Goal: Task Accomplishment & Management: Use online tool/utility

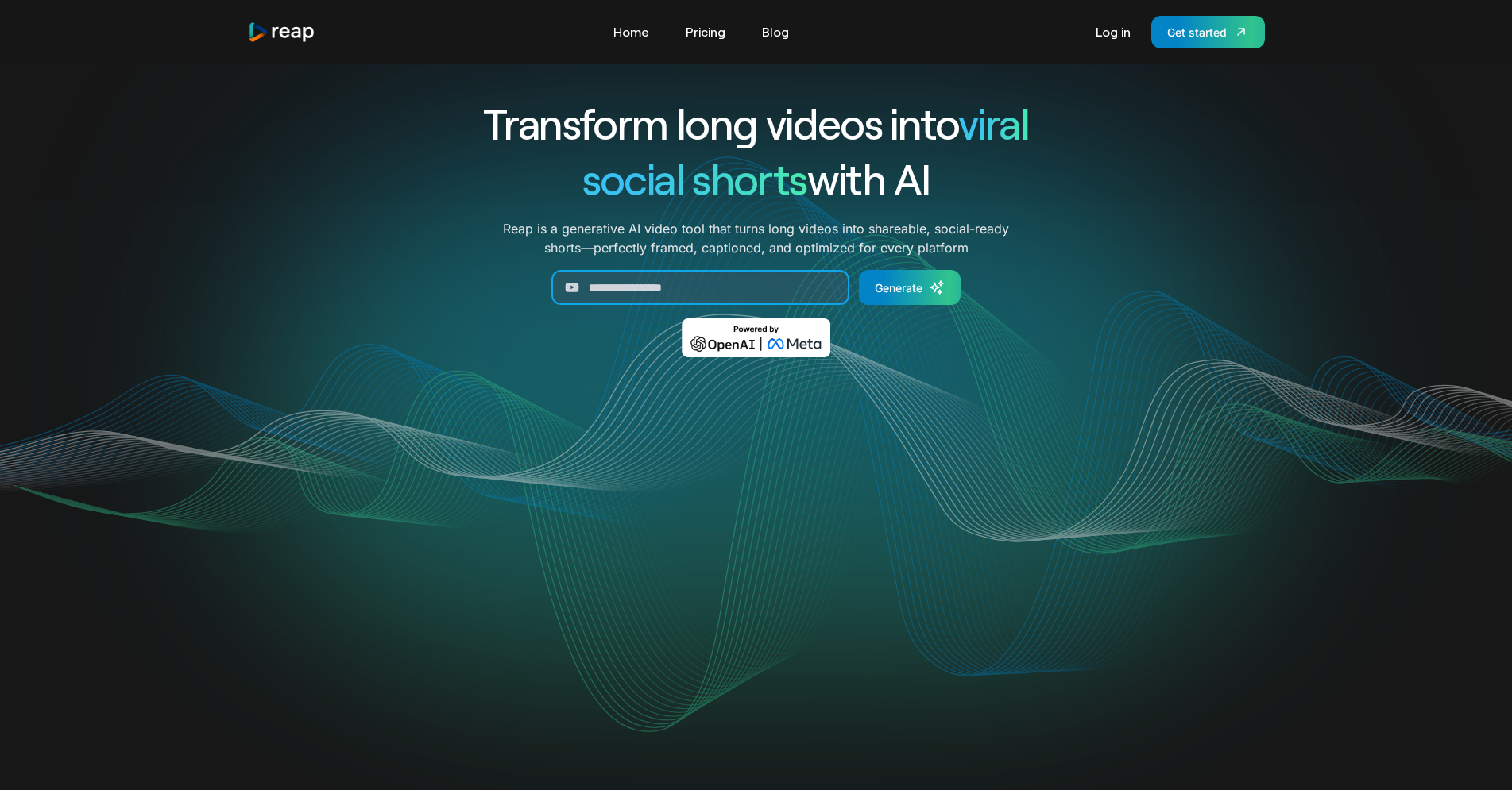
click at [677, 292] on input "Generate Form" at bounding box center [700, 287] width 298 height 35
paste input "**********"
type input "**********"
click at [922, 290] on div "Generate" at bounding box center [899, 287] width 48 height 17
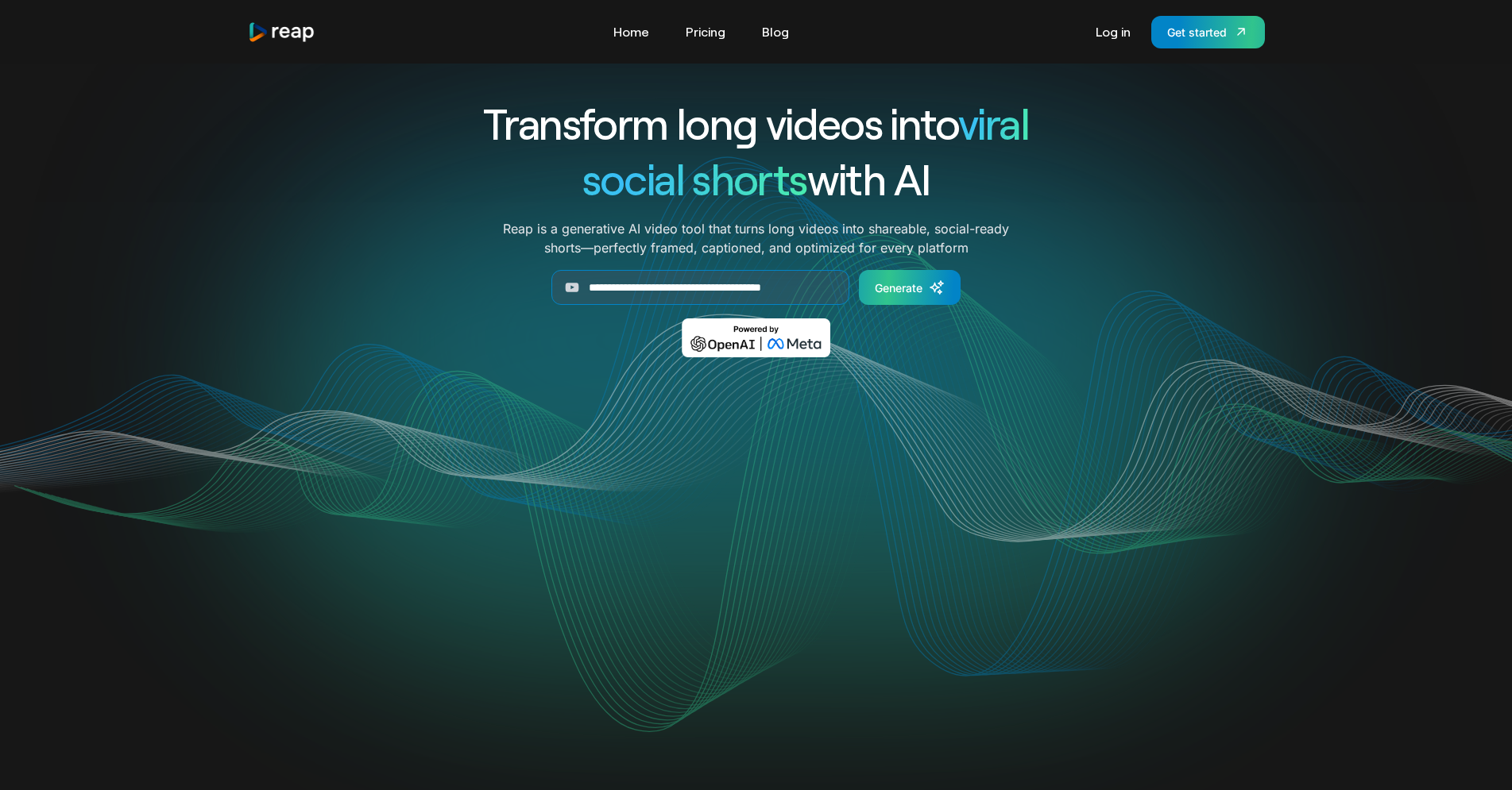
scroll to position [0, 9]
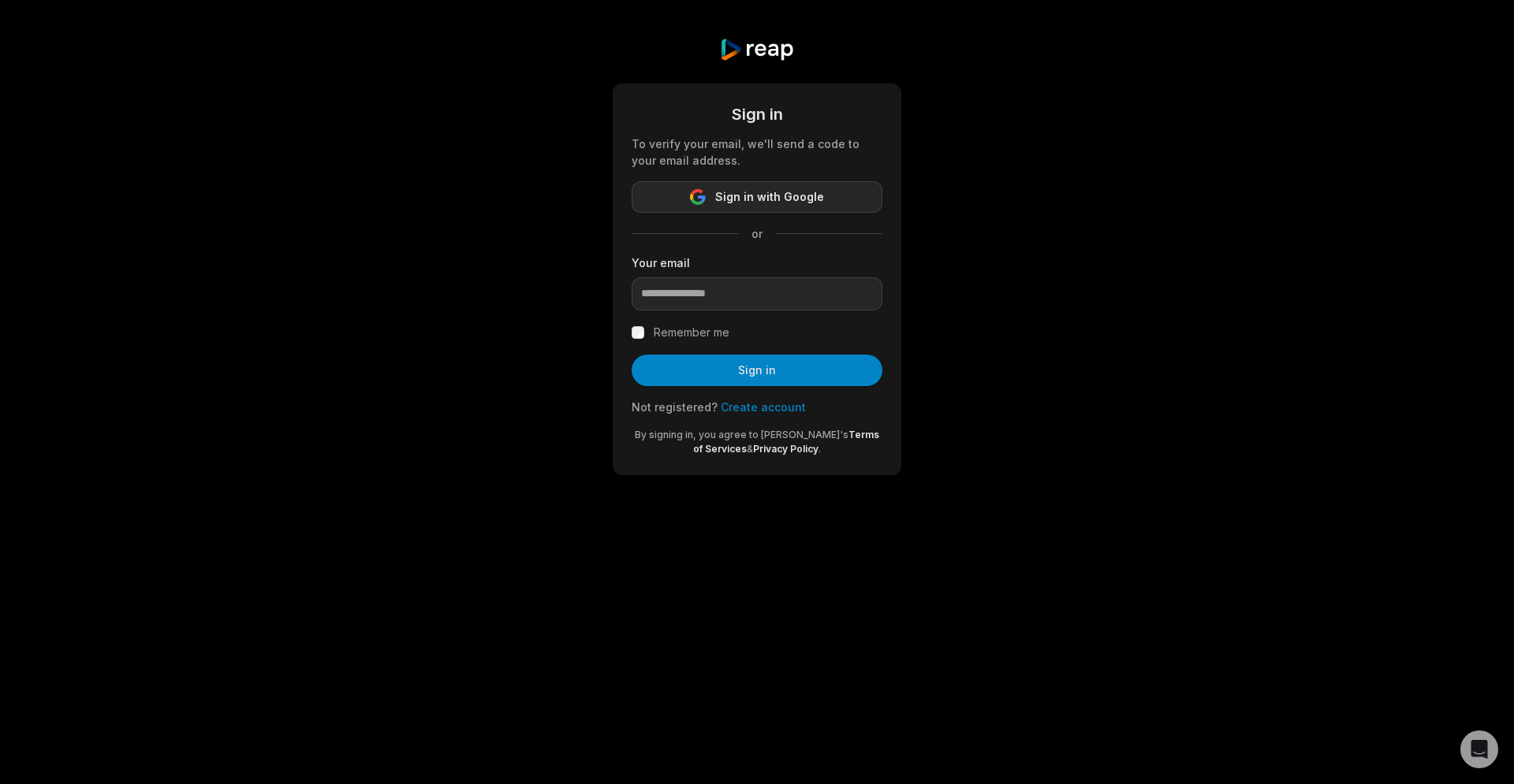
click at [775, 196] on span "Sign in with Google" at bounding box center [769, 197] width 109 height 19
click at [770, 404] on link "Create account" at bounding box center [764, 407] width 86 height 13
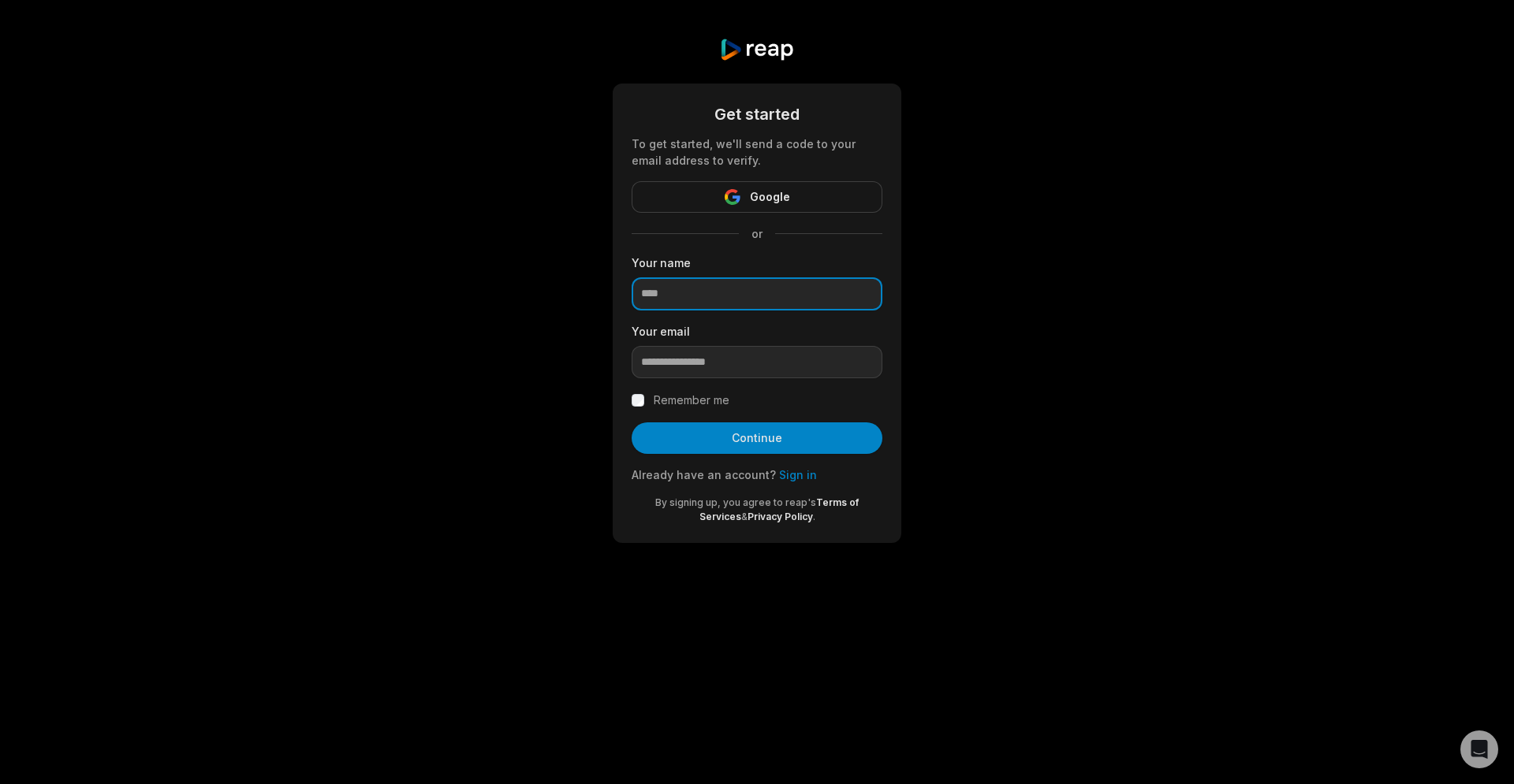
click at [728, 290] on input at bounding box center [757, 294] width 251 height 33
type input "*****"
type input "**********"
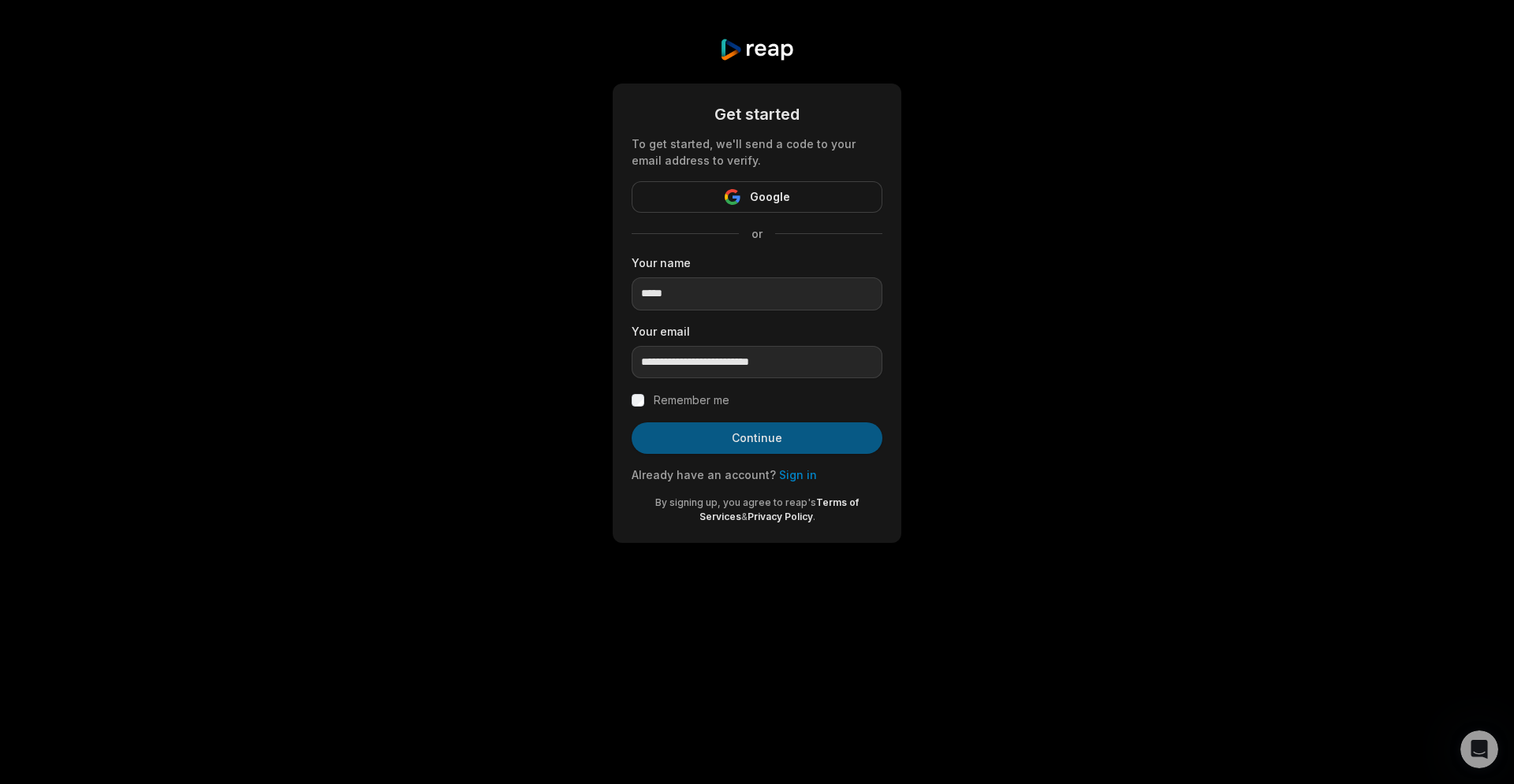
click at [736, 440] on button "Continue" at bounding box center [757, 439] width 251 height 32
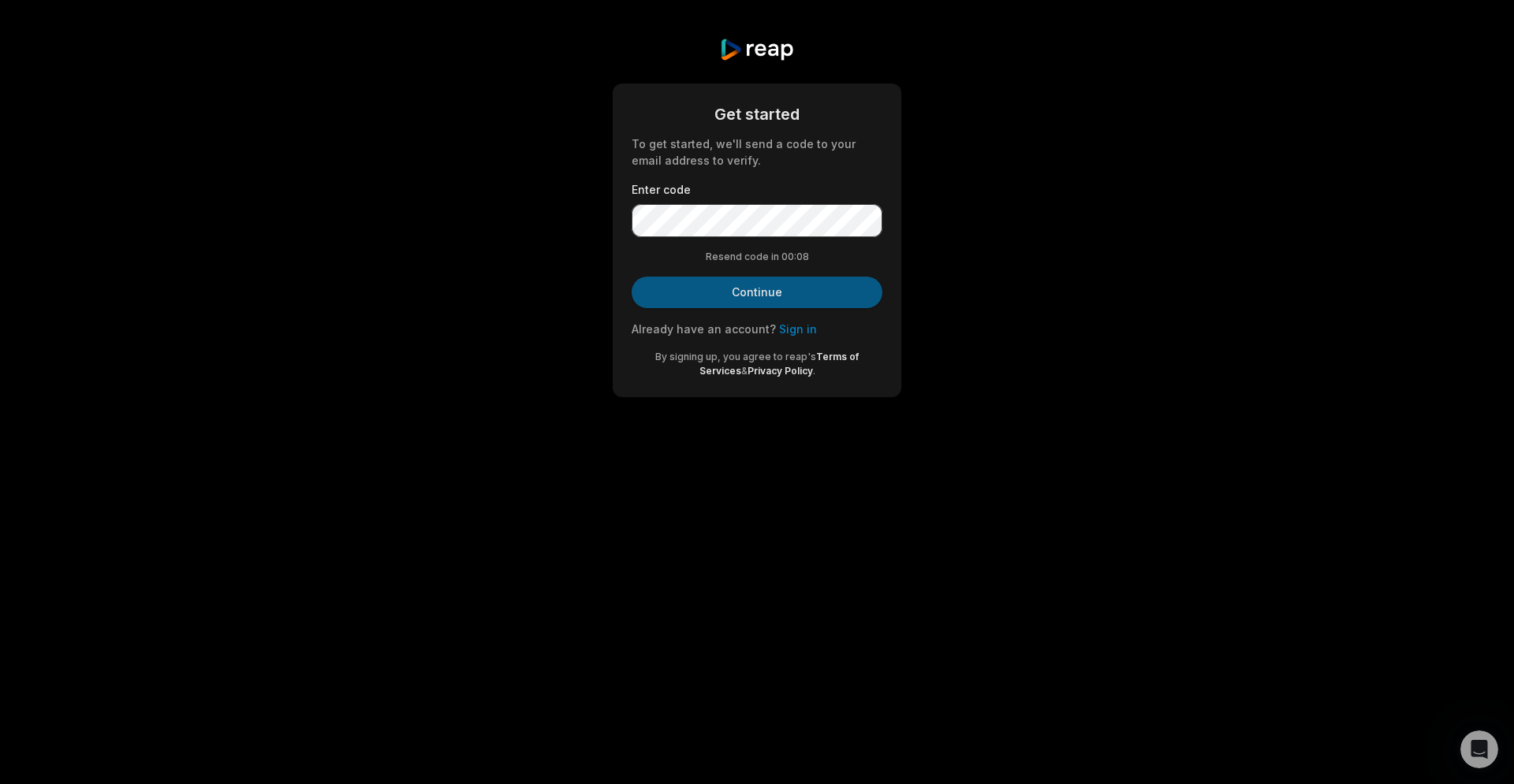
click at [764, 301] on button "Continue" at bounding box center [757, 292] width 251 height 32
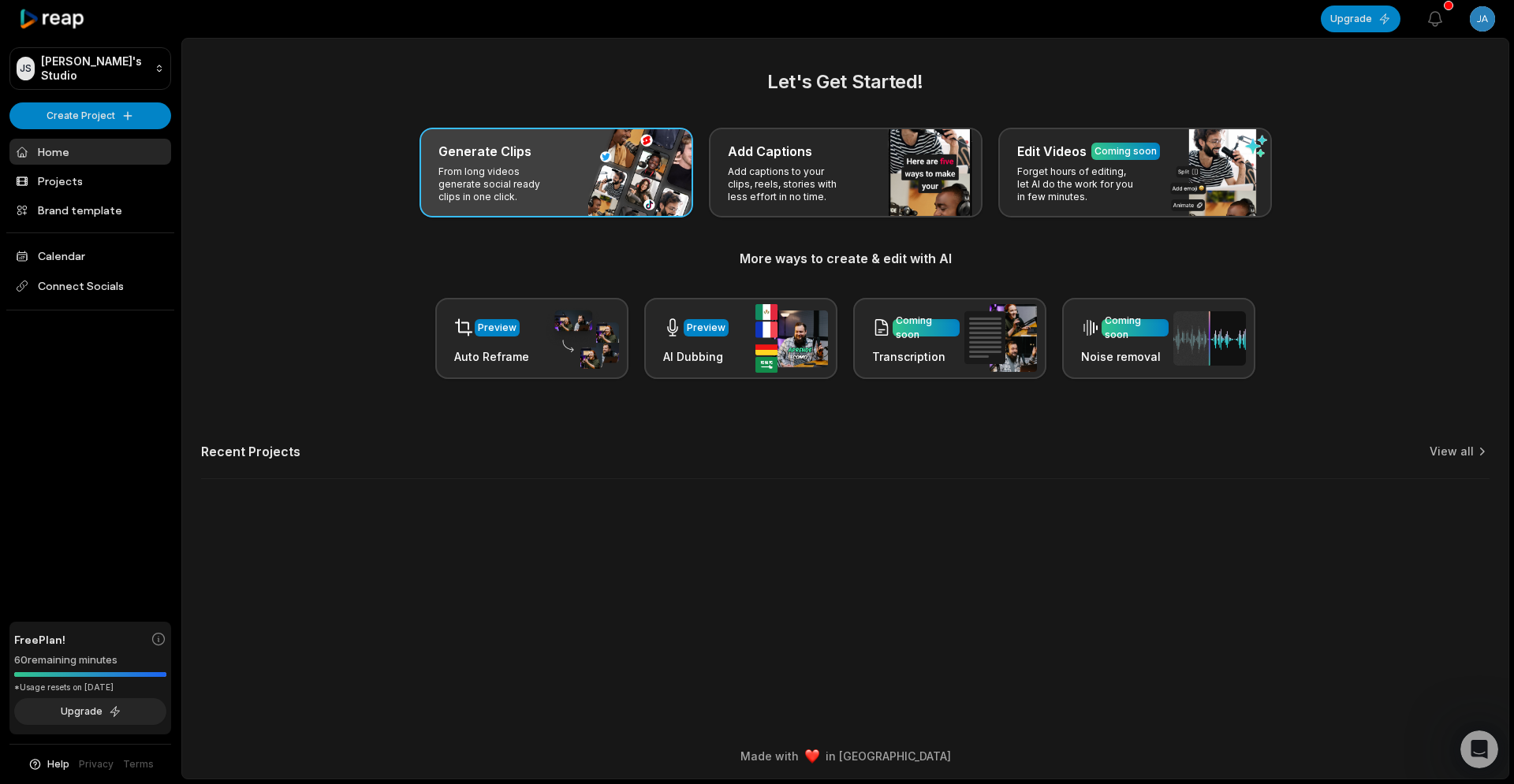
click at [597, 174] on div "Generate Clips From long videos generate social ready clips in one click." at bounding box center [556, 172] width 273 height 89
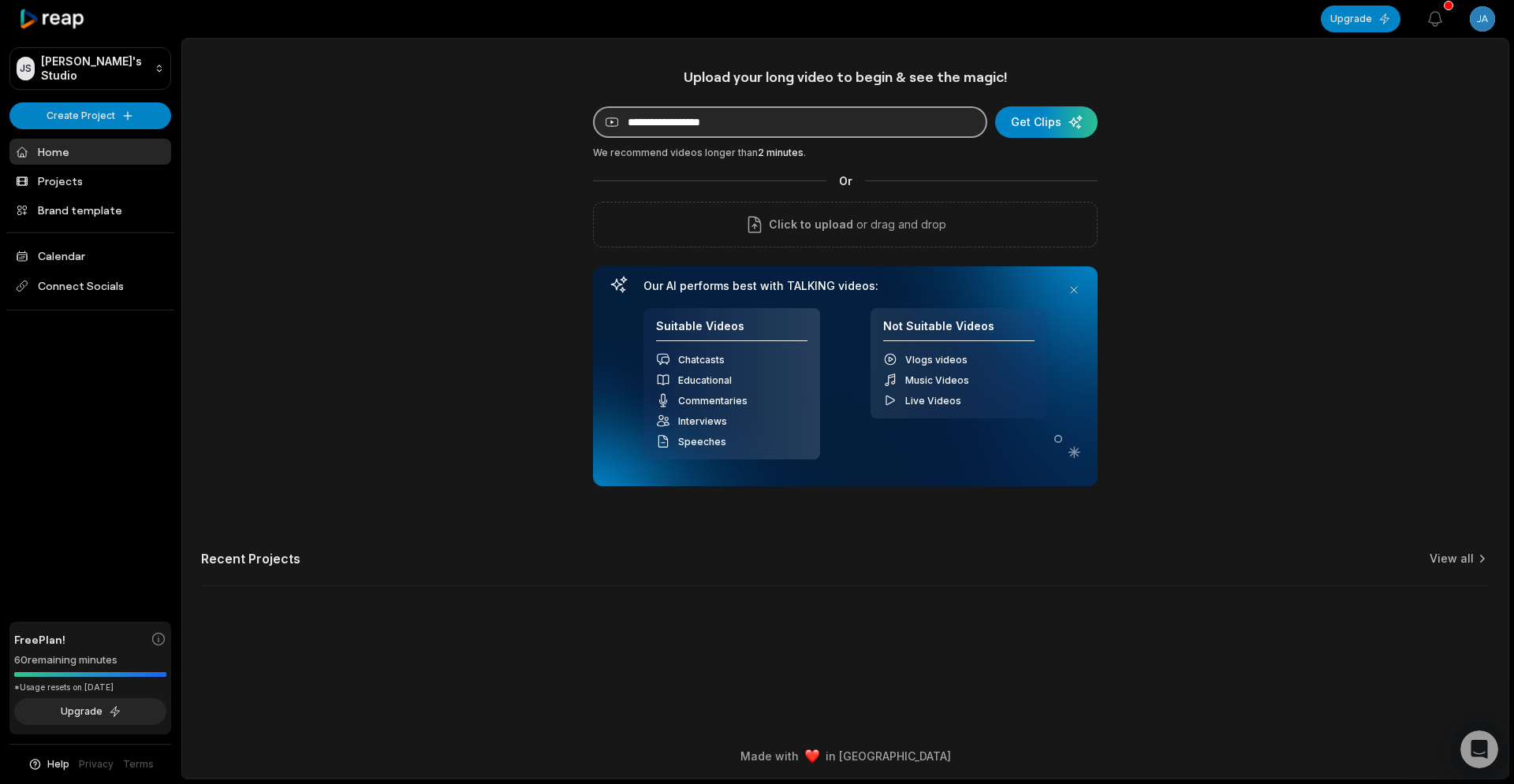
click at [697, 118] on input at bounding box center [791, 122] width 395 height 32
paste input "**********"
type input "**********"
click at [1039, 117] on div "submit" at bounding box center [1046, 122] width 102 height 32
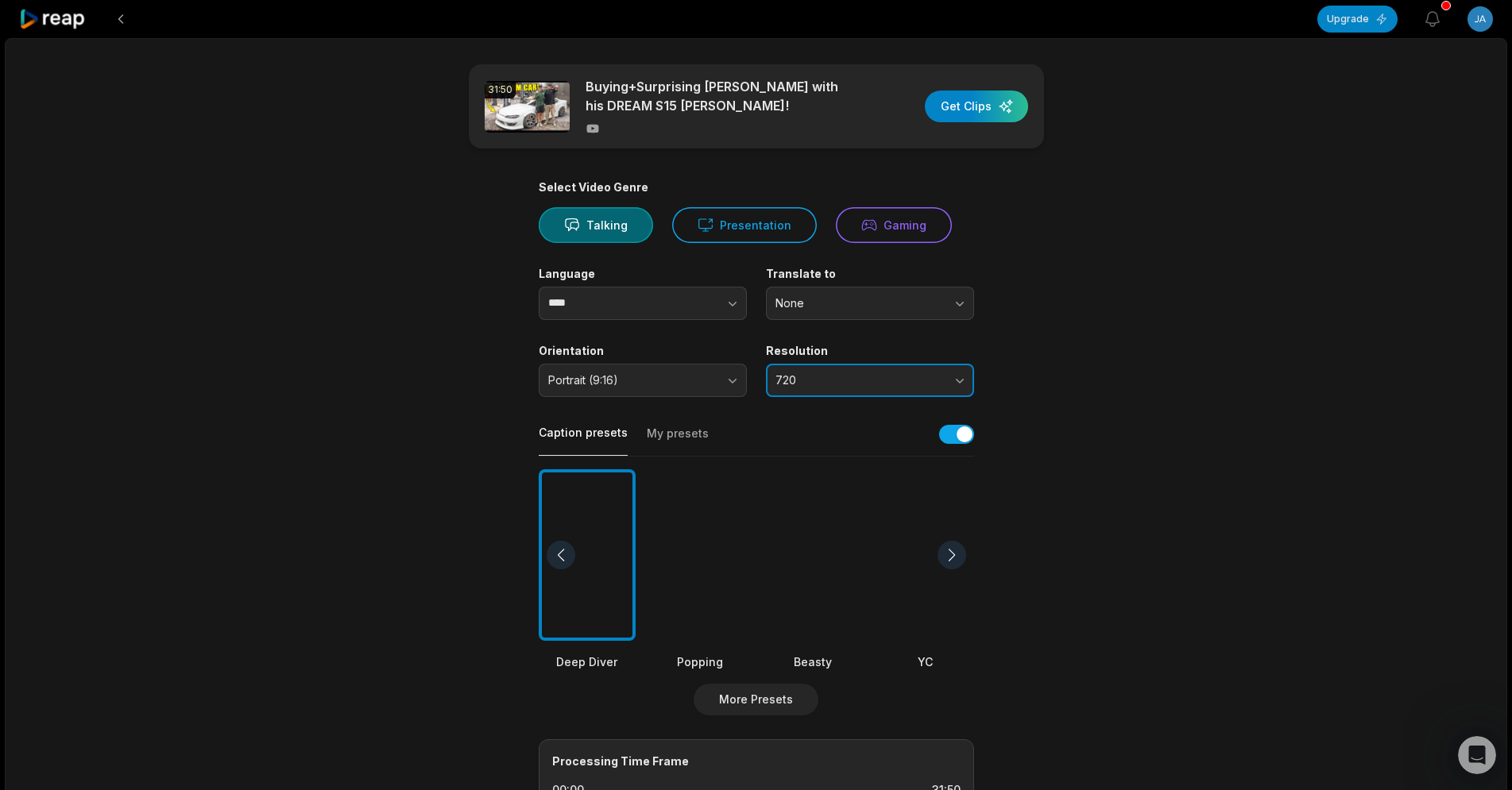
click at [857, 379] on span "720" at bounding box center [859, 381] width 167 height 14
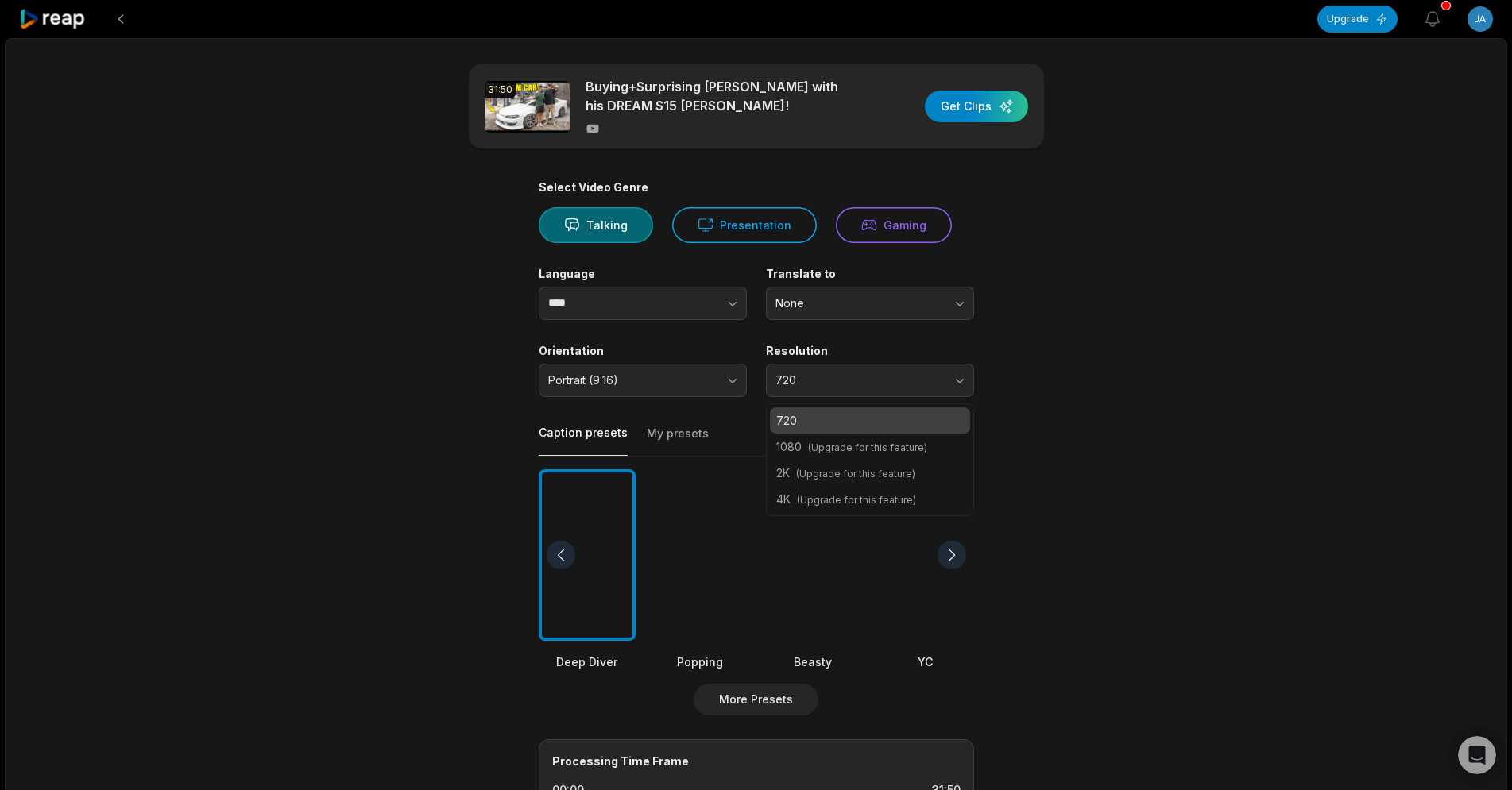
click at [1217, 372] on div "31:50 Buying+Surprising Dillon with his DREAM S15 Silvia! Get Clips Select Vide…" at bounding box center [756, 593] width 1502 height 1109
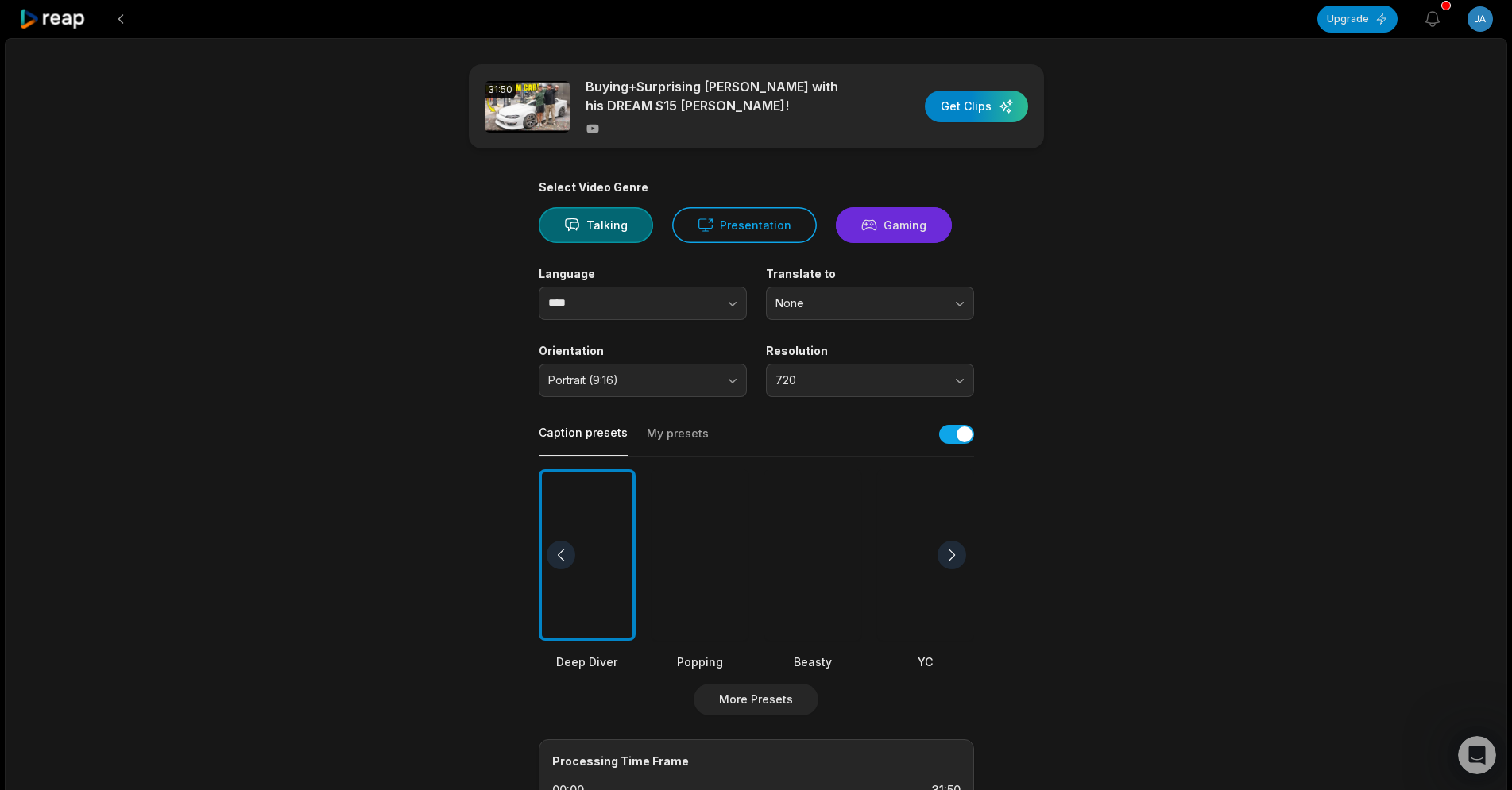
click at [885, 225] on button "Gaming" at bounding box center [893, 225] width 116 height 36
click at [739, 220] on button "Presentation" at bounding box center [744, 225] width 144 height 36
click at [568, 219] on icon at bounding box center [572, 225] width 16 height 16
click at [980, 98] on div "button" at bounding box center [976, 106] width 103 height 32
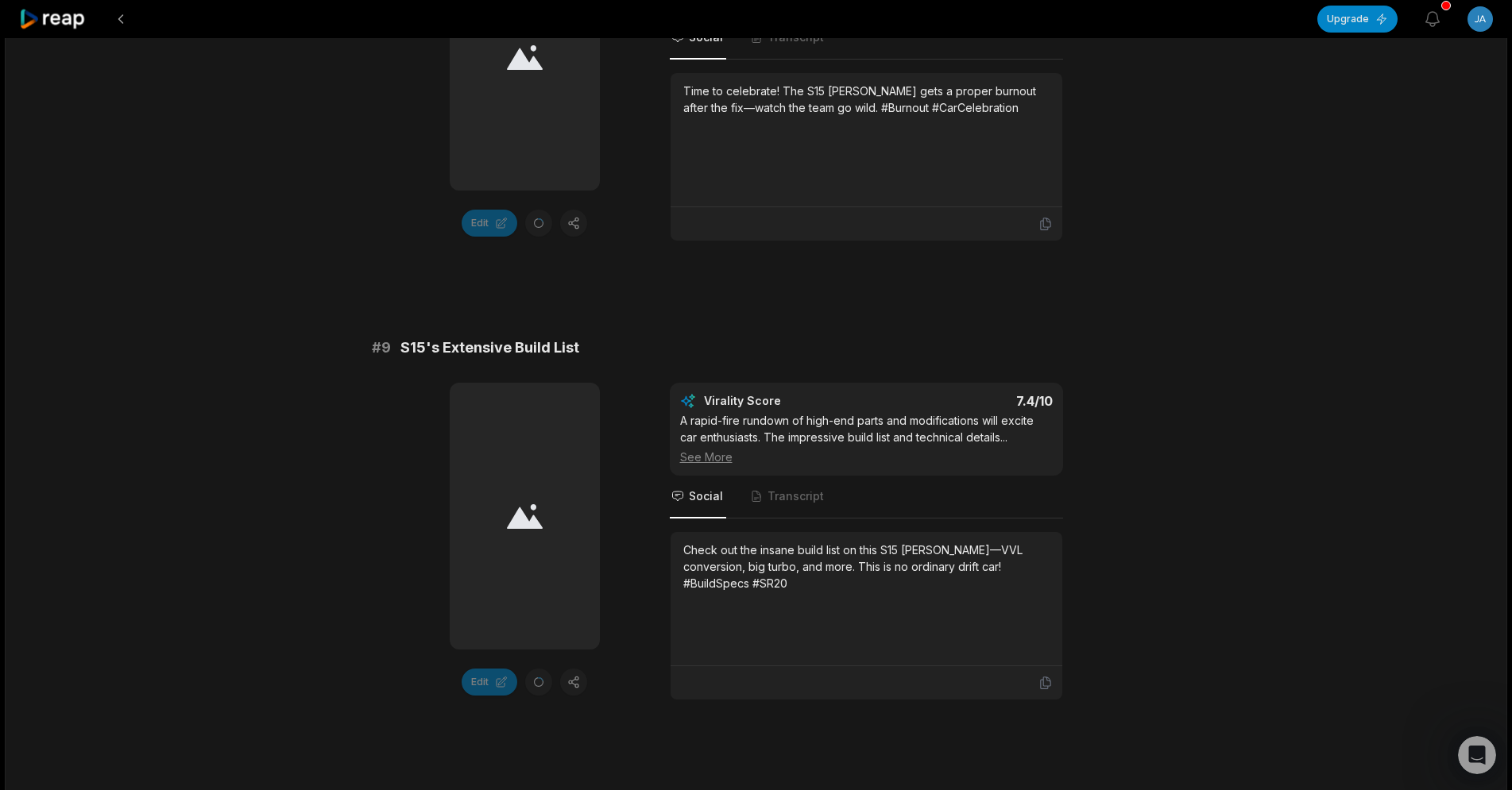
scroll to position [4205, 0]
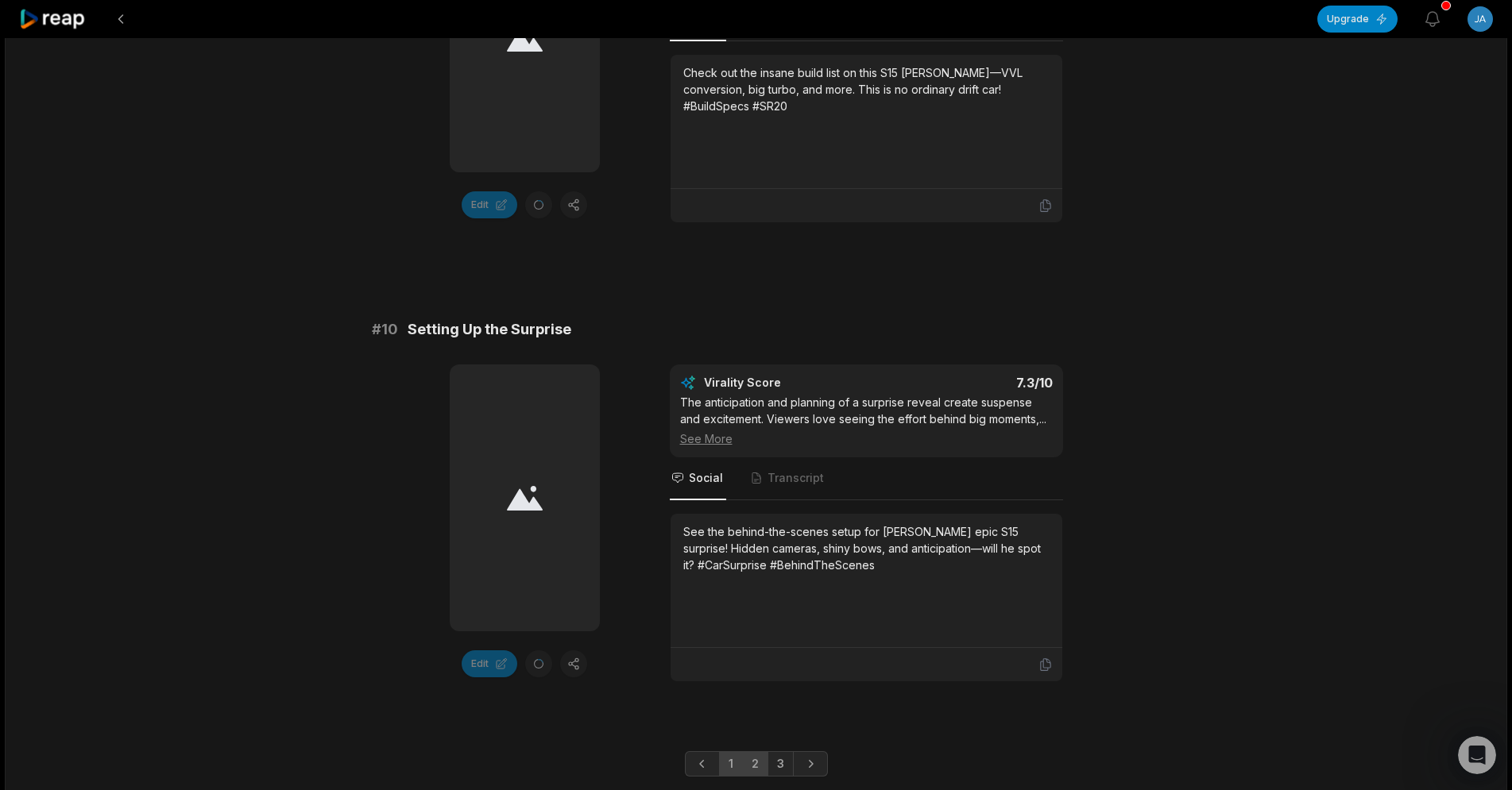
click at [756, 752] on link "2" at bounding box center [755, 764] width 26 height 26
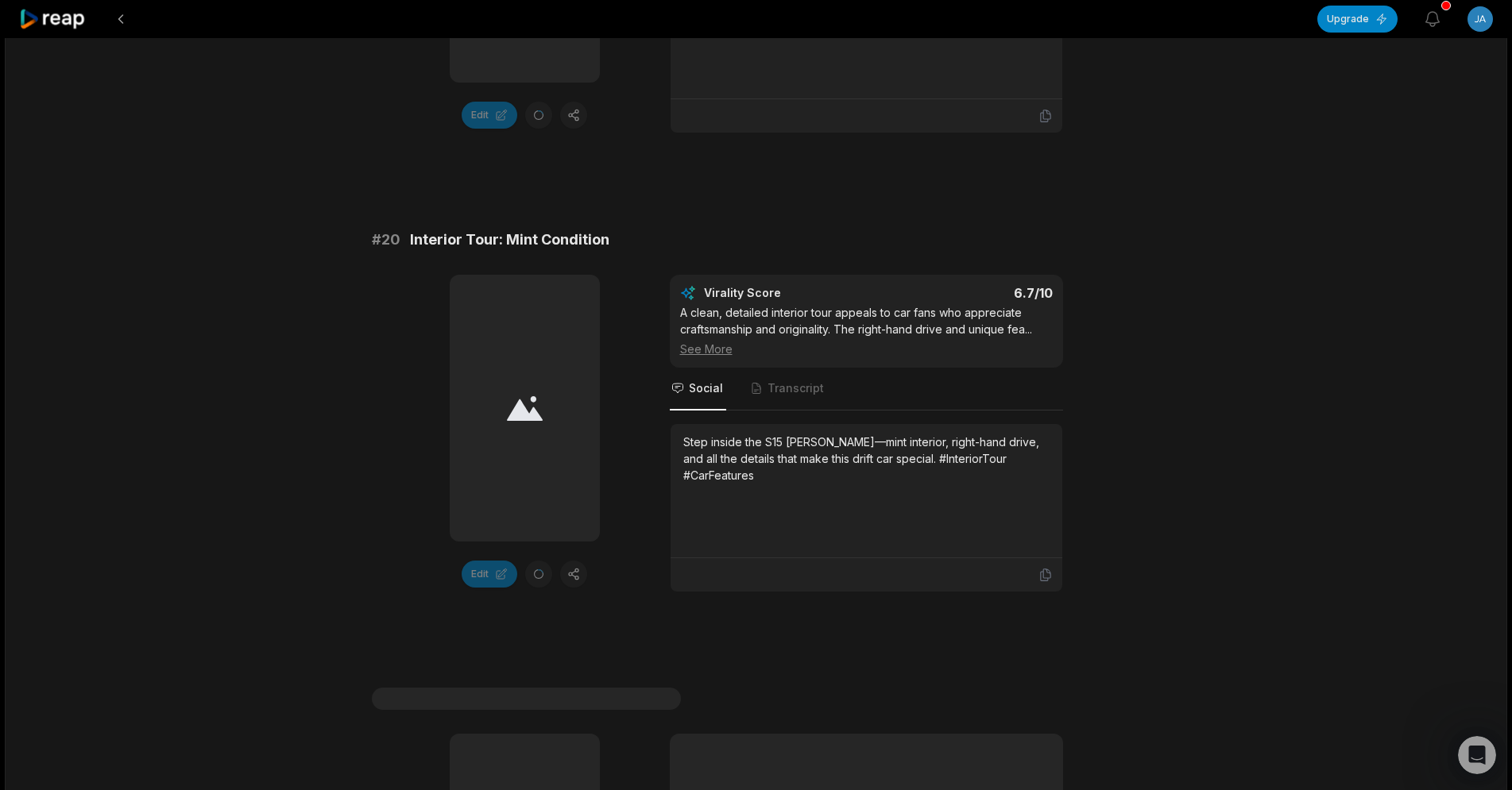
scroll to position [4697, 0]
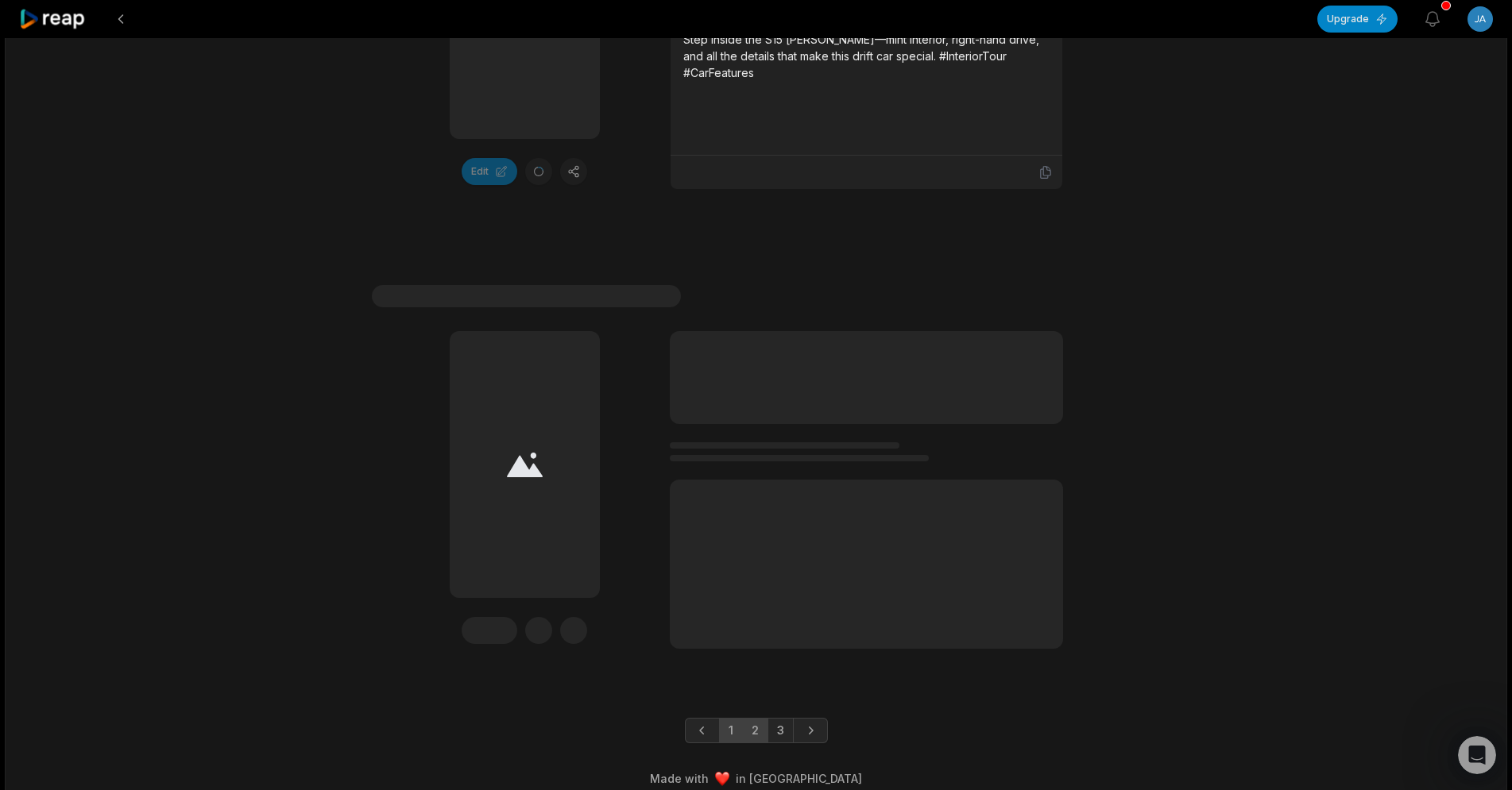
click at [729, 718] on link "1" at bounding box center [731, 731] width 24 height 26
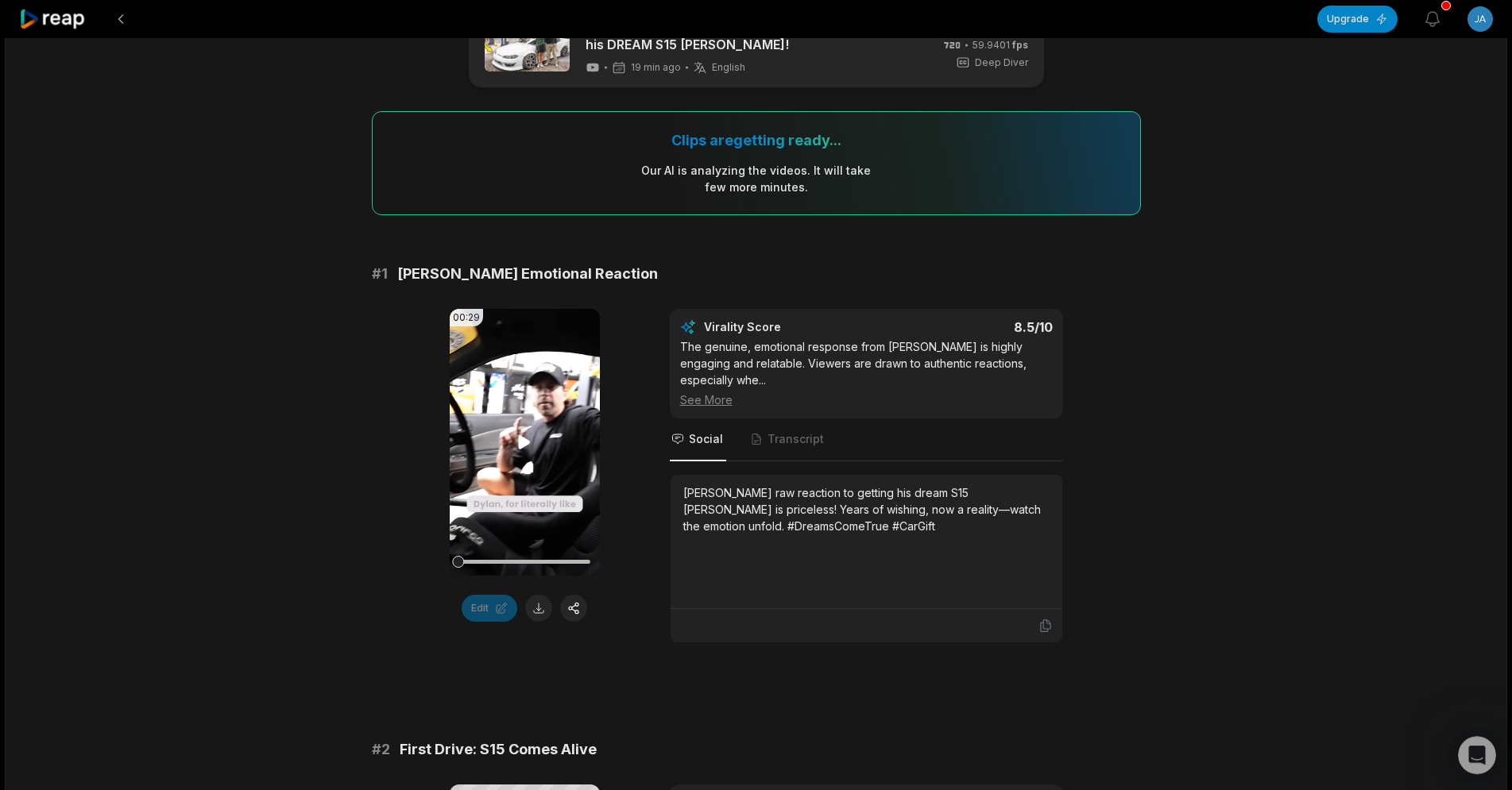
scroll to position [81, 0]
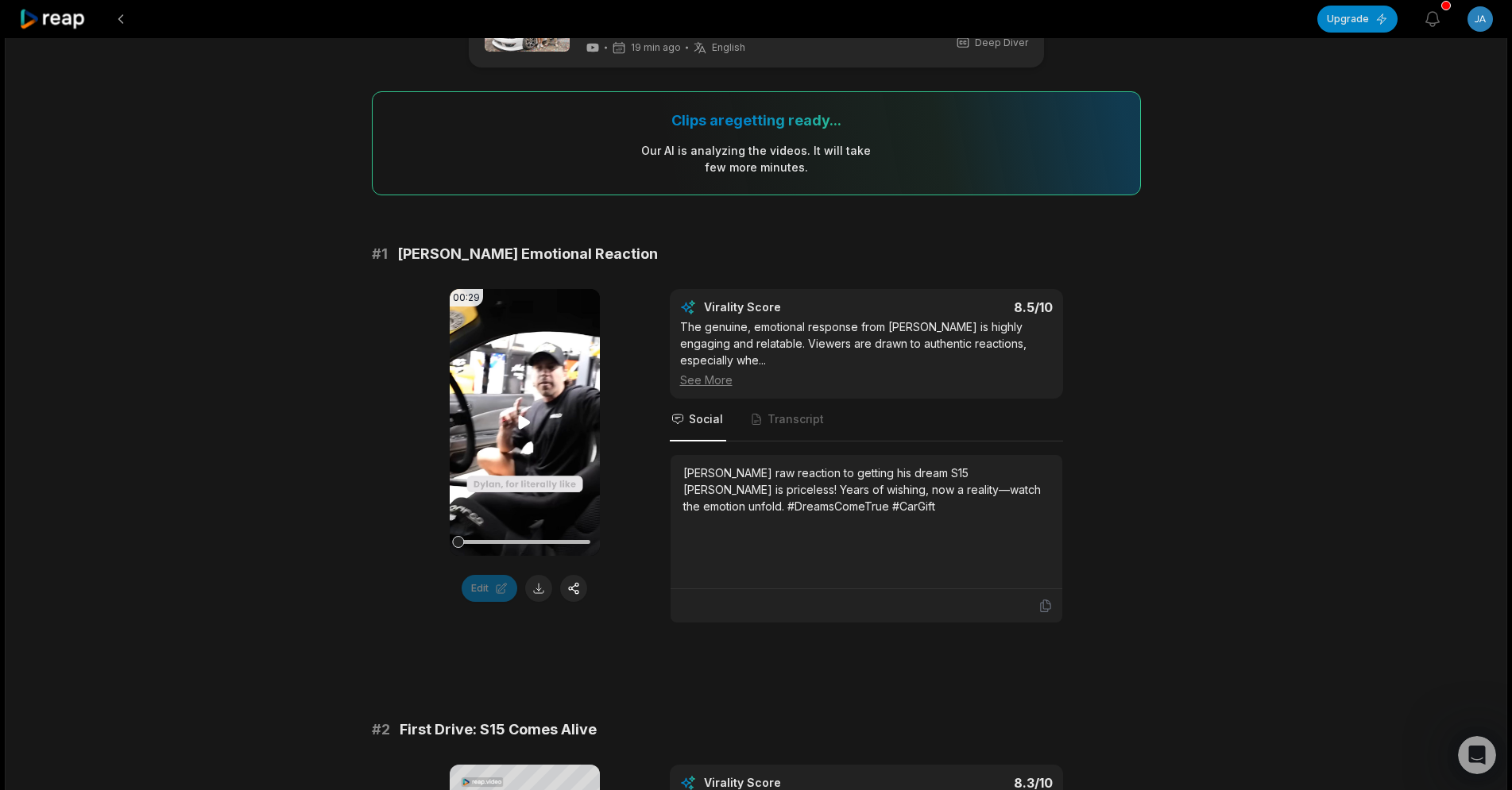
click at [521, 420] on icon at bounding box center [524, 423] width 12 height 14
click at [812, 412] on span "Transcript" at bounding box center [796, 420] width 57 height 16
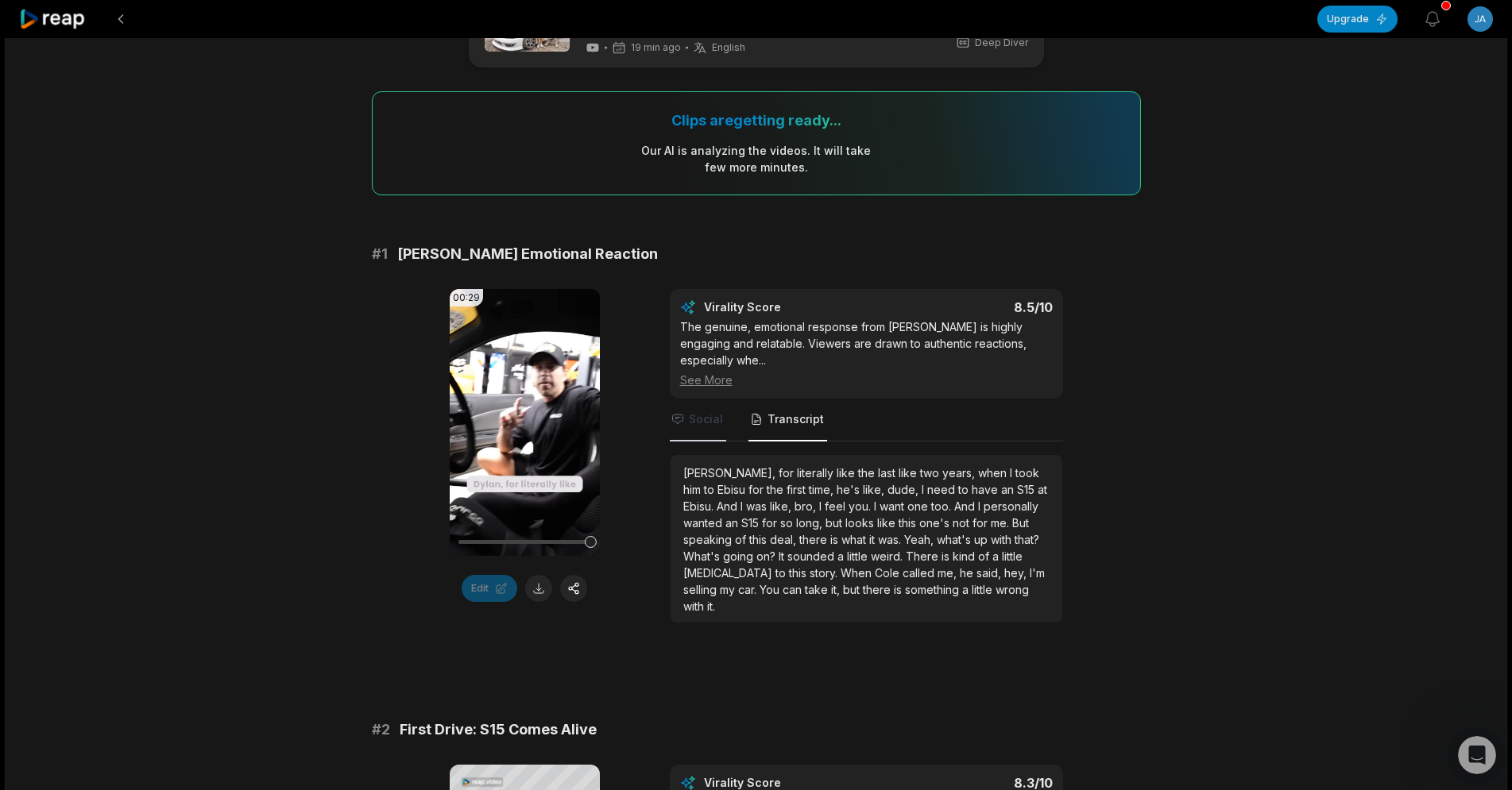
click at [691, 412] on span "Social" at bounding box center [706, 420] width 34 height 16
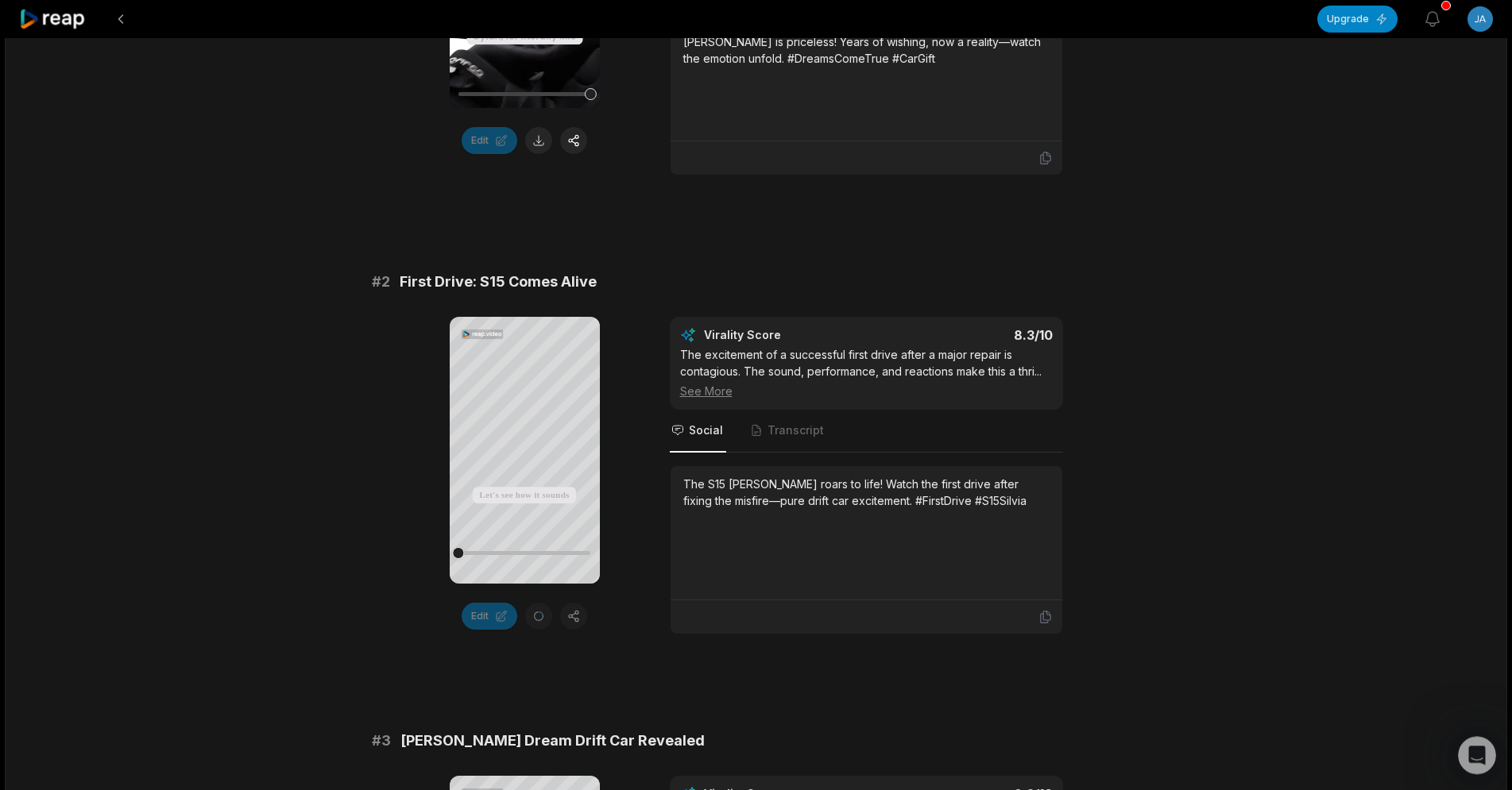
scroll to position [567, 0]
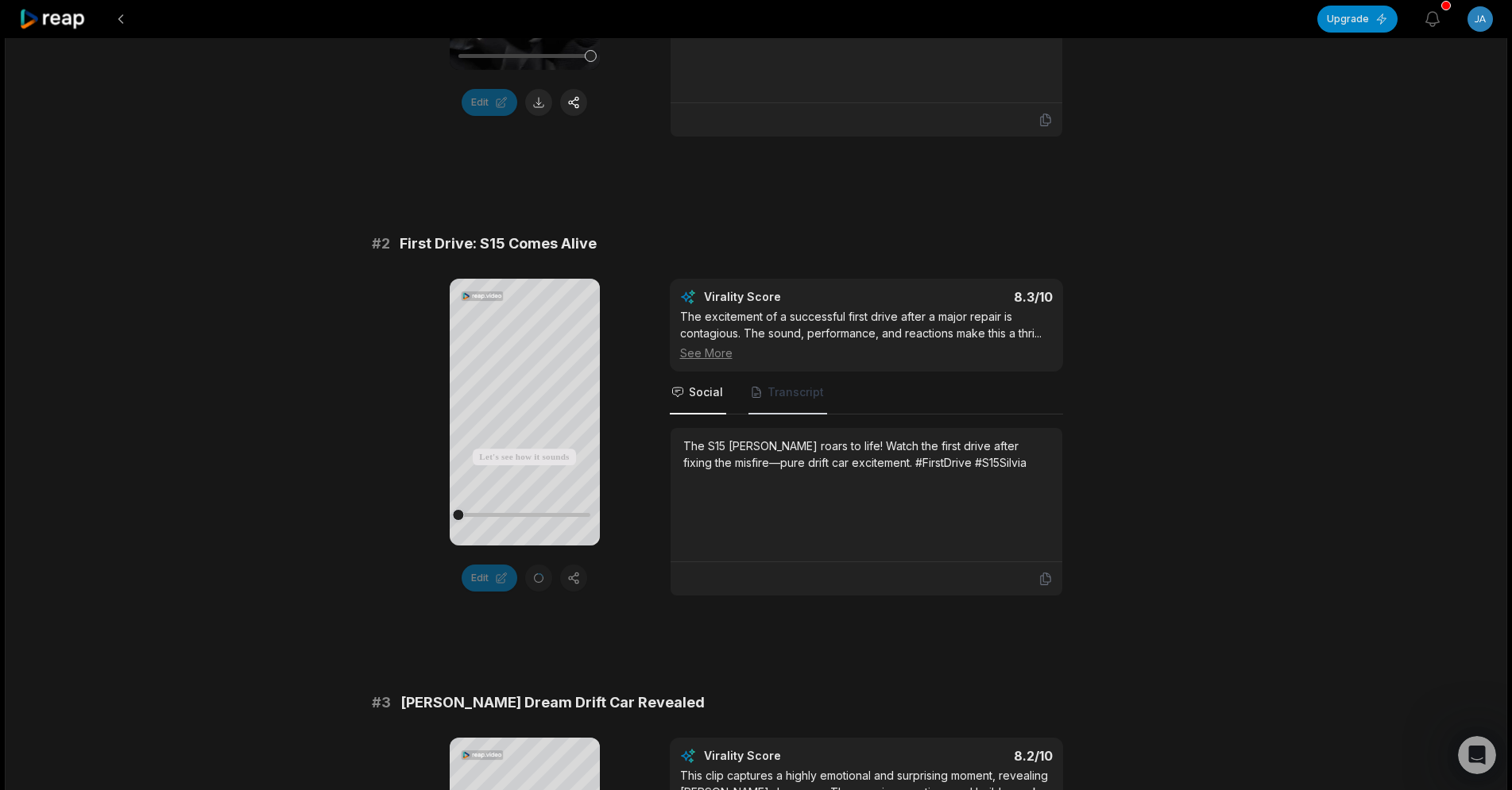
click at [774, 385] on span "Transcript" at bounding box center [796, 393] width 57 height 16
click at [709, 385] on span "Social" at bounding box center [706, 393] width 34 height 16
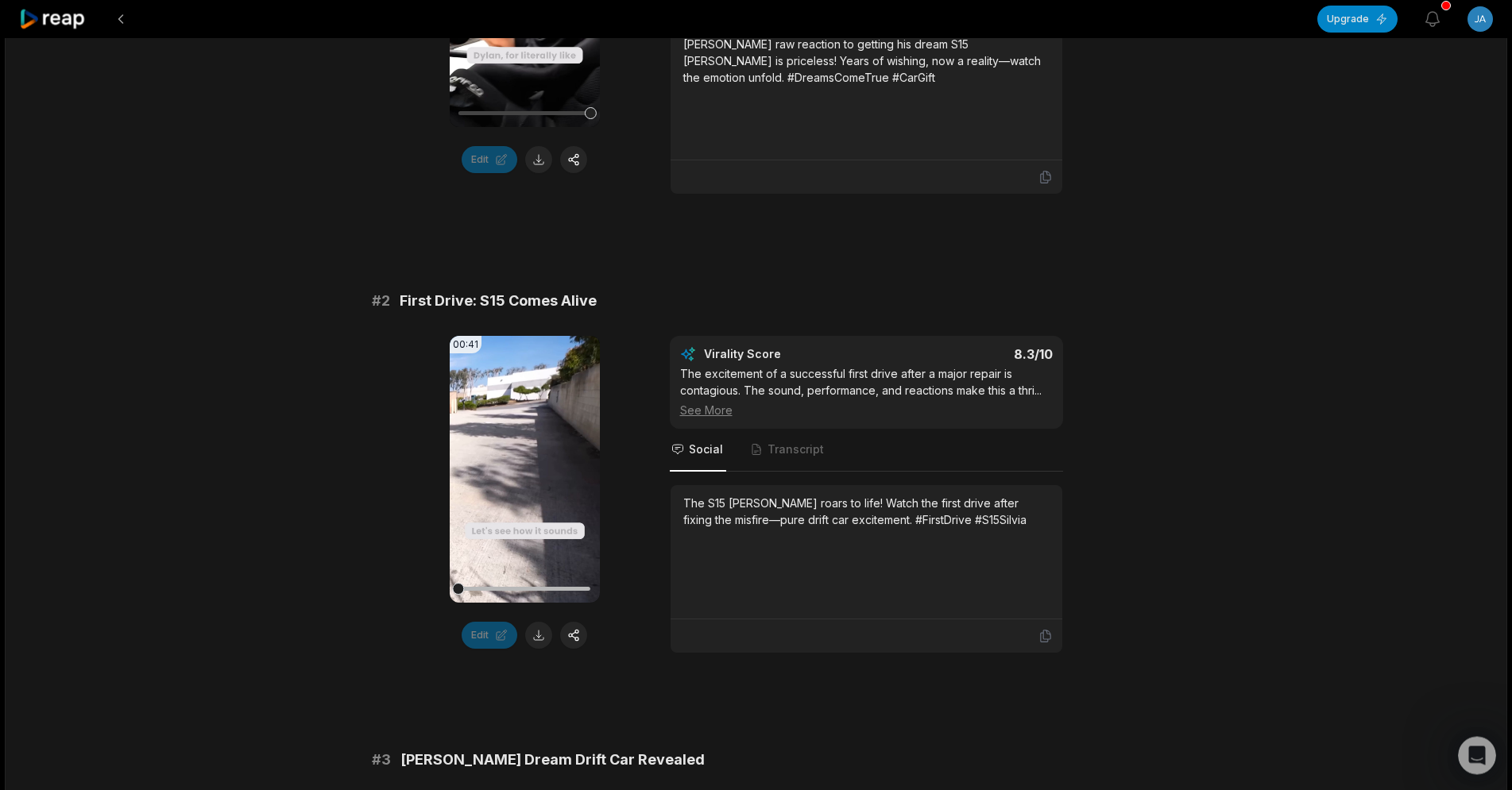
scroll to position [648, 0]
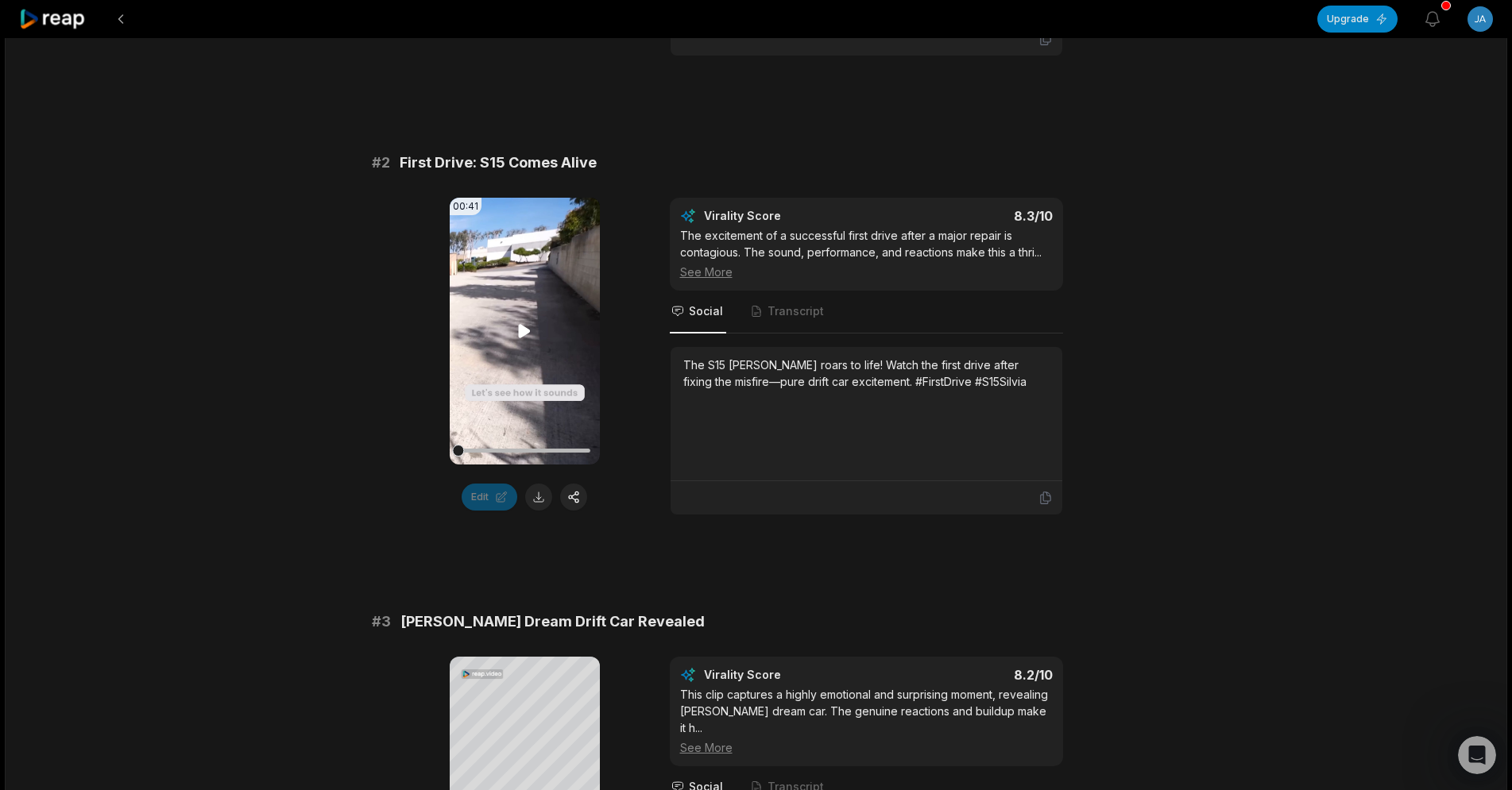
click at [521, 325] on icon at bounding box center [524, 331] width 12 height 14
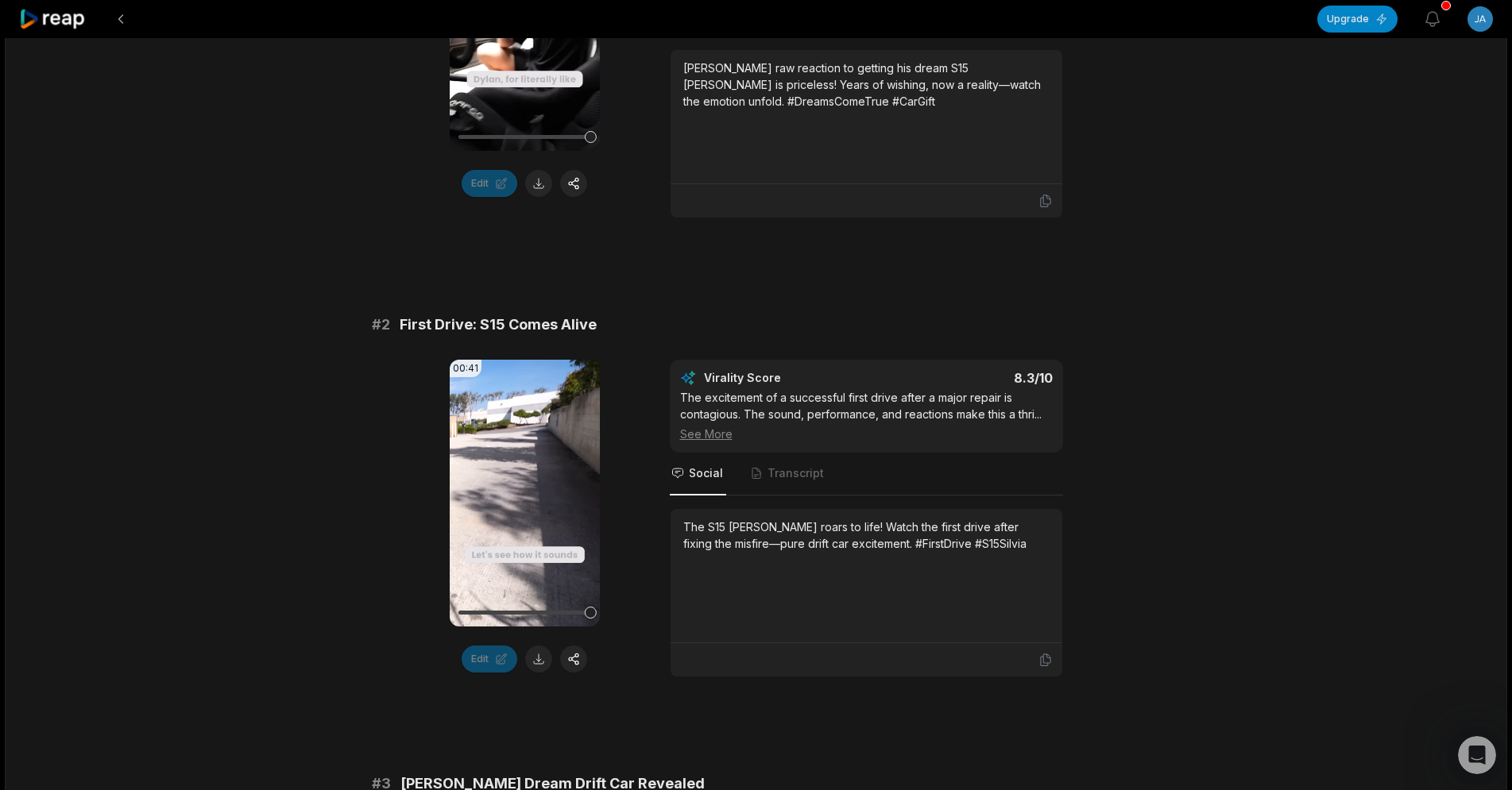
scroll to position [1053, 0]
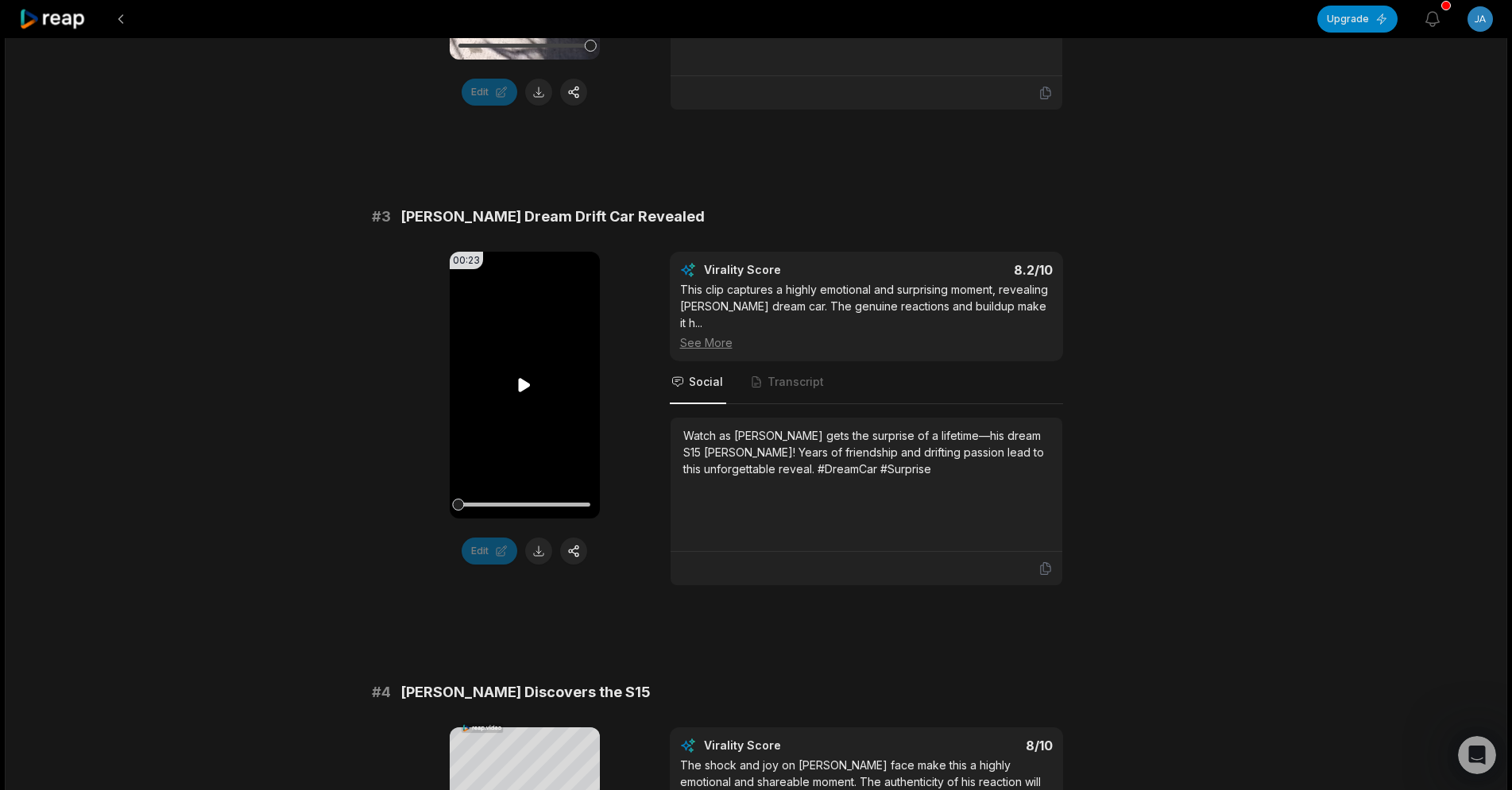
click at [522, 379] on icon at bounding box center [524, 385] width 12 height 14
click at [776, 374] on span "Transcript" at bounding box center [796, 382] width 57 height 16
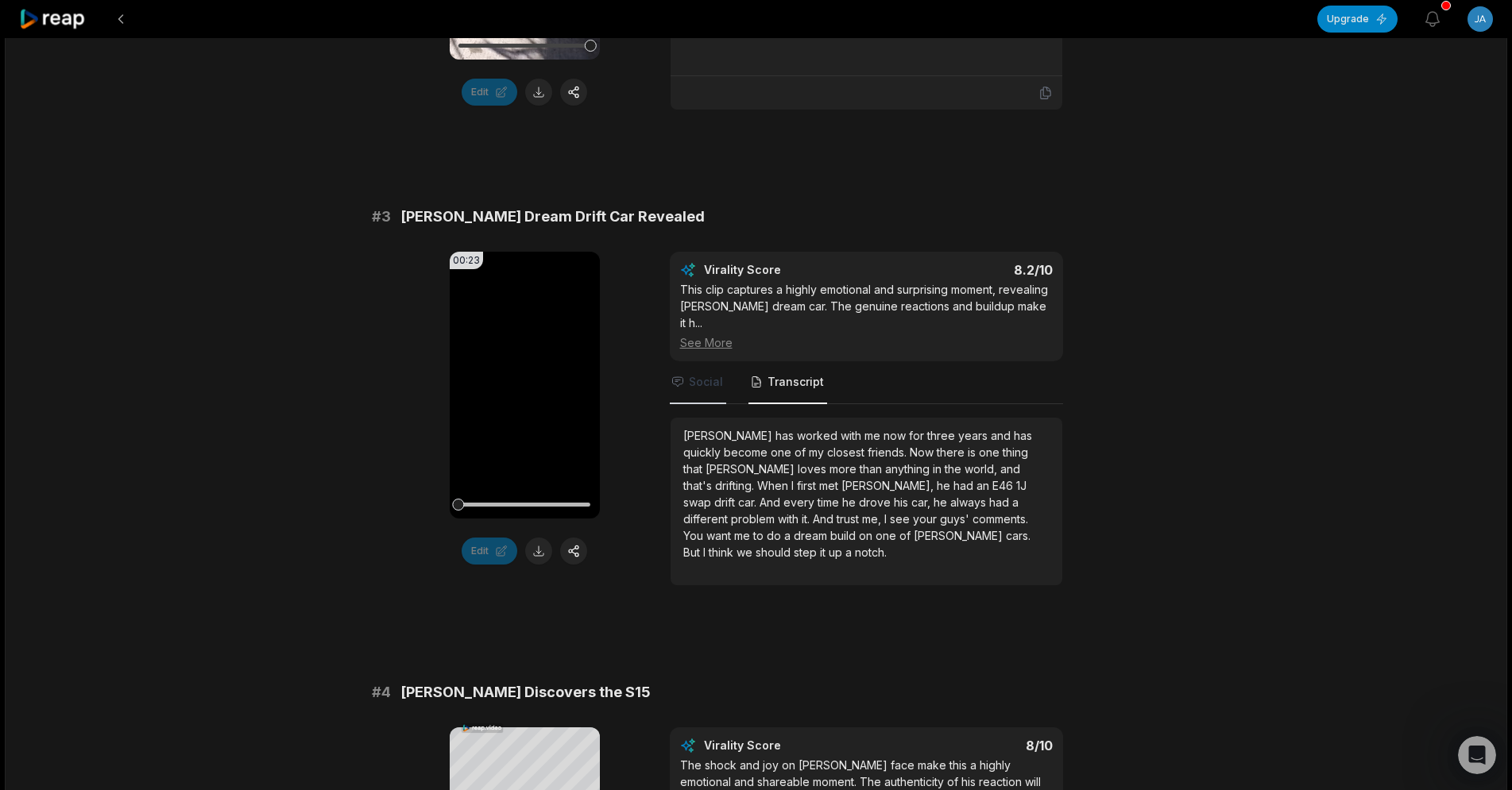
click at [698, 374] on span "Social" at bounding box center [706, 382] width 34 height 16
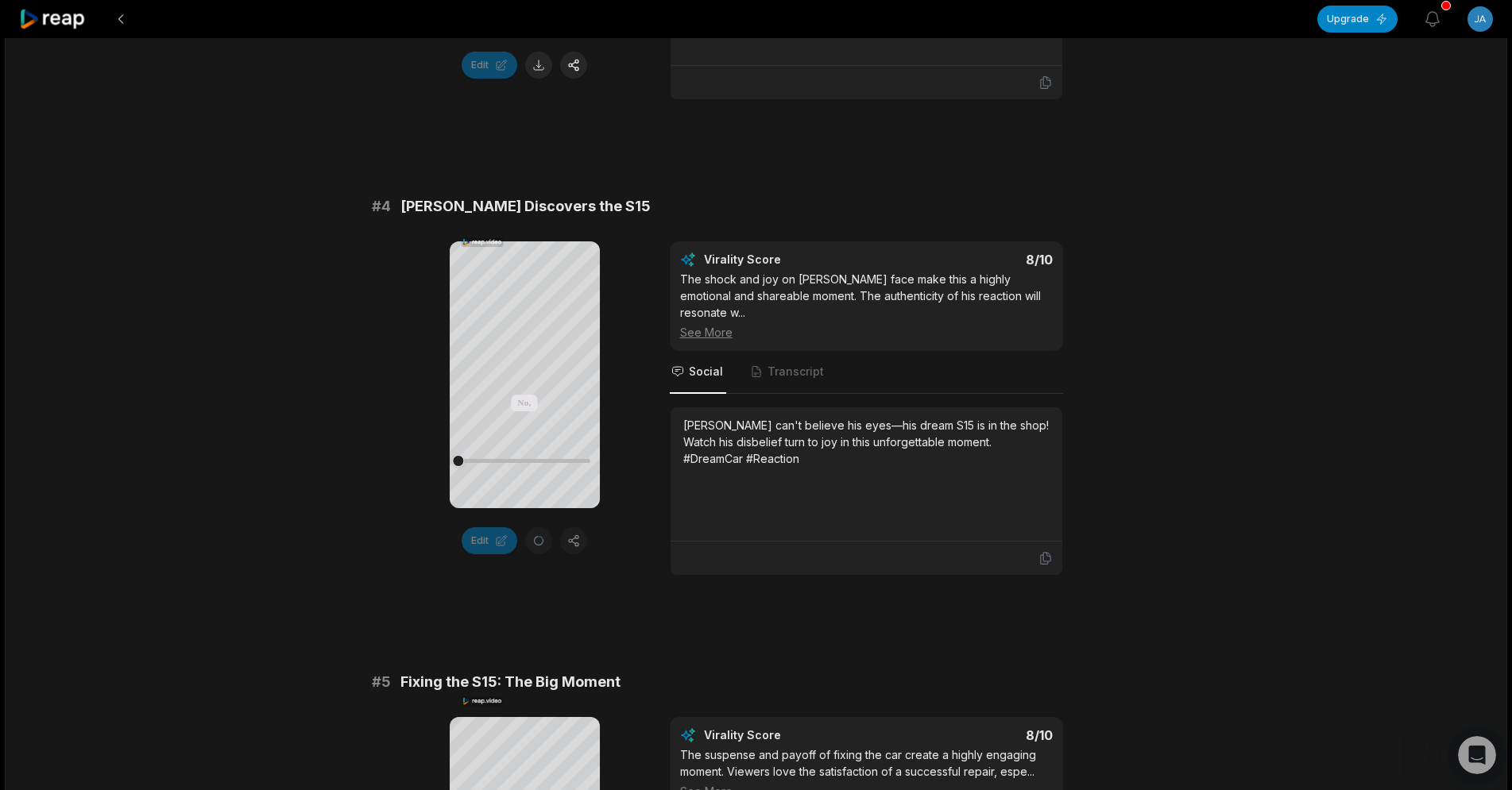
scroll to position [1215, 0]
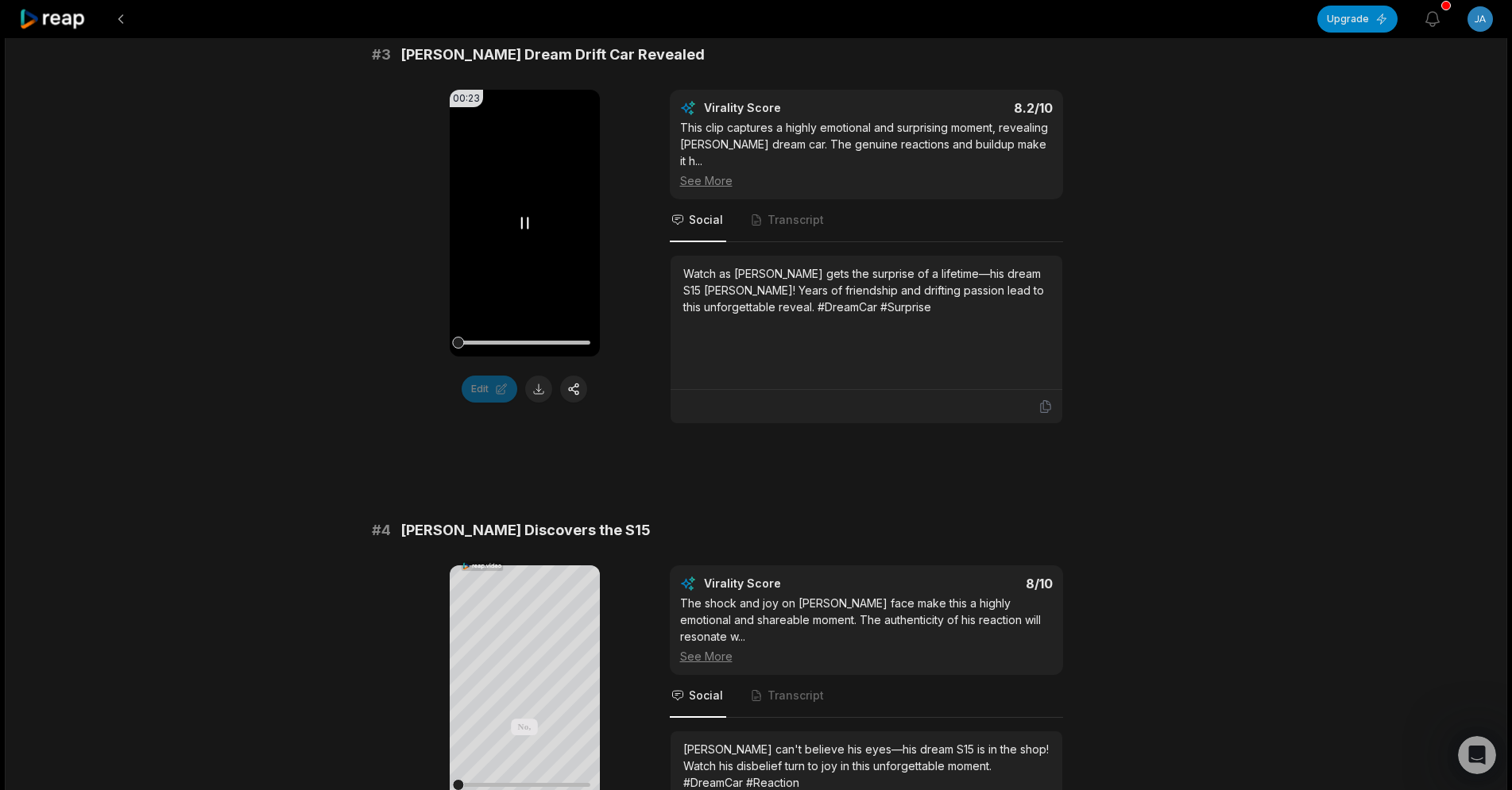
click at [530, 214] on icon at bounding box center [524, 223] width 19 height 19
click at [529, 214] on icon at bounding box center [524, 223] width 19 height 19
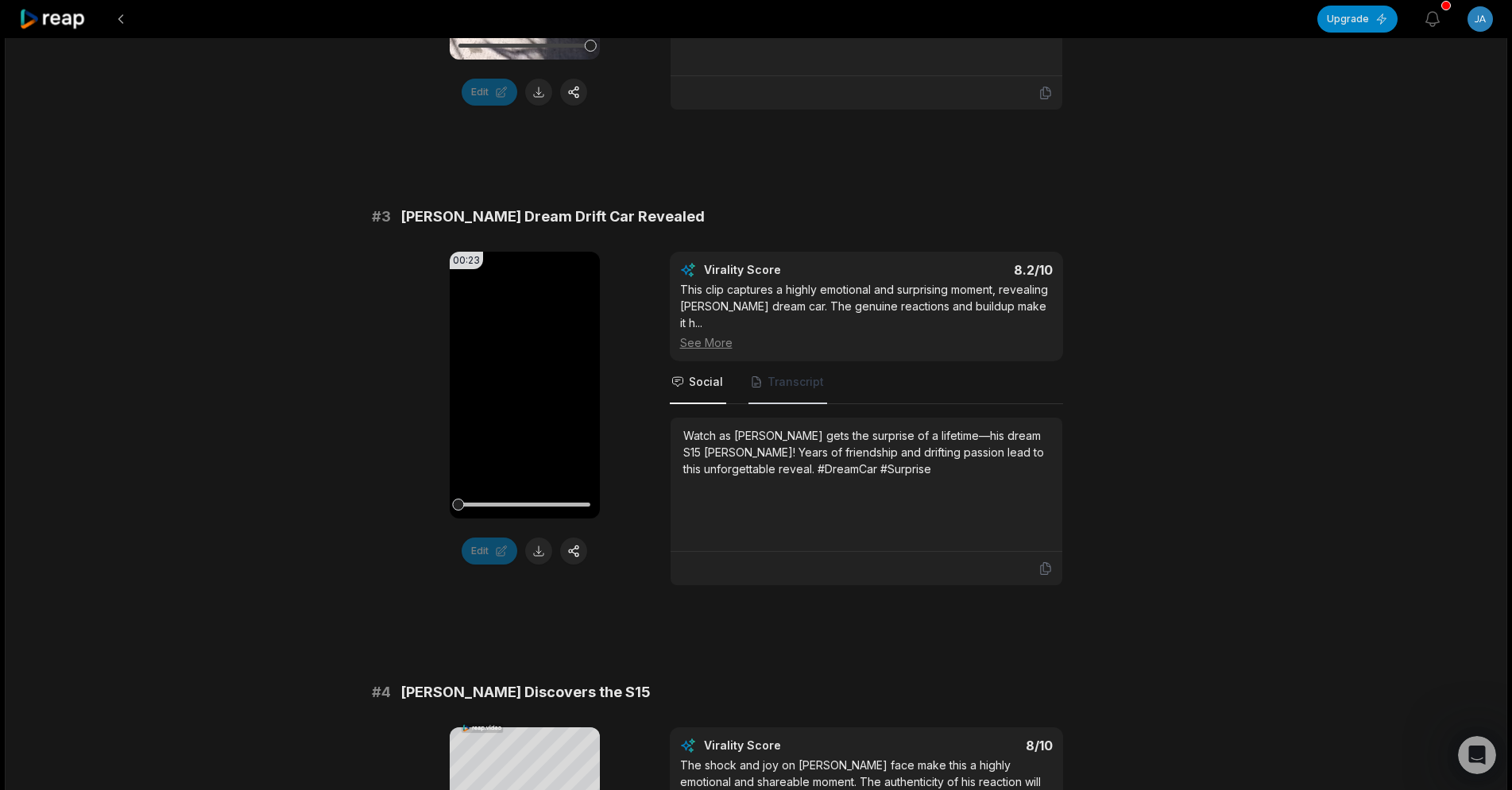
click at [799, 374] on span "Transcript" at bounding box center [796, 382] width 57 height 16
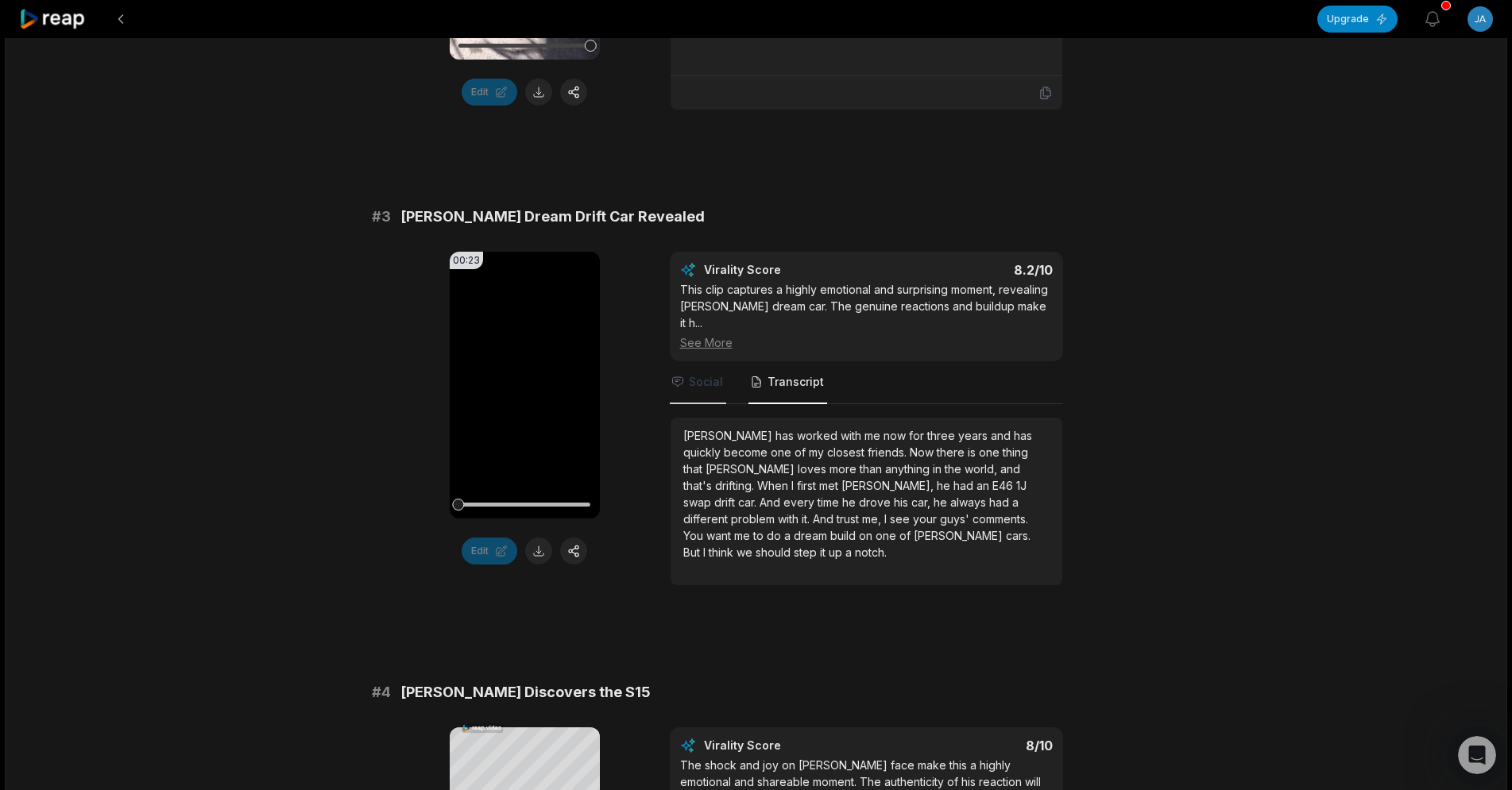
click at [683, 376] on icon "Tabs" at bounding box center [678, 382] width 13 height 13
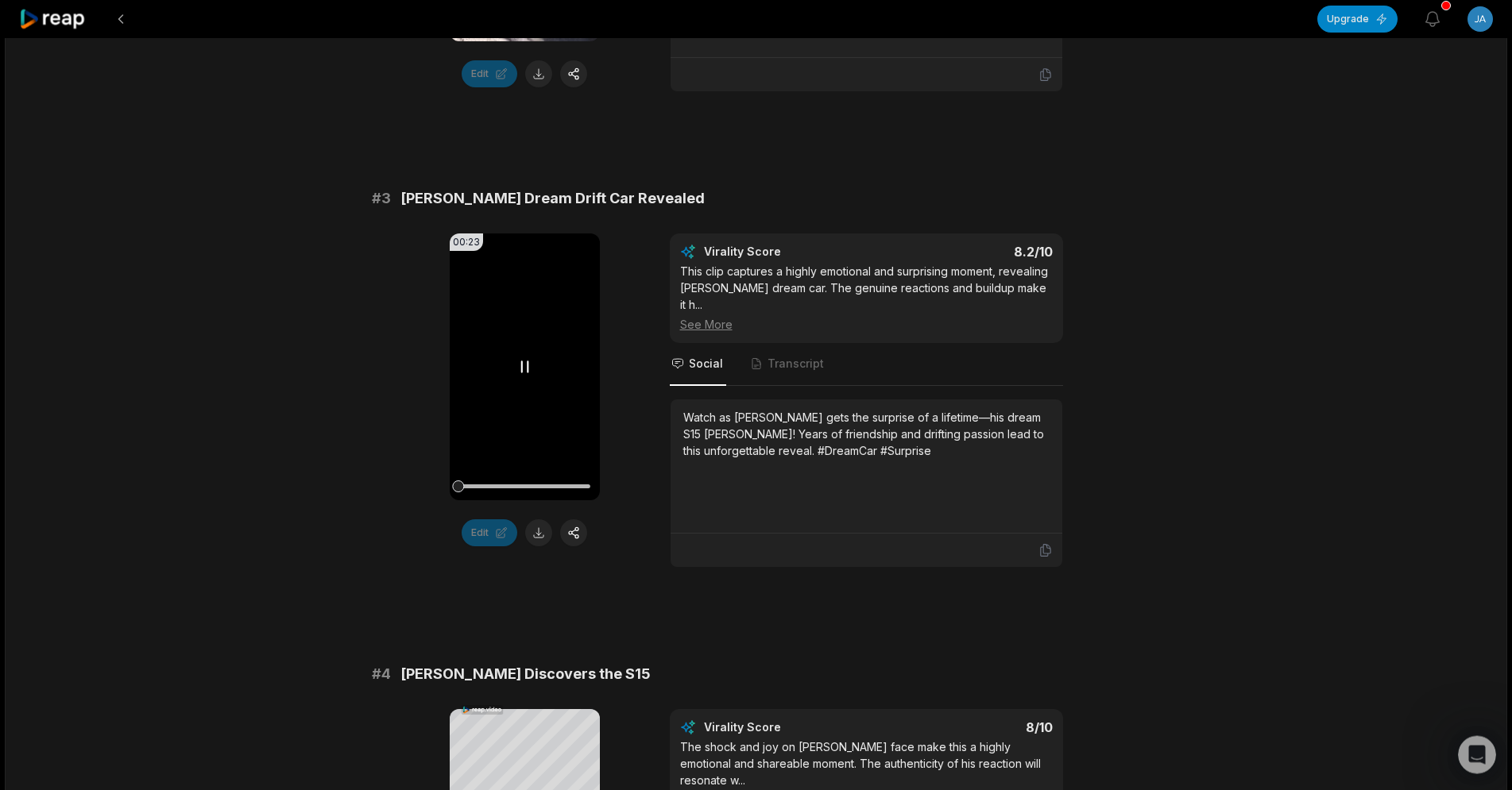
scroll to position [1377, 0]
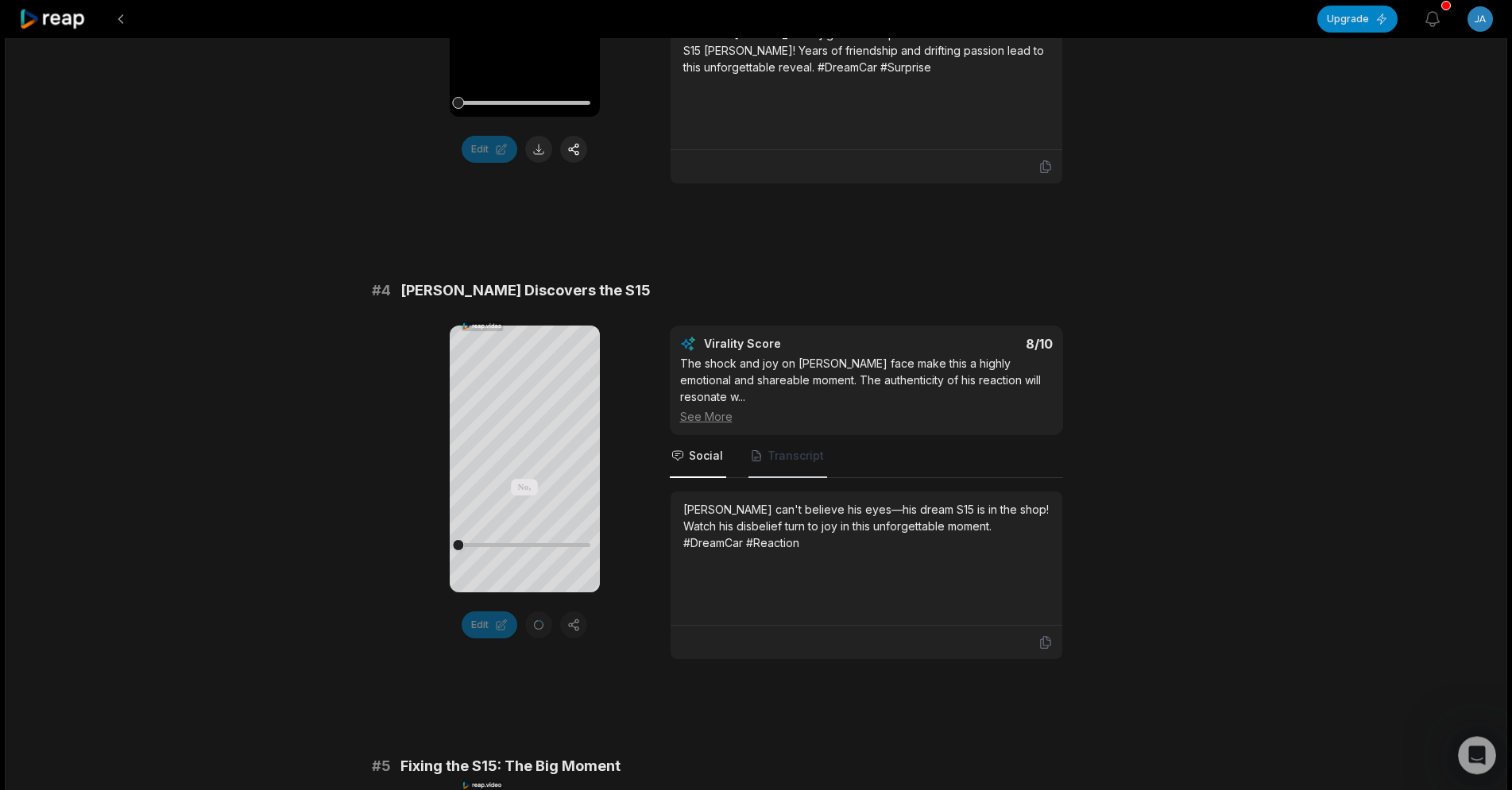
click at [803, 436] on span "Transcript" at bounding box center [788, 457] width 79 height 43
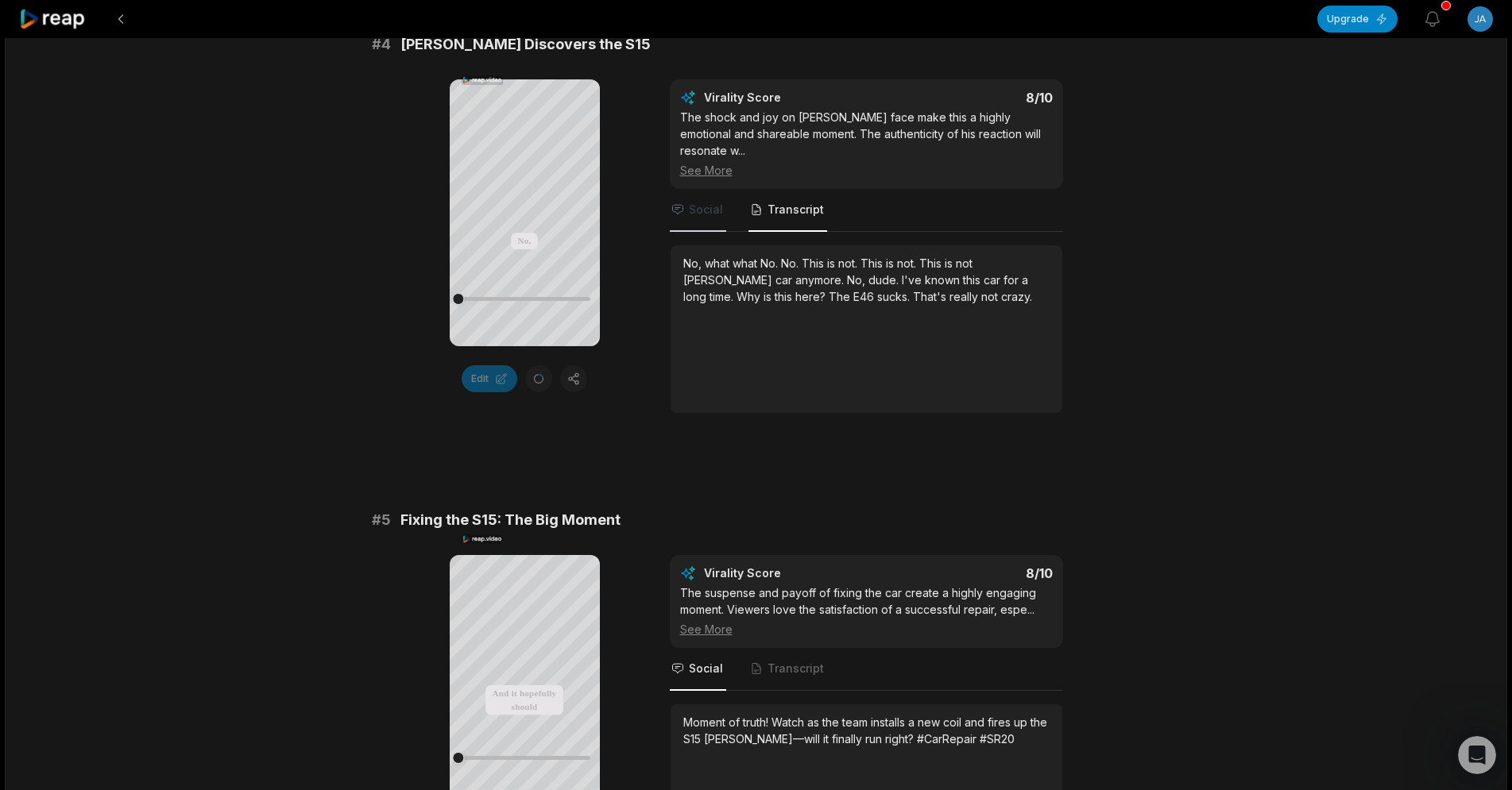
click at [679, 205] on icon "Tabs" at bounding box center [677, 210] width 10 height 10
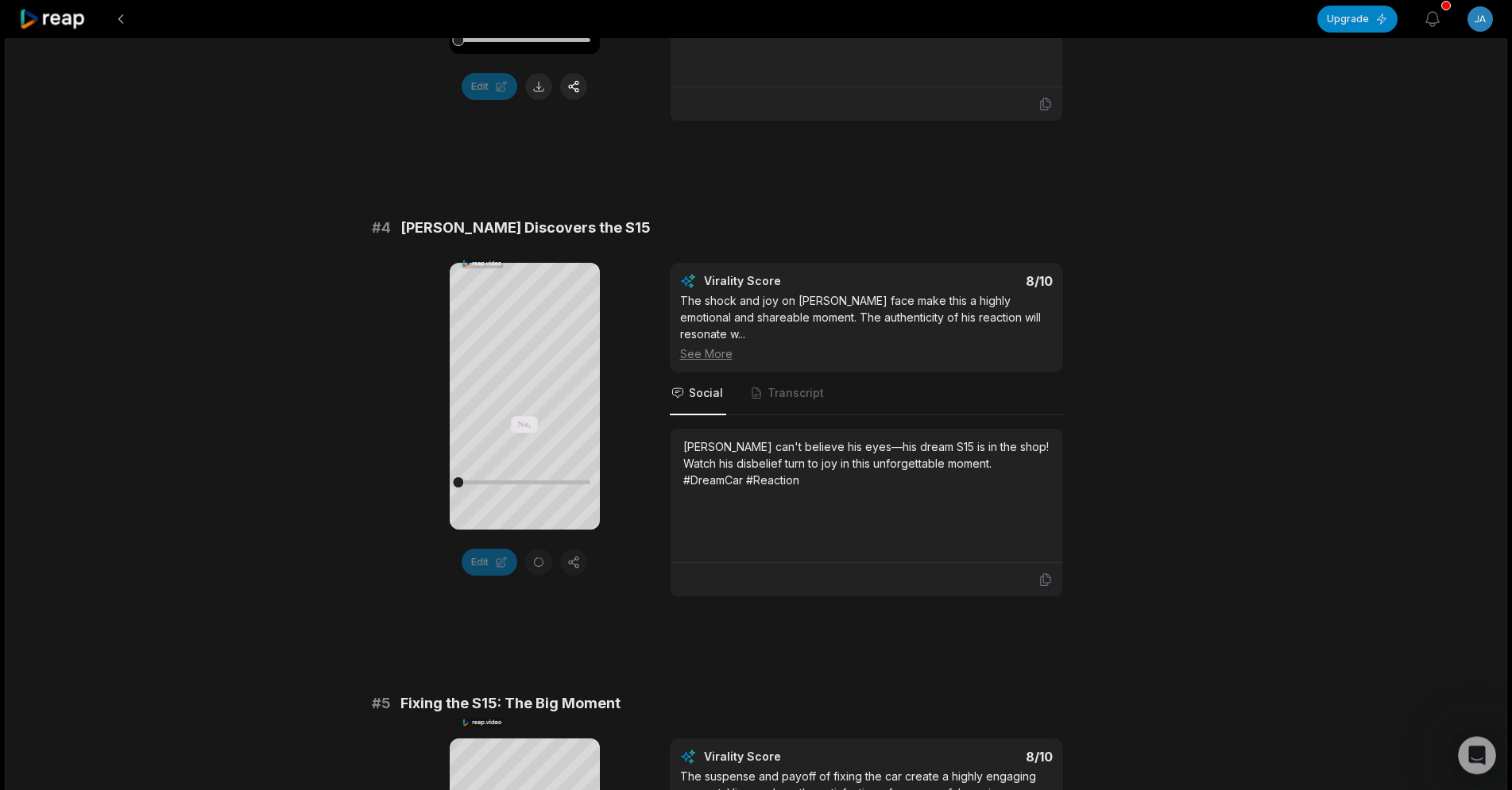
scroll to position [1459, 0]
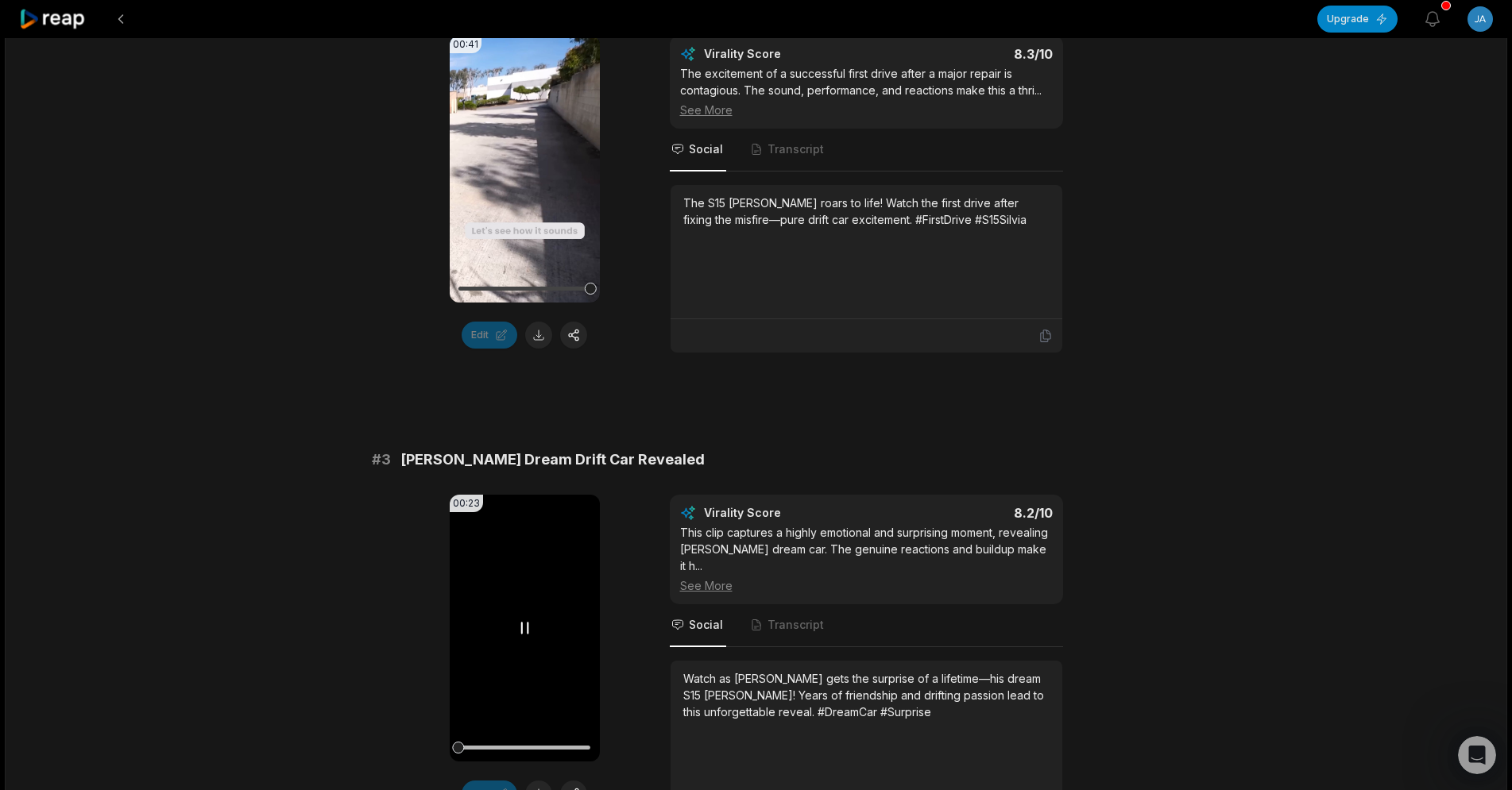
scroll to position [1135, 0]
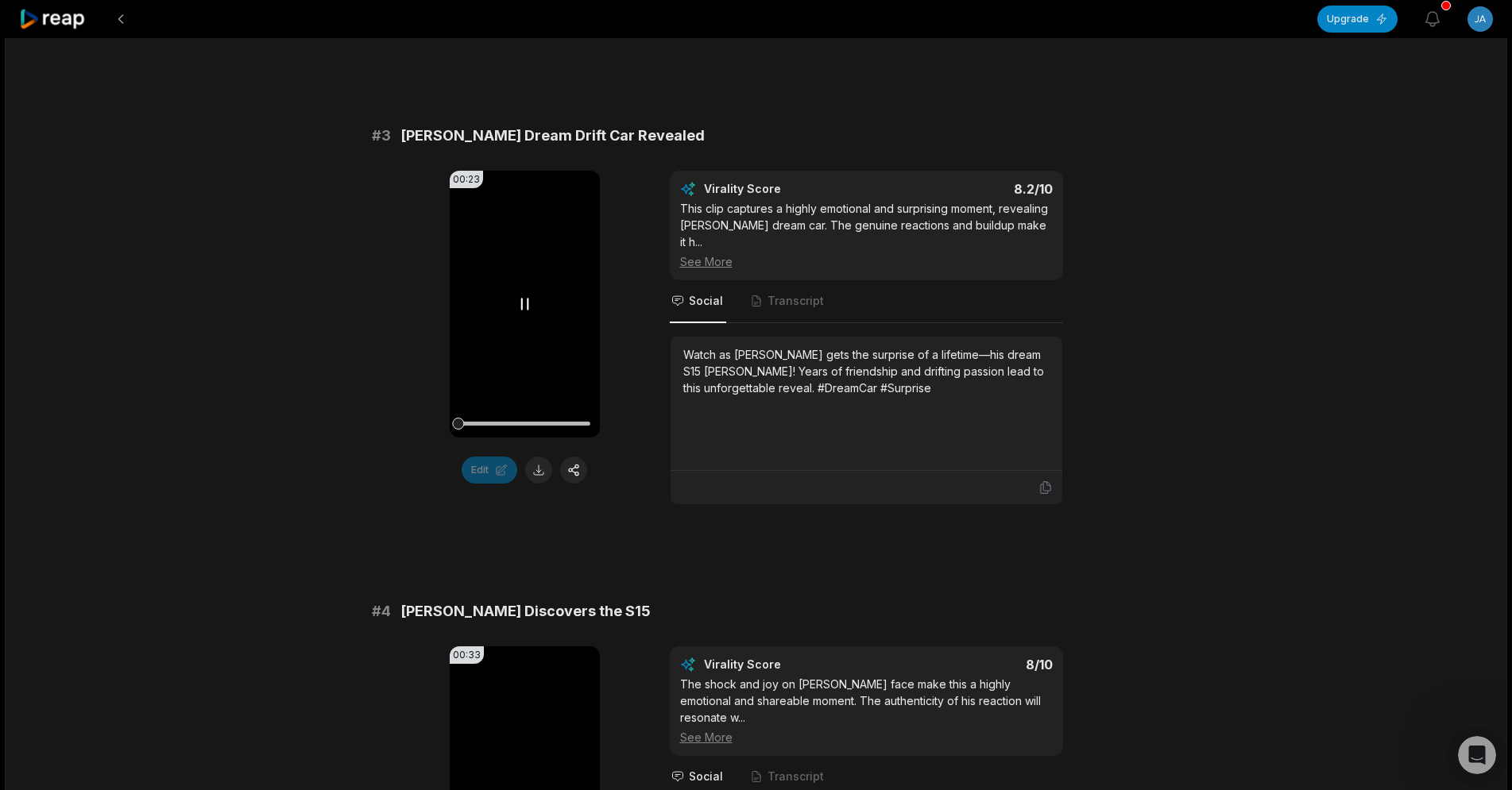
click at [525, 294] on icon at bounding box center [524, 304] width 19 height 19
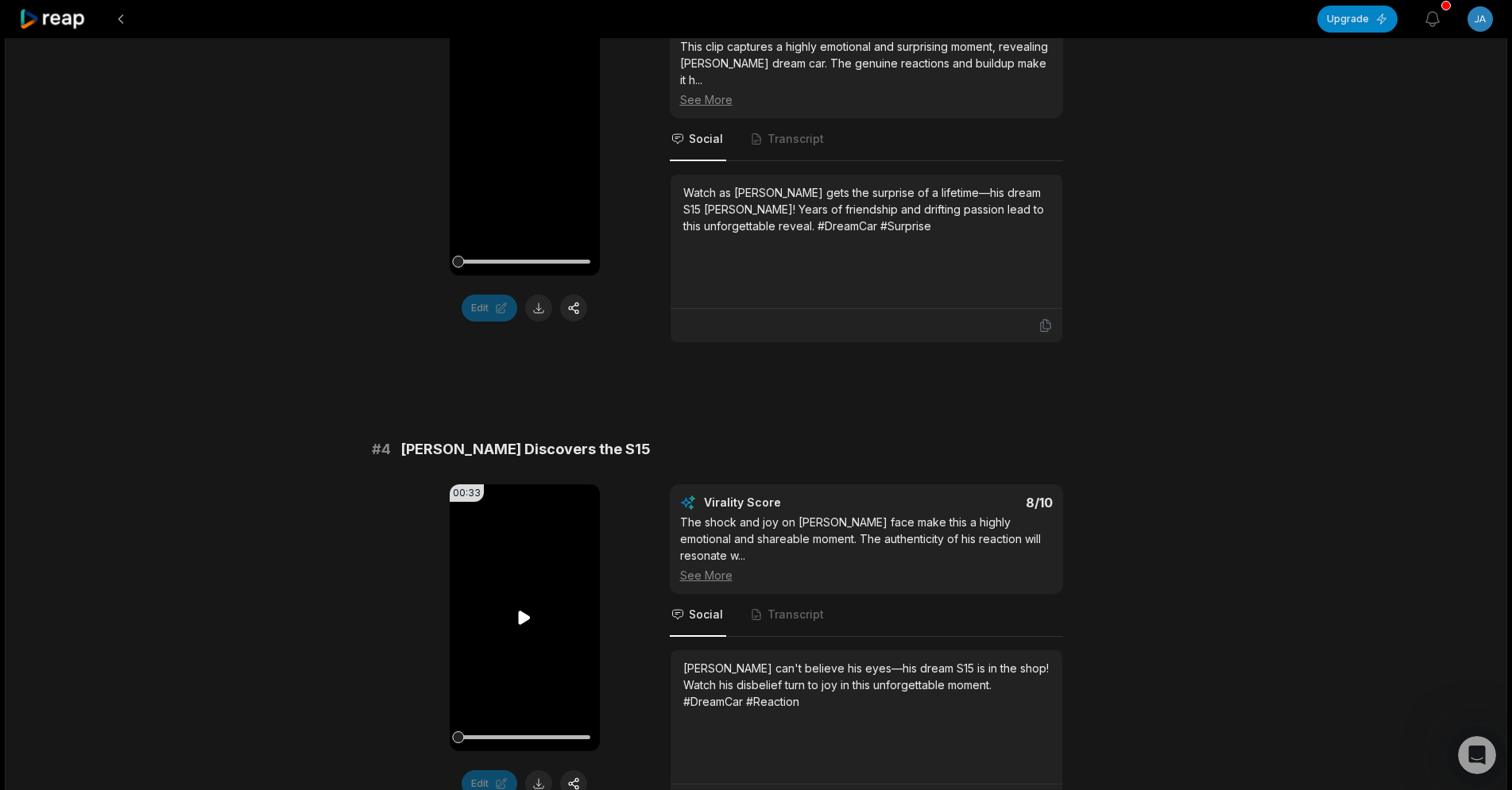
click at [524, 611] on icon at bounding box center [524, 618] width 12 height 14
click at [536, 597] on video "Your browser does not support mp4 format." at bounding box center [524, 618] width 150 height 267
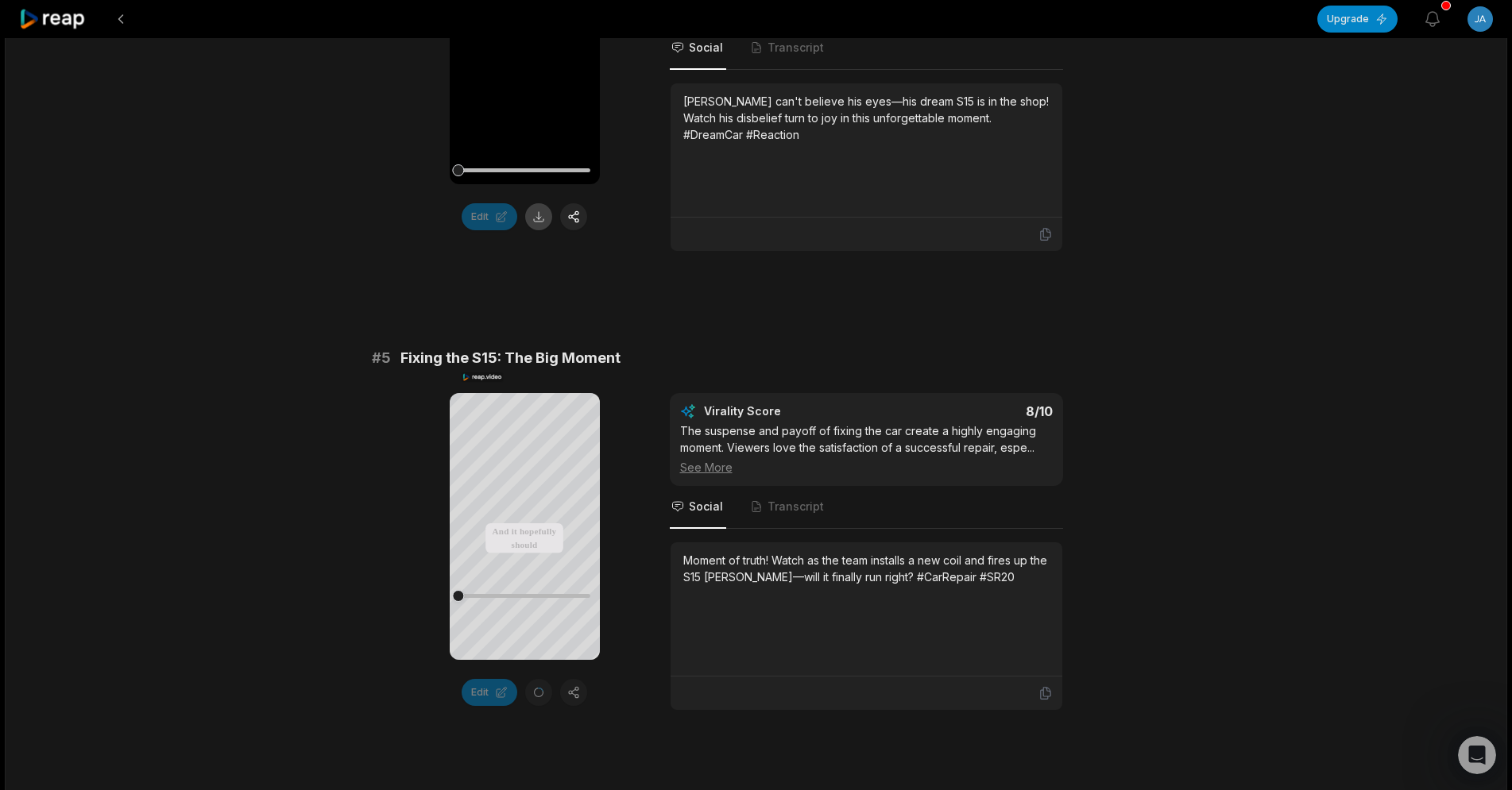
click at [534, 203] on button at bounding box center [539, 217] width 27 height 27
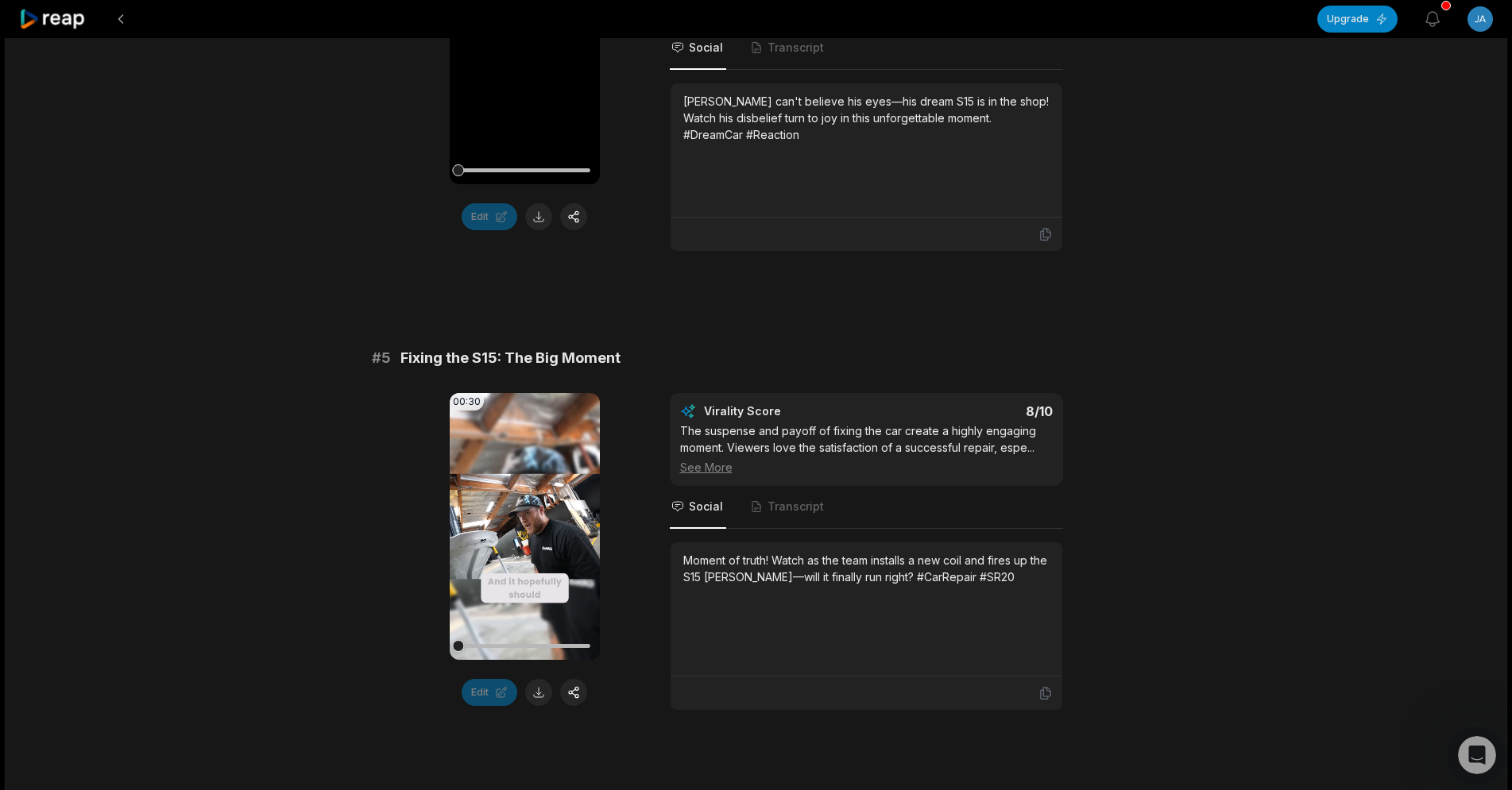
click at [1214, 152] on div "31:50 Buying+Surprising Dillon with his DREAM S15 Silvia! 24 min ago English en…" at bounding box center [756, 675] width 1502 height 5002
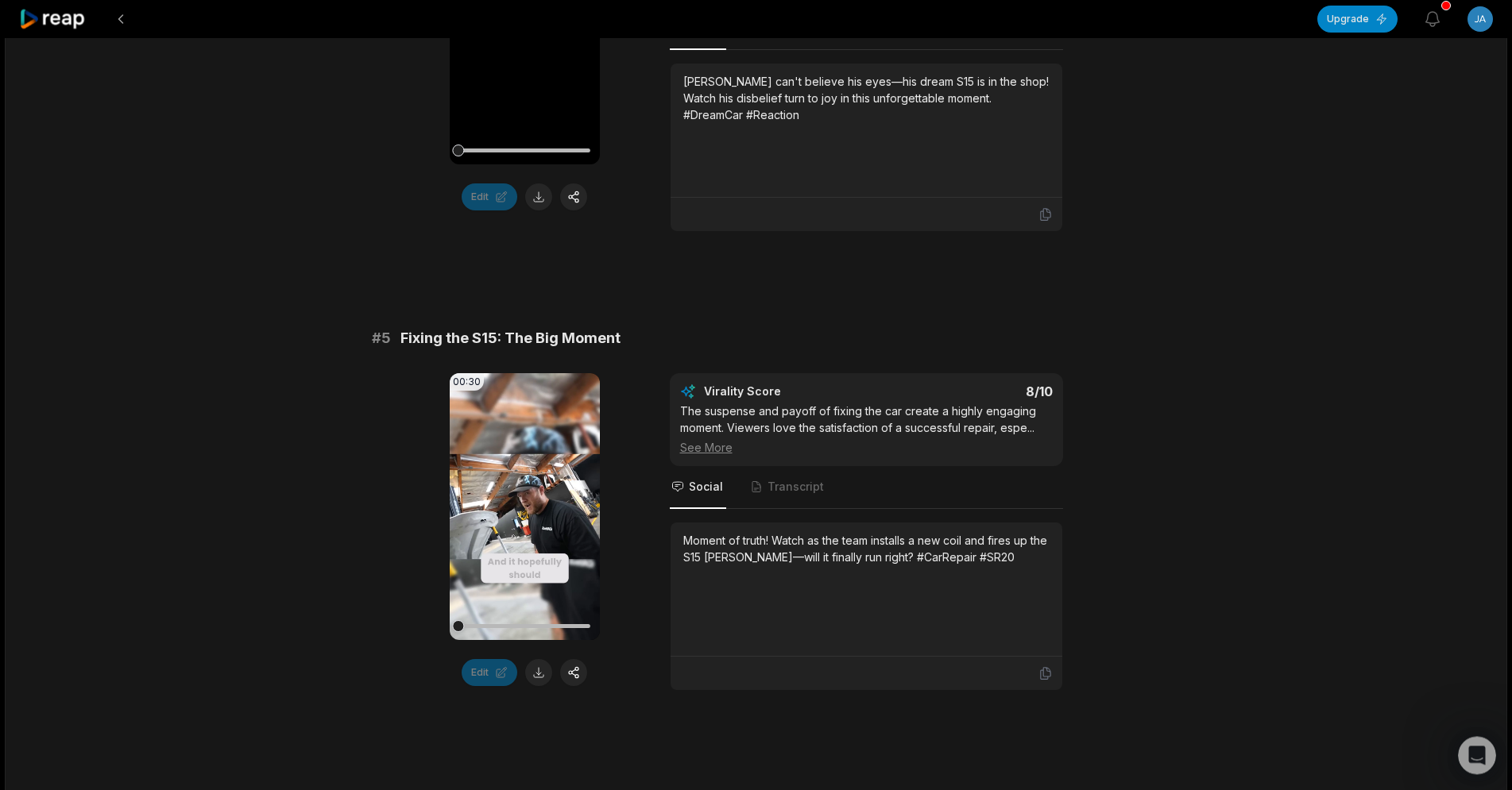
scroll to position [2350, 0]
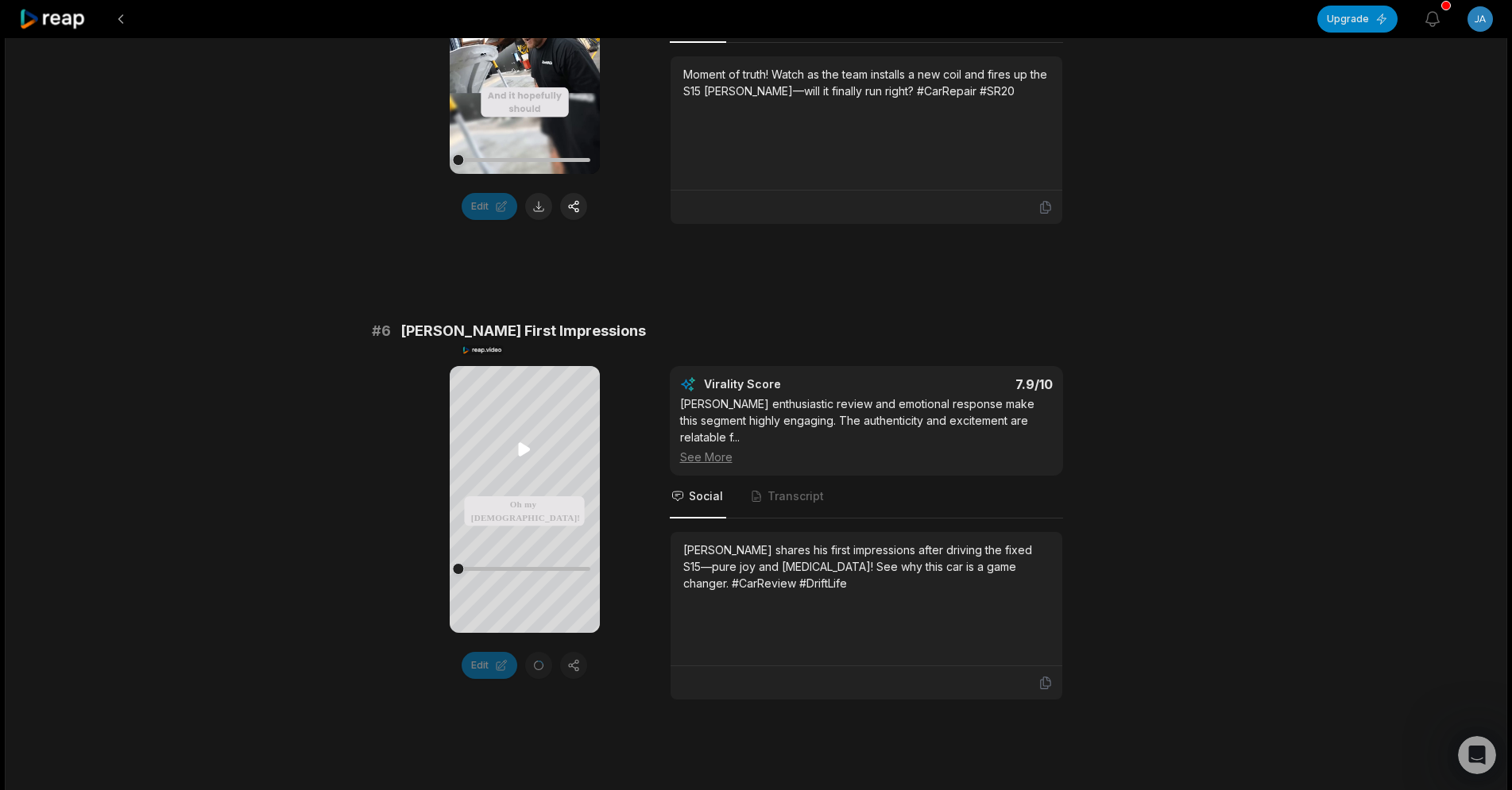
click at [523, 447] on icon at bounding box center [524, 449] width 12 height 14
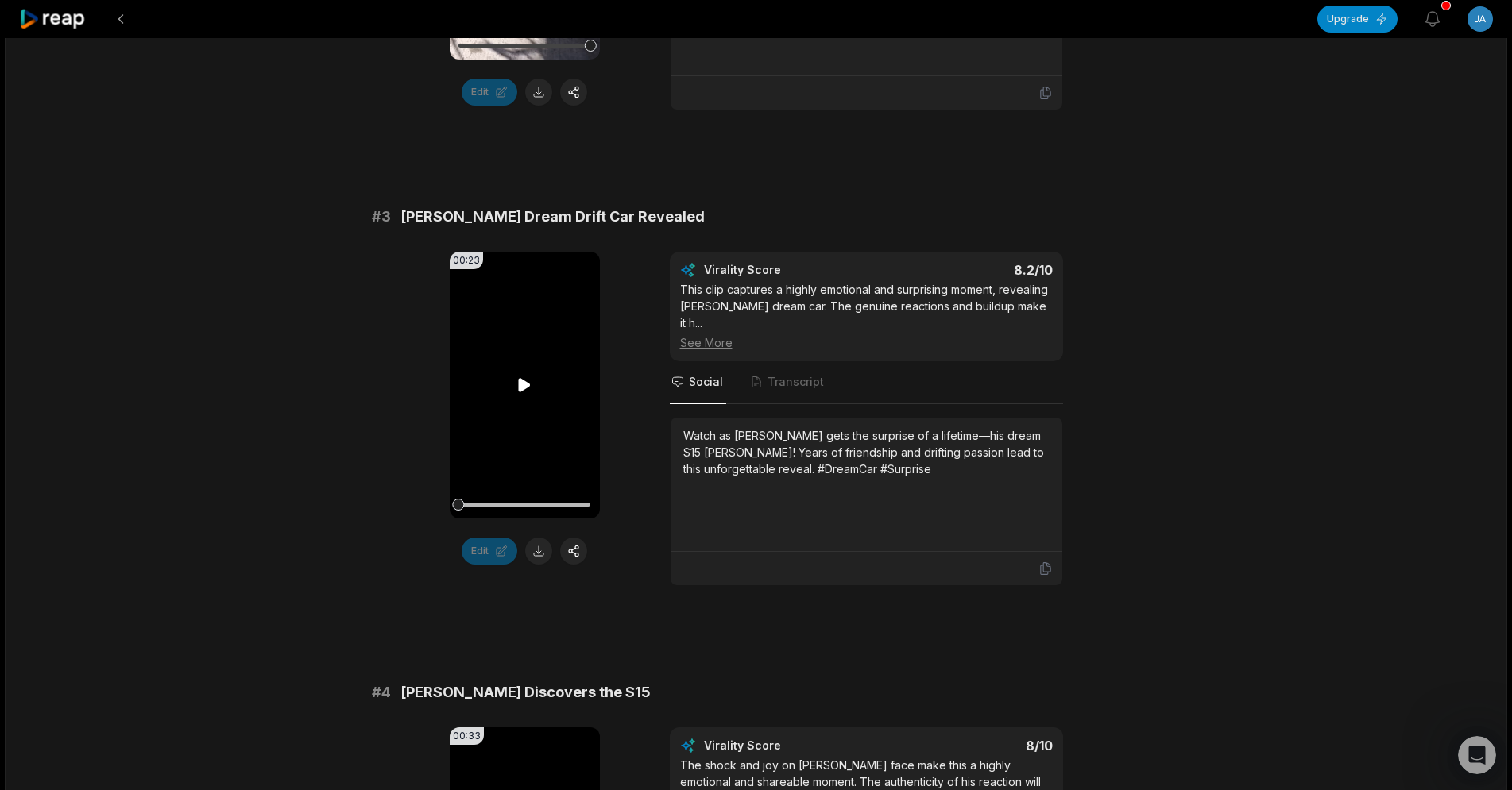
scroll to position [648, 0]
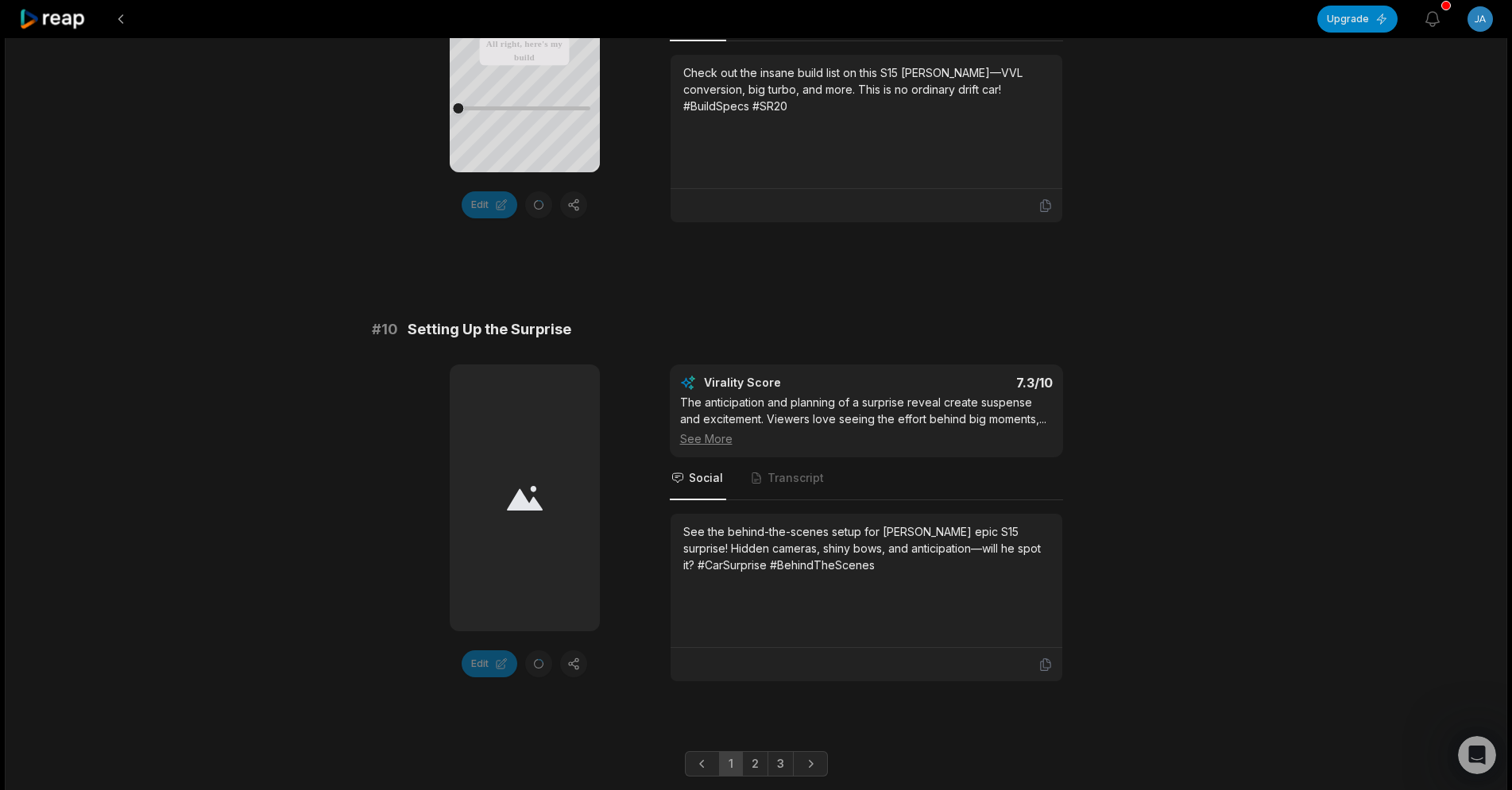
scroll to position [3557, 0]
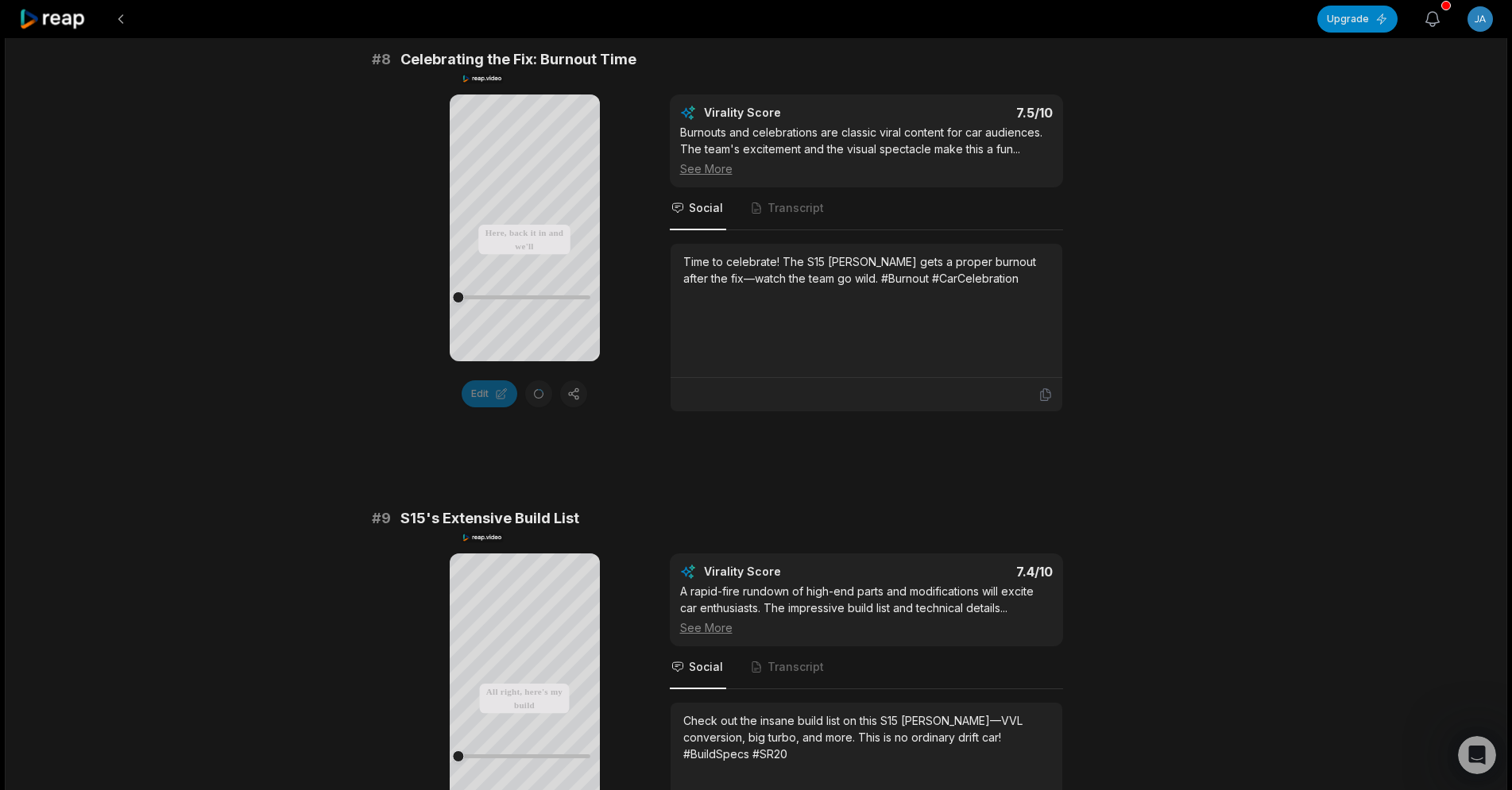
click at [1435, 14] on icon "button" at bounding box center [1433, 19] width 19 height 19
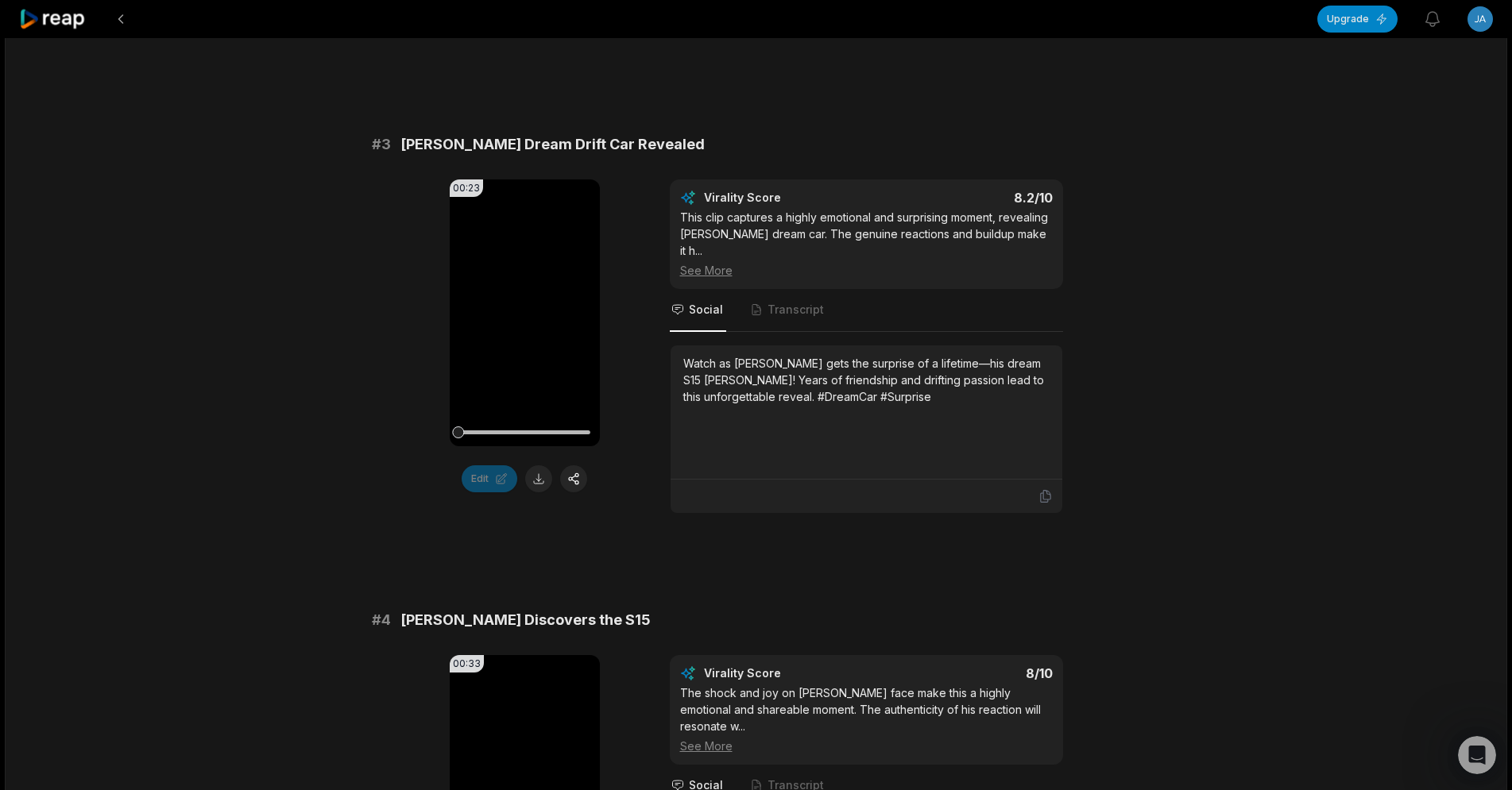
scroll to position [0, 0]
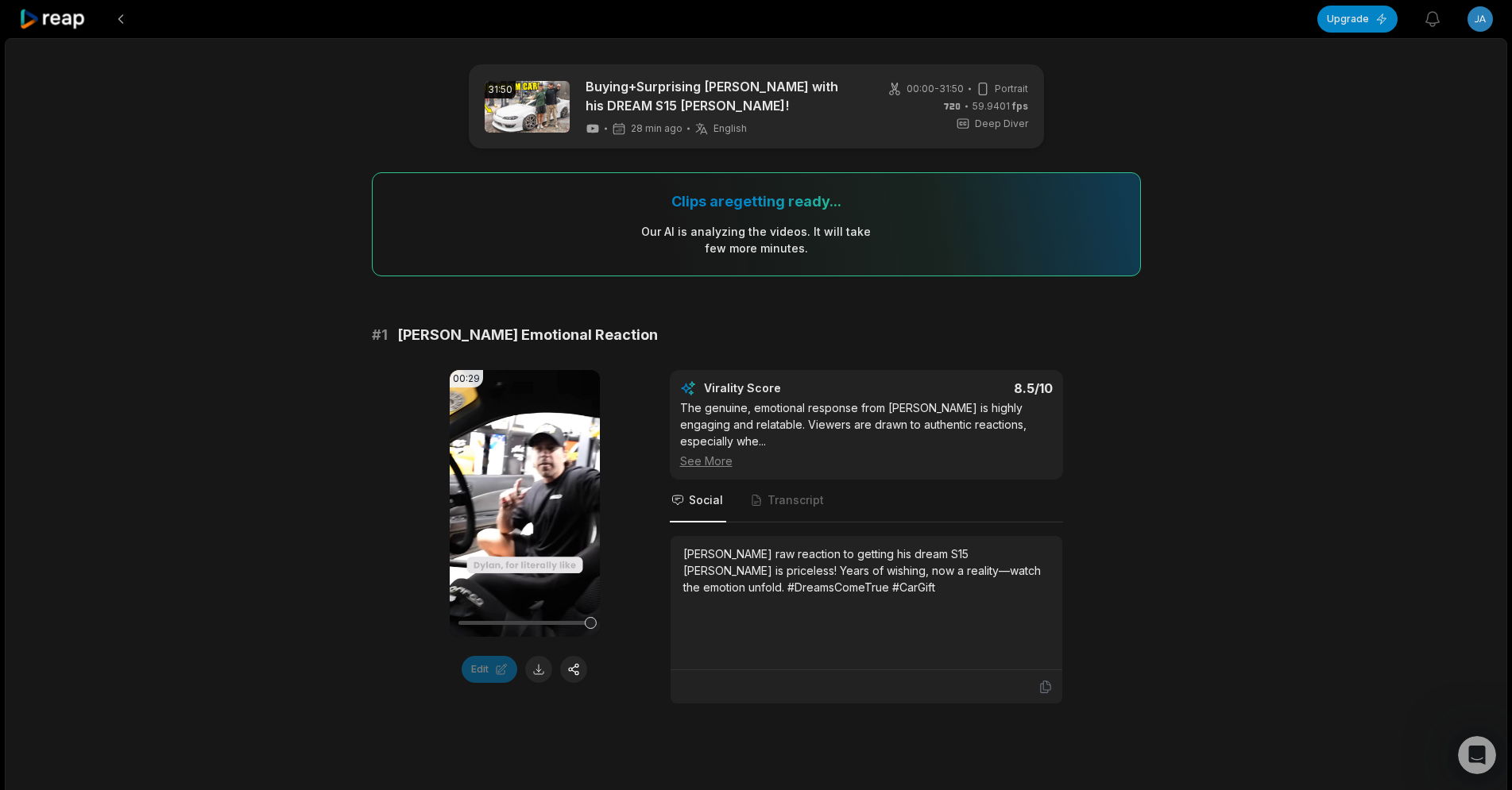
click at [1346, 18] on button "Upgrade" at bounding box center [1357, 19] width 81 height 27
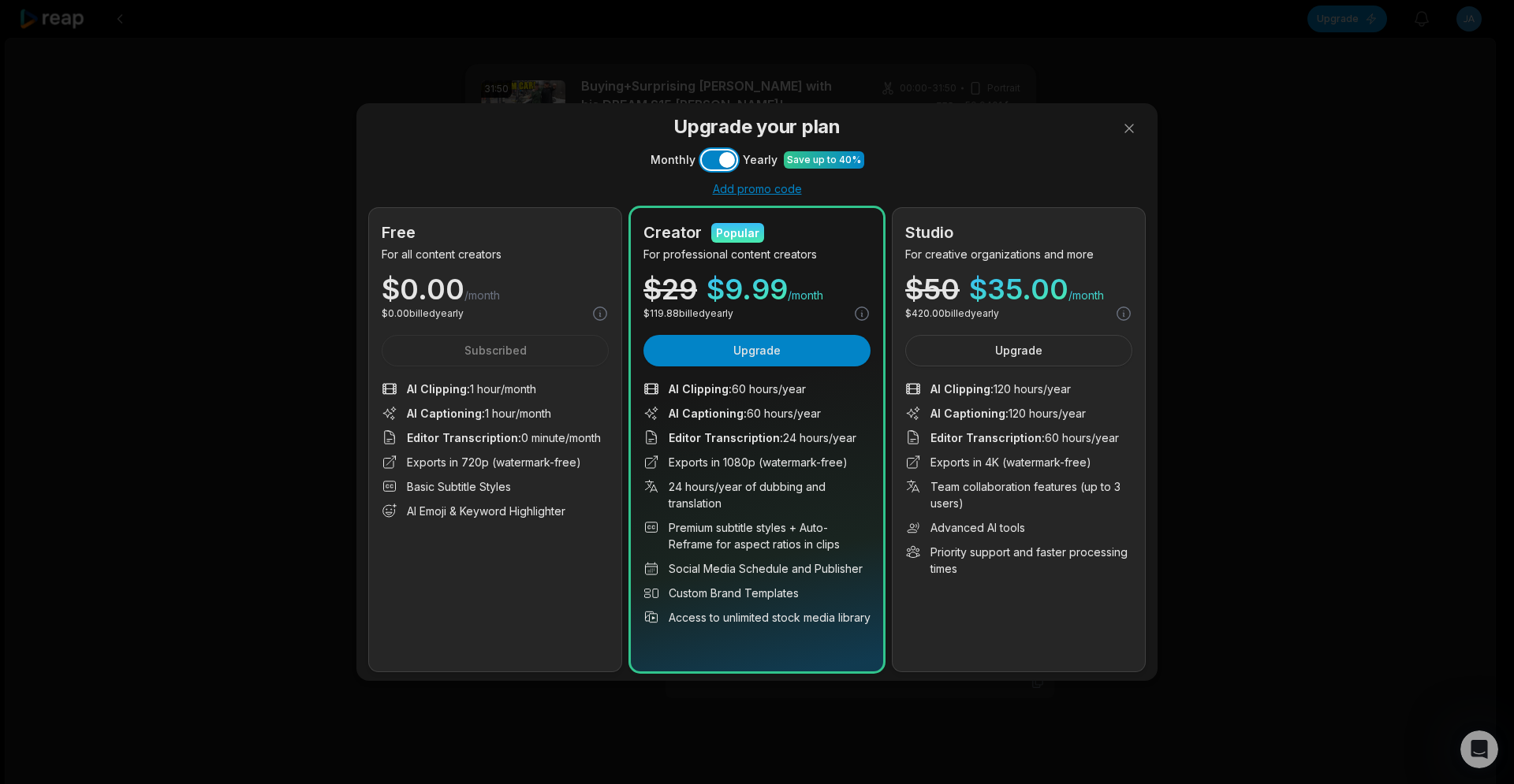
click at [712, 158] on button "Use setting" at bounding box center [719, 160] width 35 height 19
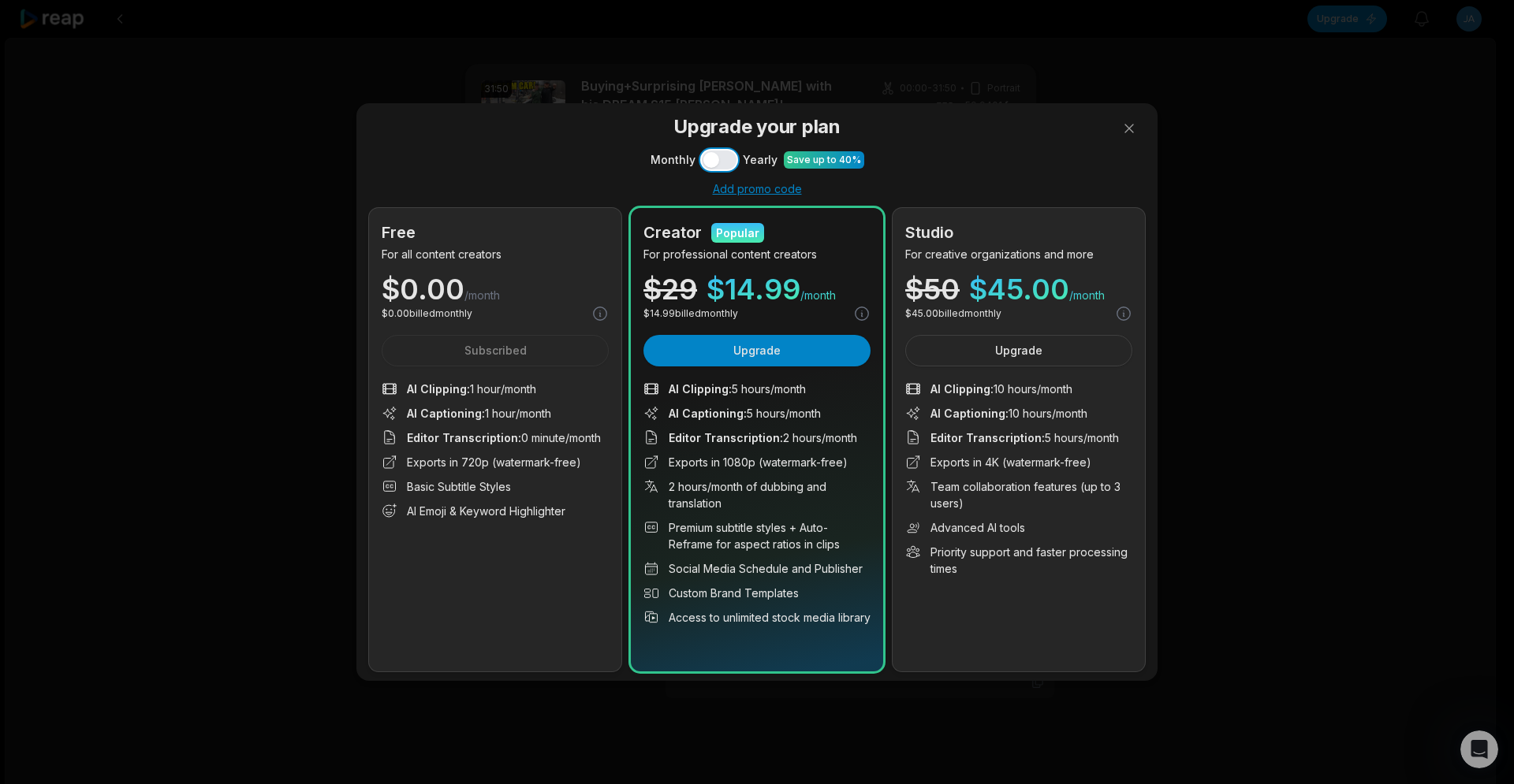
click at [712, 158] on button "Use setting" at bounding box center [719, 160] width 35 height 19
click at [721, 157] on button "Use setting" at bounding box center [719, 160] width 35 height 19
click at [1130, 127] on button at bounding box center [1130, 128] width 32 height 32
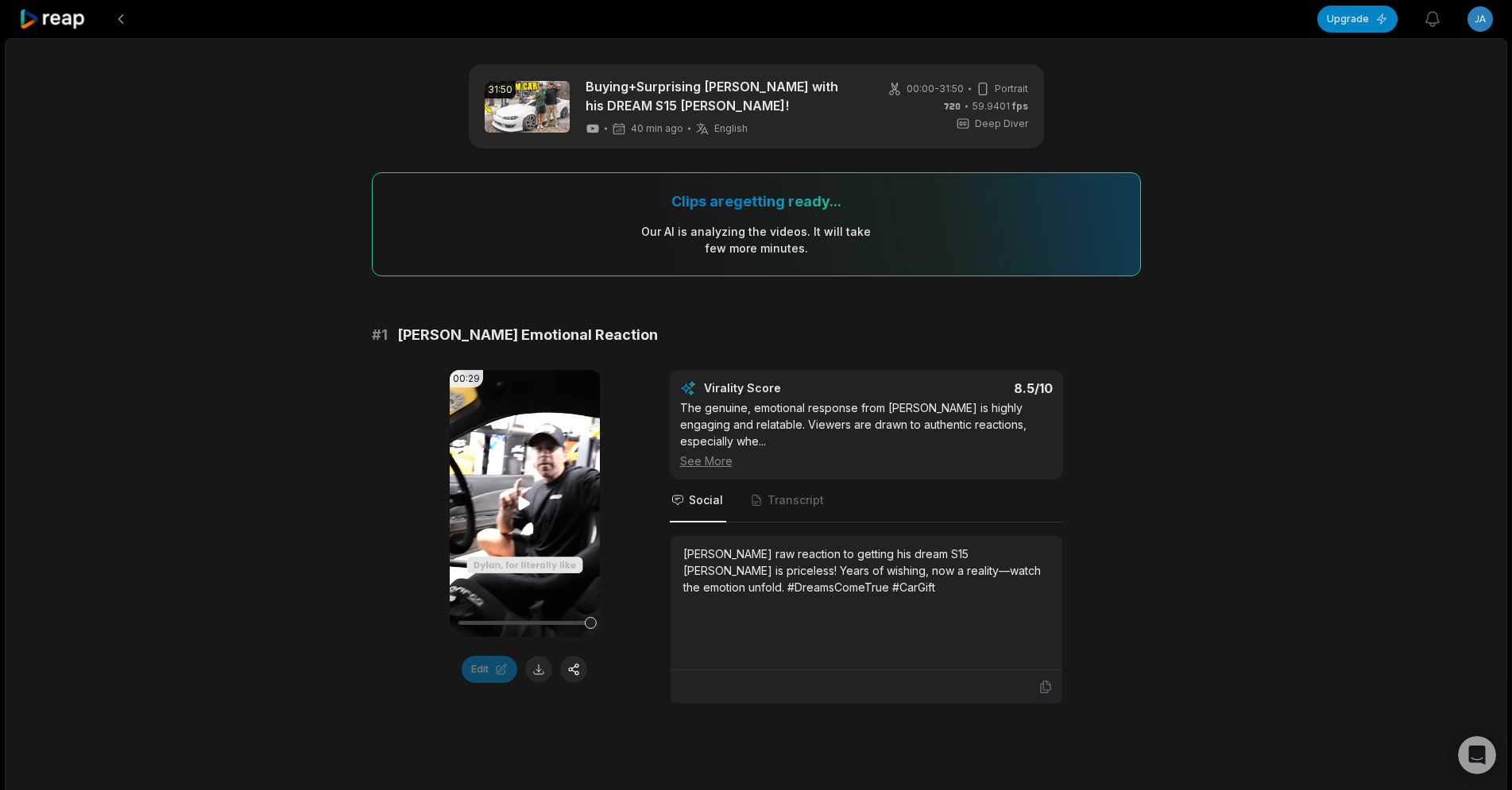
click at [527, 509] on icon at bounding box center [524, 504] width 19 height 19
click at [524, 490] on video "Your browser does not support mp4 format." at bounding box center [524, 504] width 150 height 267
click at [51, 18] on icon at bounding box center [53, 19] width 68 height 22
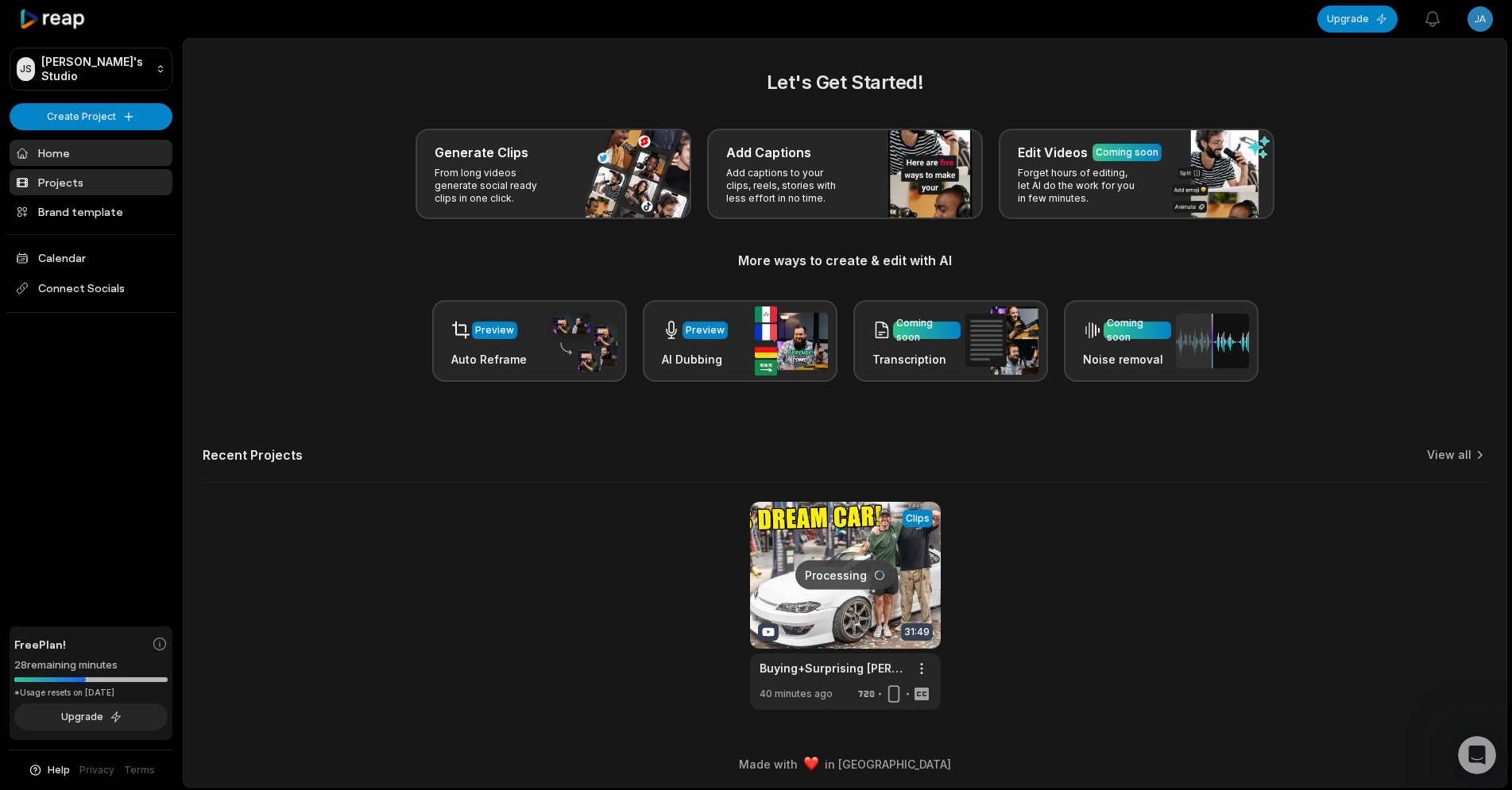
click at [49, 177] on link "Projects" at bounding box center [91, 182] width 163 height 26
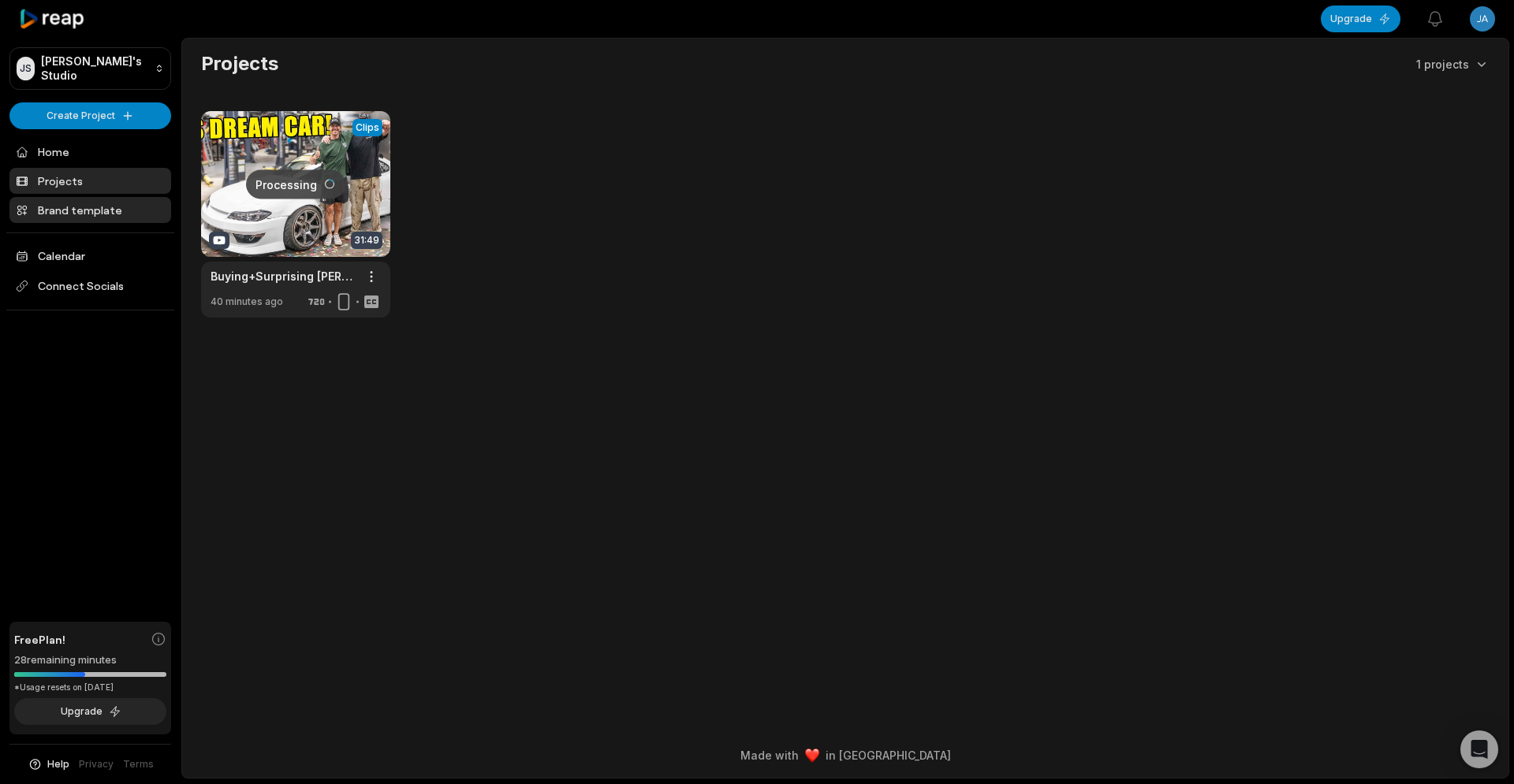
click at [88, 214] on link "Brand template" at bounding box center [90, 210] width 162 height 26
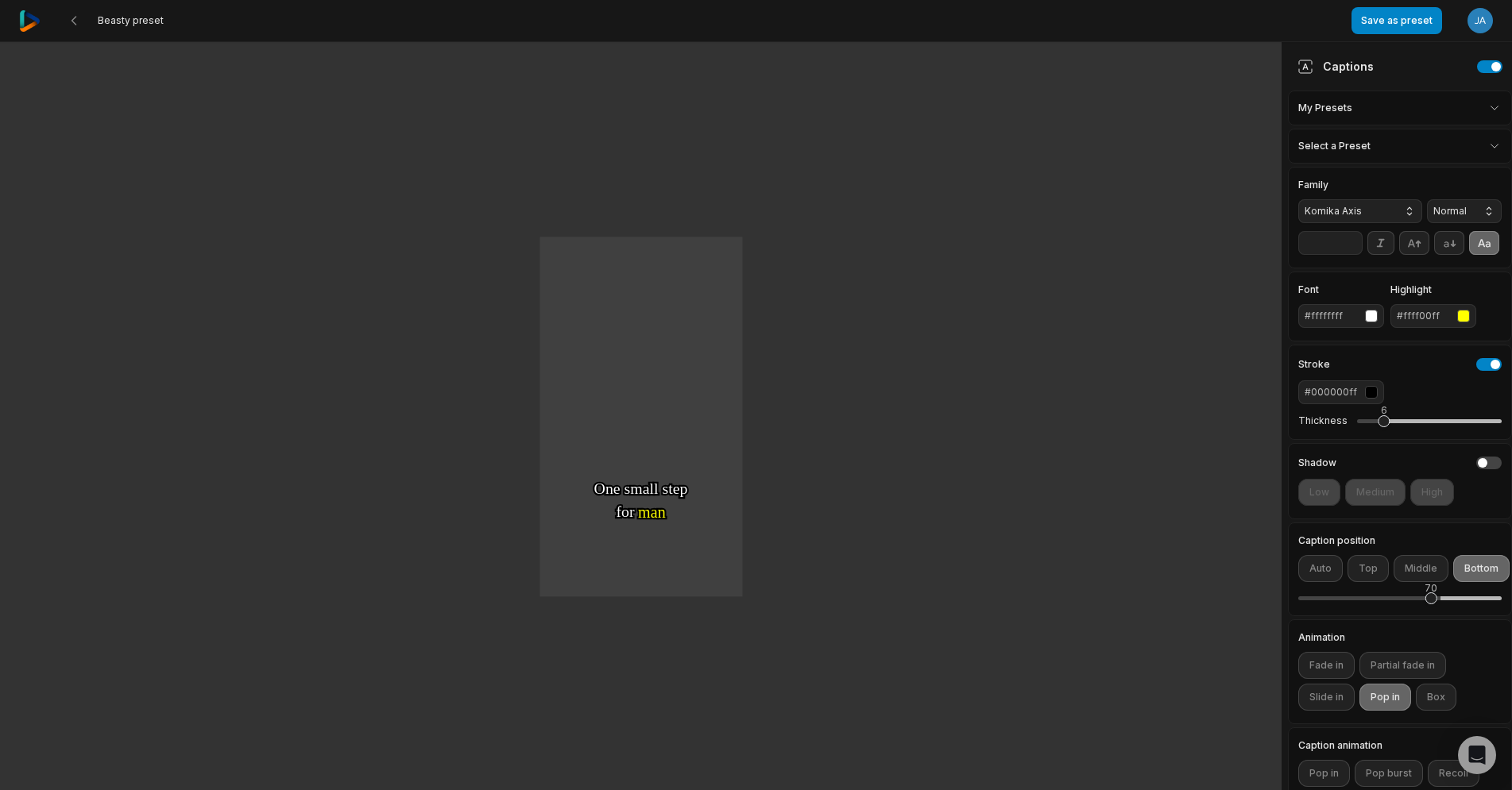
click at [18, 24] on div "Beasty preset Save as preset Open user menu" at bounding box center [756, 21] width 1512 height 41
click at [28, 24] on img at bounding box center [30, 21] width 22 height 22
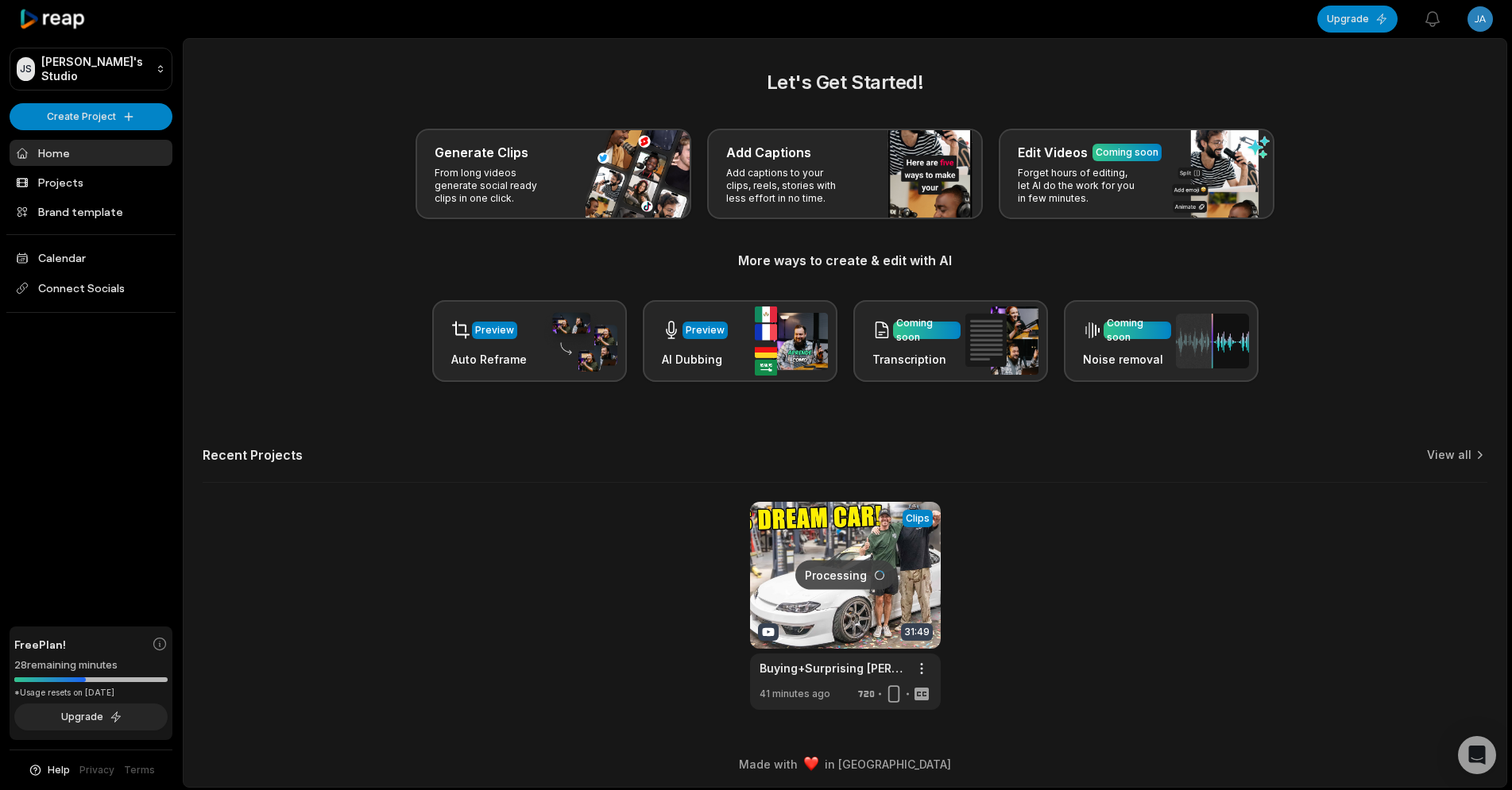
click at [1370, 298] on div "Let's Get Started! Generate Clips From long videos generate social ready clips …" at bounding box center [845, 225] width 1285 height 314
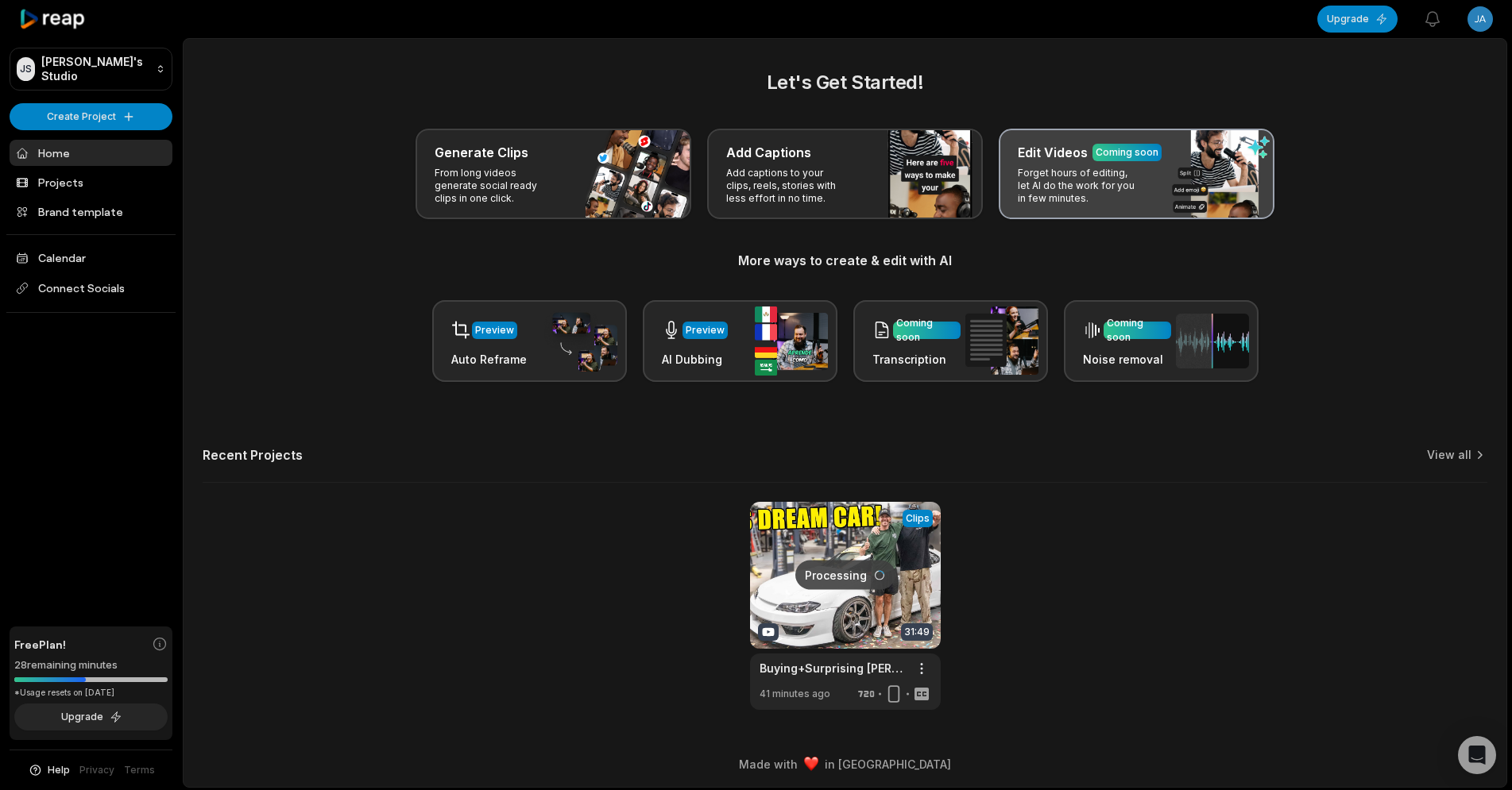
click at [1107, 180] on p "Forget hours of editing, let AI do the work for you in few minutes." at bounding box center [1079, 186] width 123 height 38
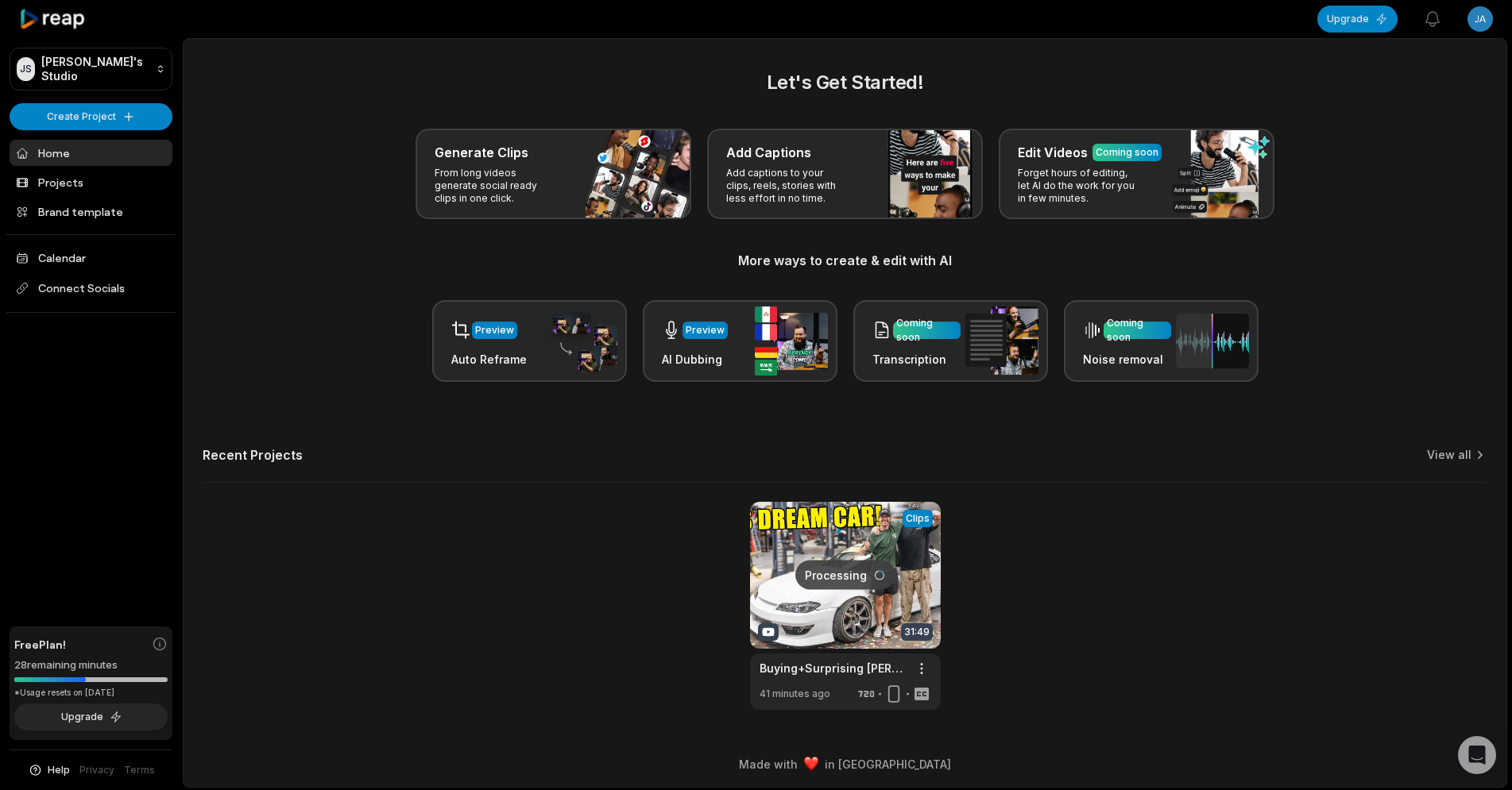
click at [1344, 203] on div "Generate Clips From long videos generate social ready clips in one click. Add C…" at bounding box center [845, 173] width 1285 height 90
click at [790, 601] on link at bounding box center [845, 606] width 191 height 208
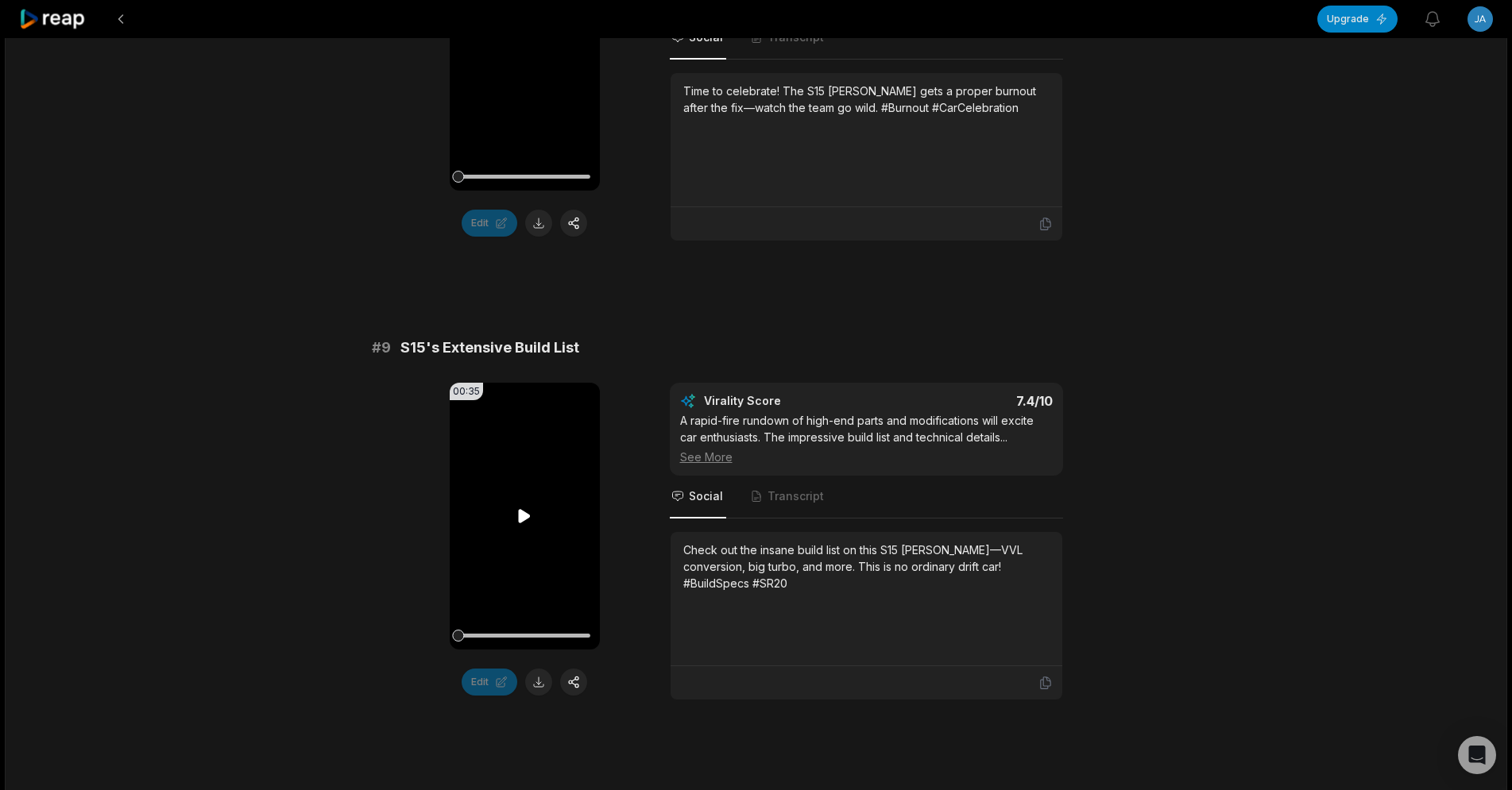
scroll to position [3322, 0]
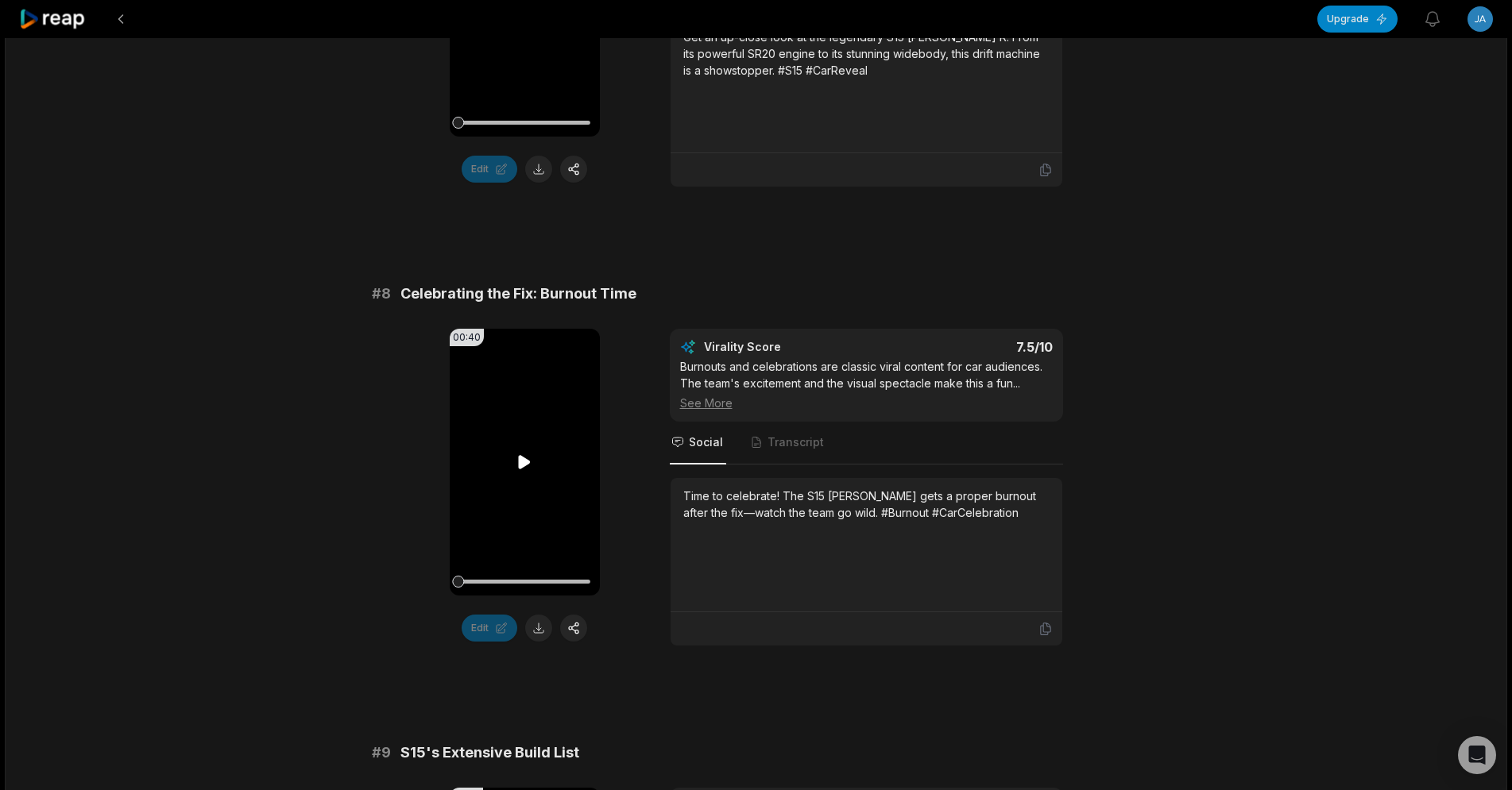
click at [524, 456] on icon at bounding box center [524, 462] width 12 height 14
click at [526, 452] on icon at bounding box center [524, 462] width 19 height 19
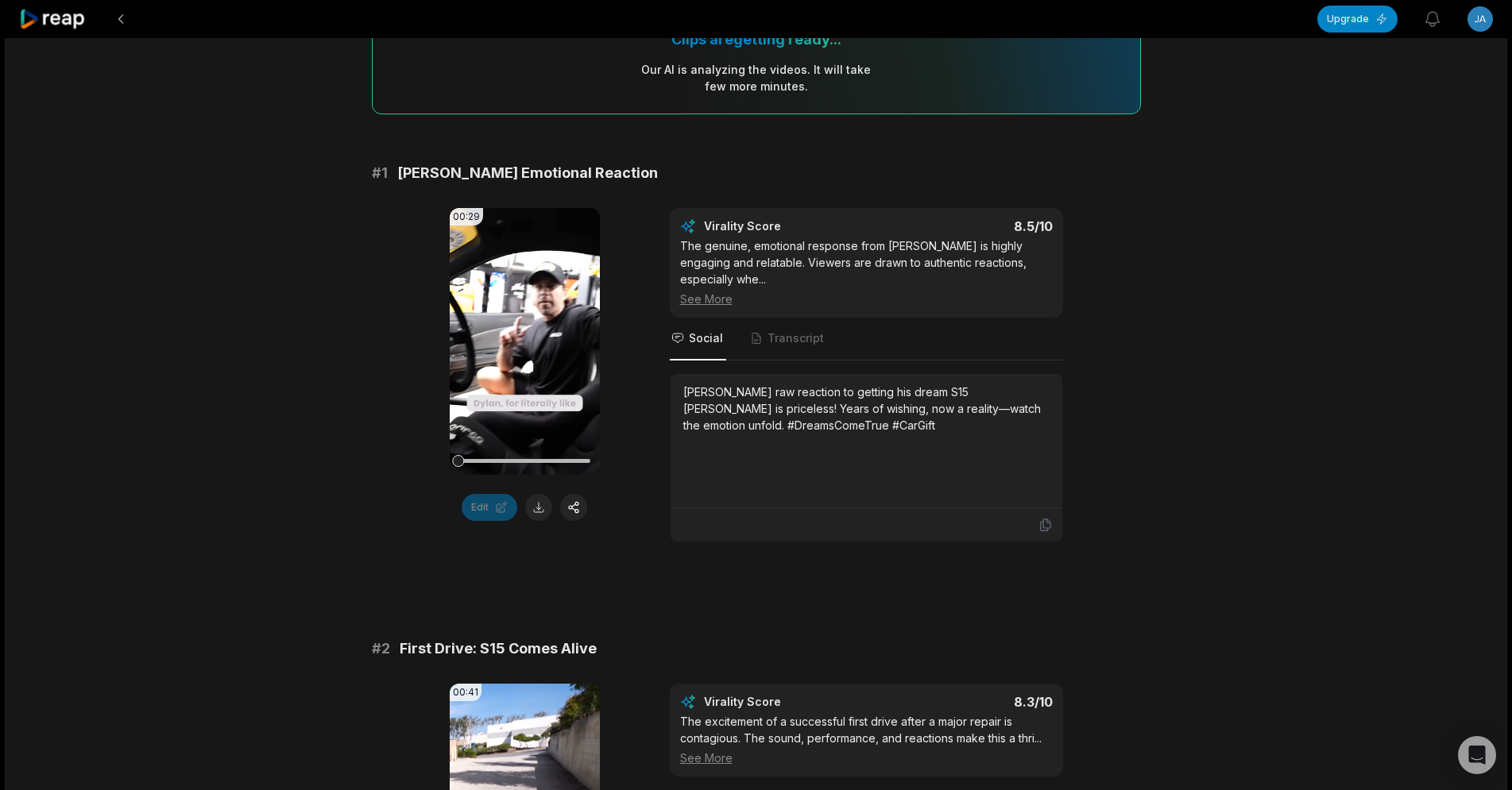
scroll to position [0, 0]
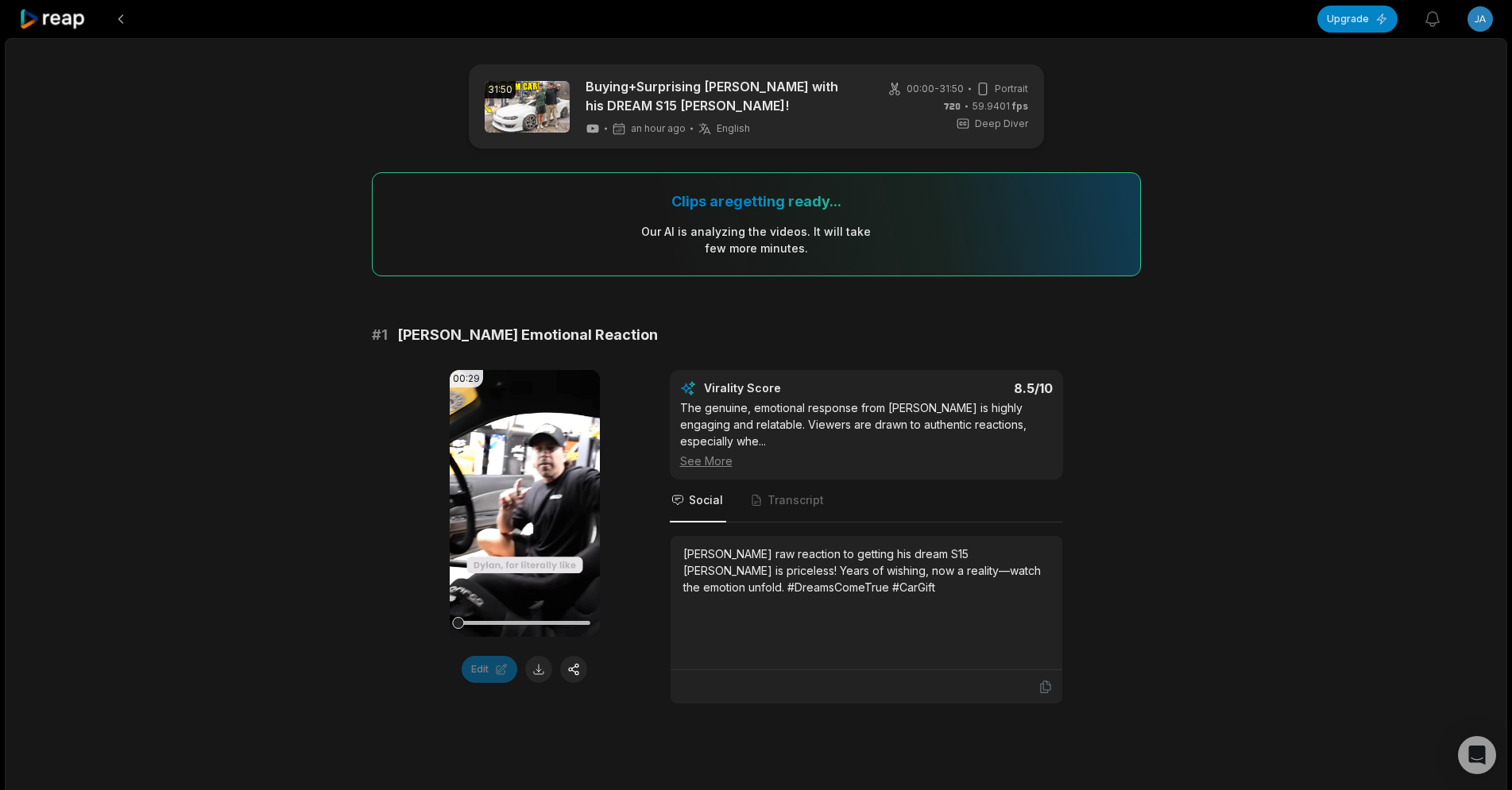
click at [52, 16] on icon at bounding box center [53, 19] width 68 height 22
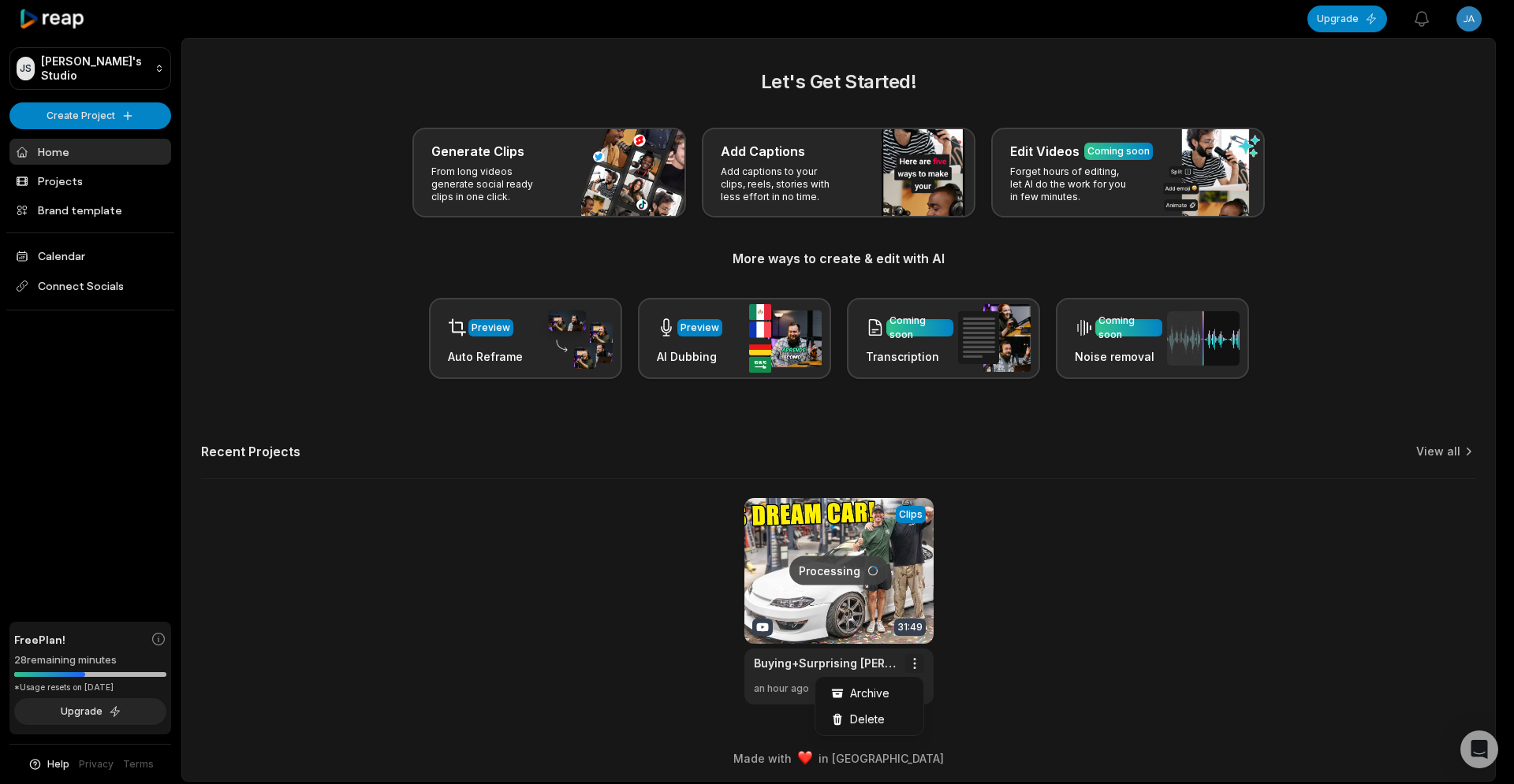
click at [914, 665] on html "JS James's Studio Create Project Home Projects Brand template Calendar Connect …" at bounding box center [757, 392] width 1514 height 784
click at [884, 713] on div "Delete" at bounding box center [869, 719] width 101 height 26
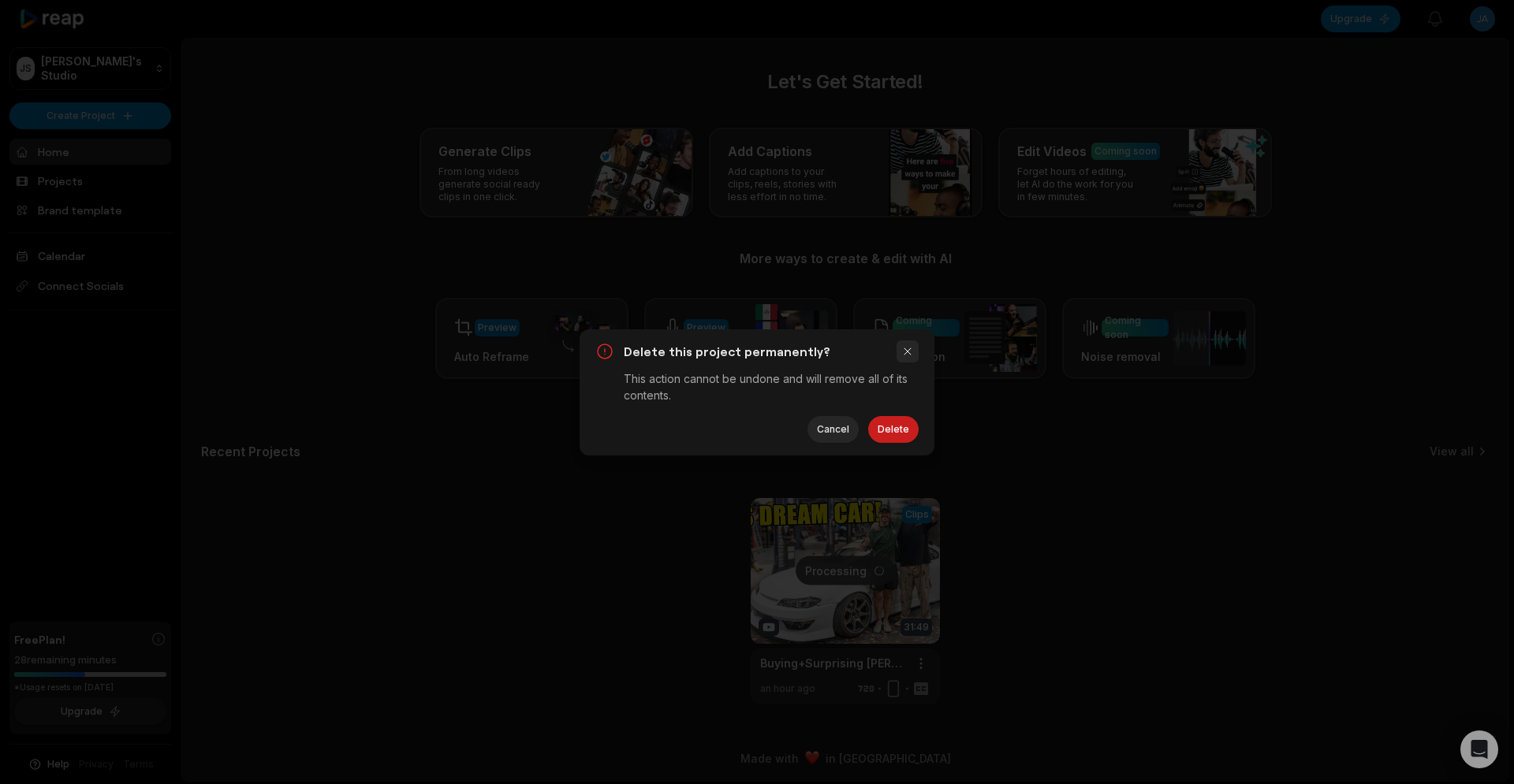
click at [911, 347] on button "button" at bounding box center [908, 352] width 22 height 22
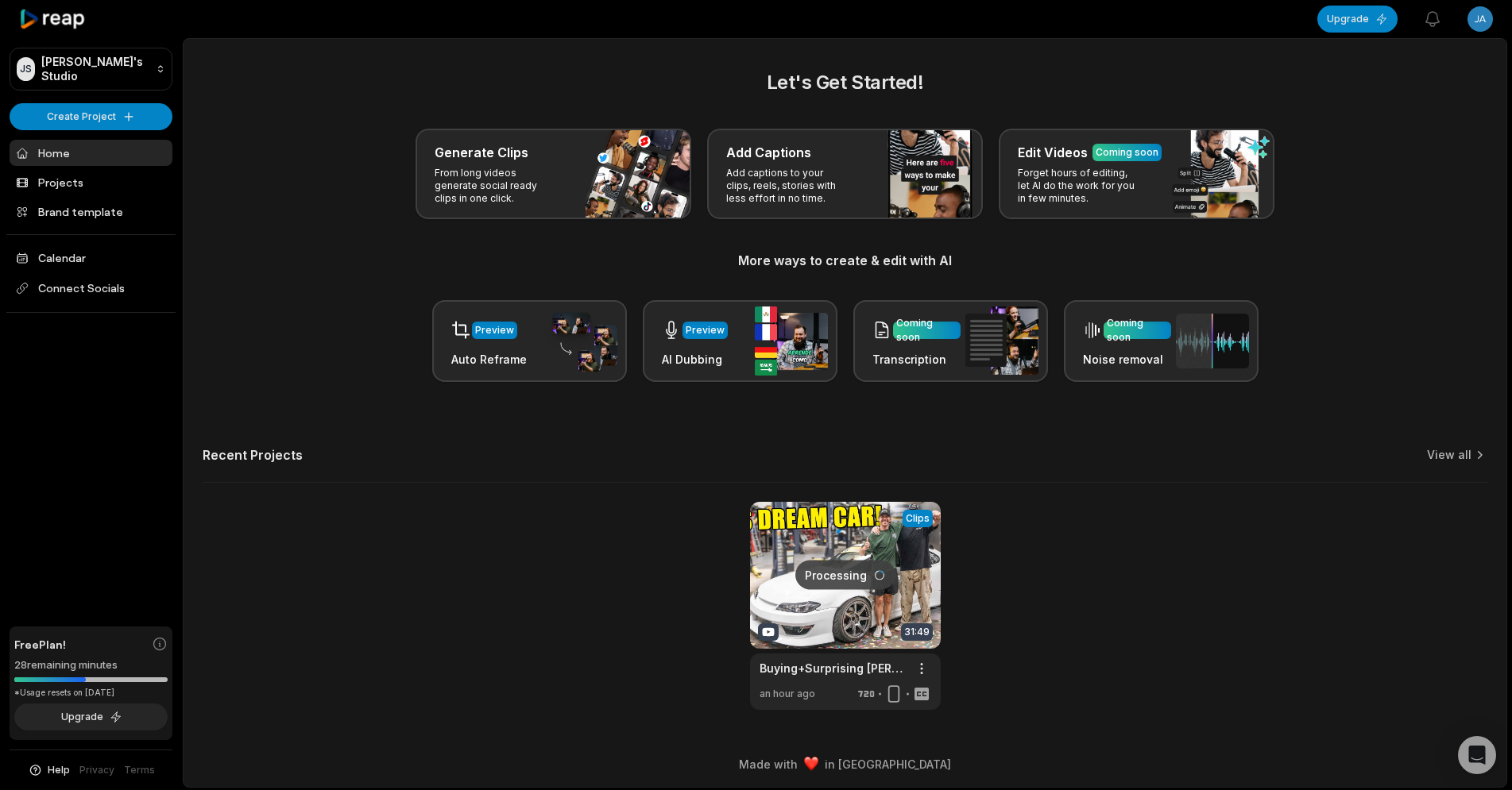
click at [1018, 559] on div "Processing Clips 31:49 Buying+Surprising Dillon with his DREAM S15 Silvia! Open…" at bounding box center [845, 606] width 1285 height 208
click at [1090, 603] on div "Processing Clips 31:49 Buying+Surprising Dillon with his DREAM S15 Silvia! Open…" at bounding box center [845, 606] width 1285 height 208
